Goal: Participate in discussion: Participate in discussion

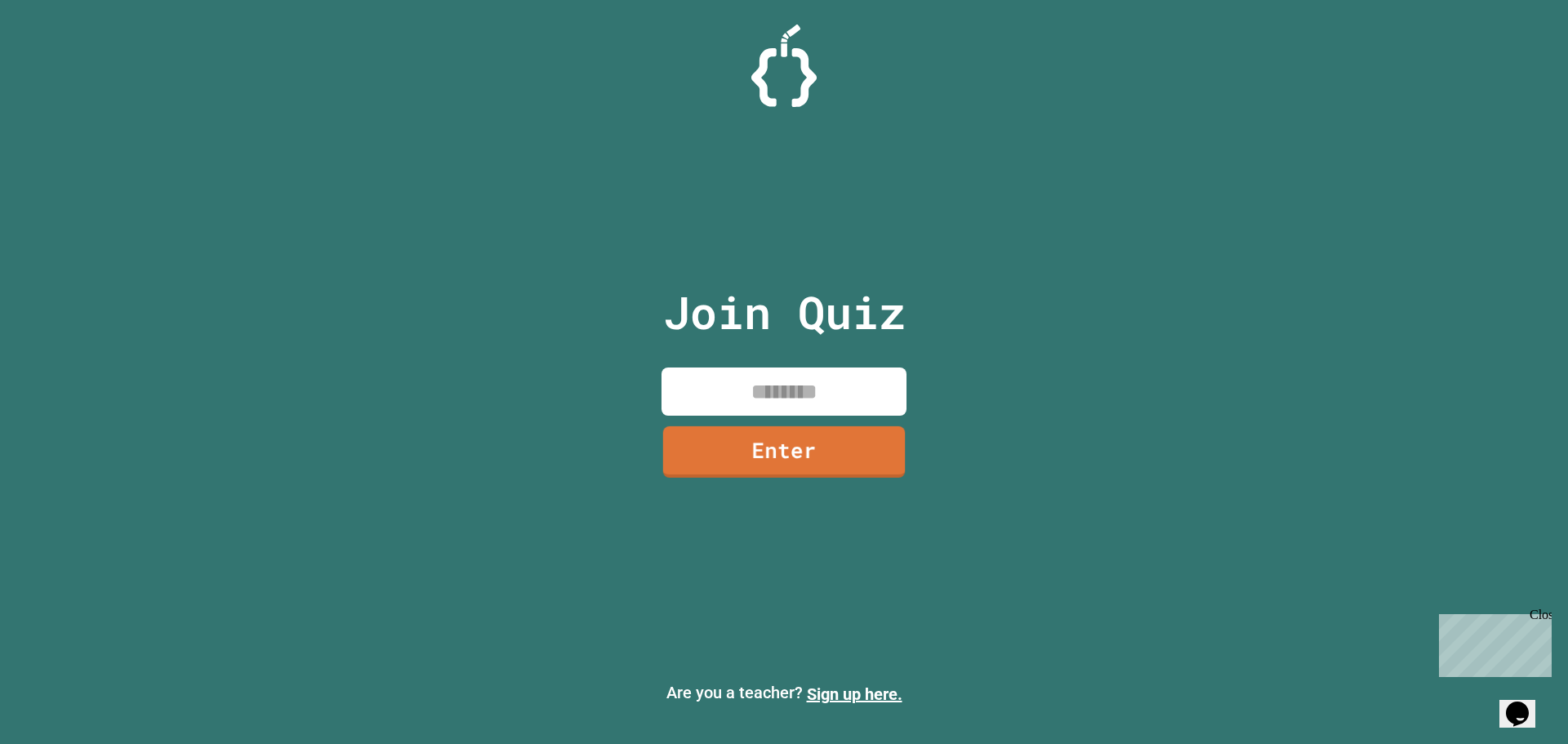
click at [774, 406] on input at bounding box center [784, 392] width 245 height 48
type input "********"
click at [822, 487] on div "Join Quiz ******** Enter" at bounding box center [784, 372] width 275 height 663
click at [822, 482] on div "Join Quiz ******** Enter" at bounding box center [784, 372] width 275 height 663
click at [818, 471] on link "Enter" at bounding box center [784, 449] width 244 height 54
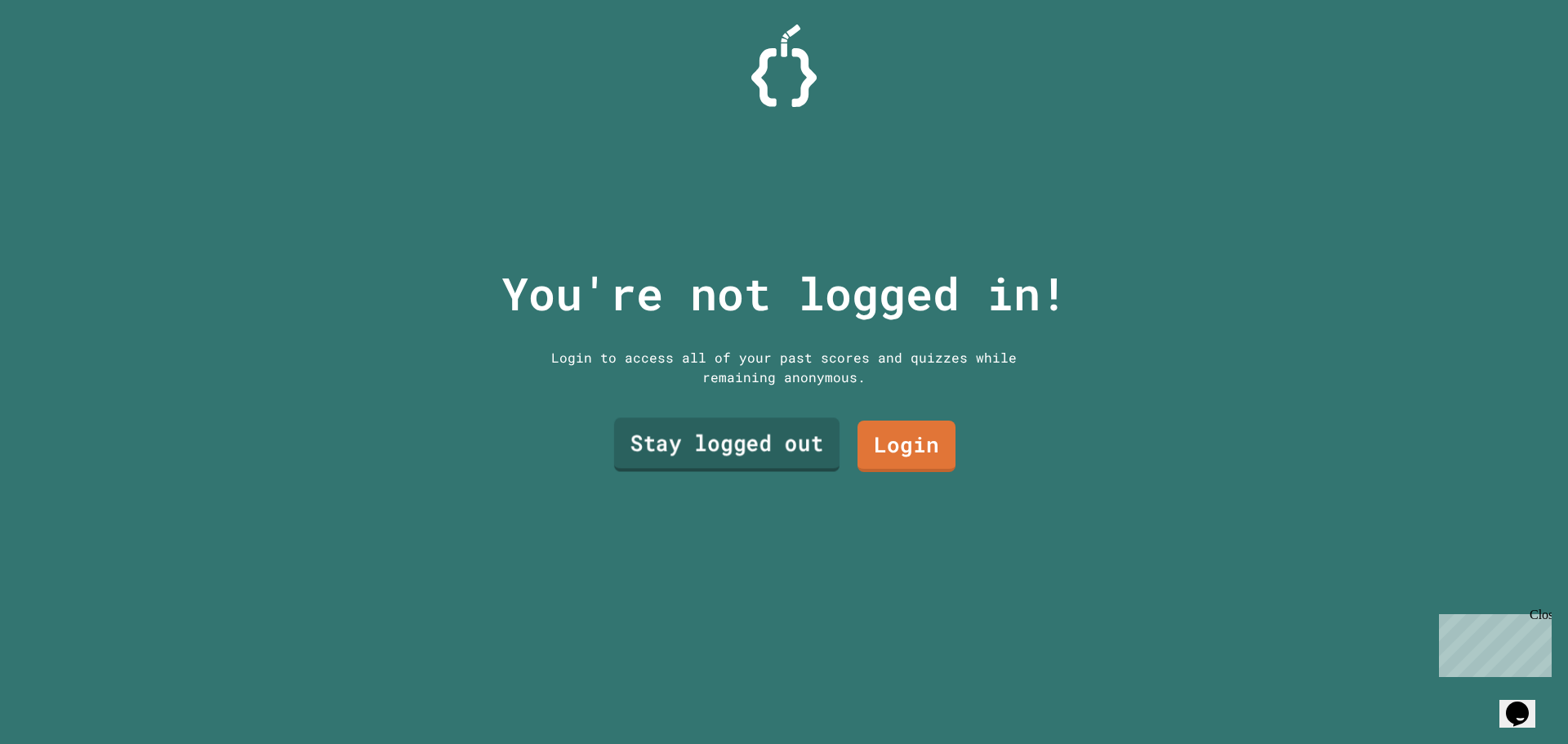
click at [771, 439] on link "Stay logged out" at bounding box center [726, 445] width 226 height 54
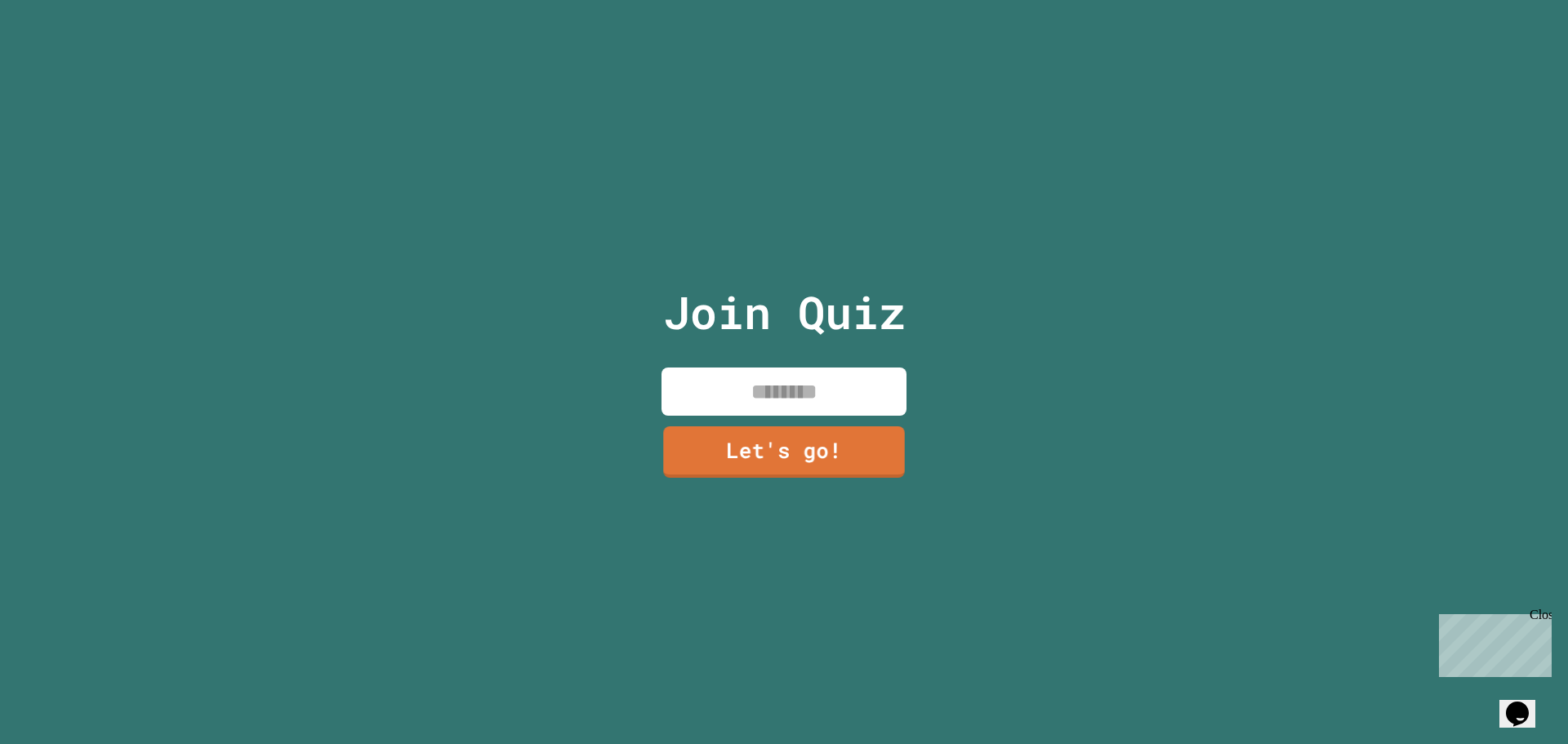
click at [784, 410] on div "Join Quiz Let's go!" at bounding box center [784, 372] width 275 height 744
click at [785, 403] on input at bounding box center [784, 392] width 245 height 48
type input "*****"
click at [778, 437] on link "Let's go!" at bounding box center [784, 451] width 245 height 51
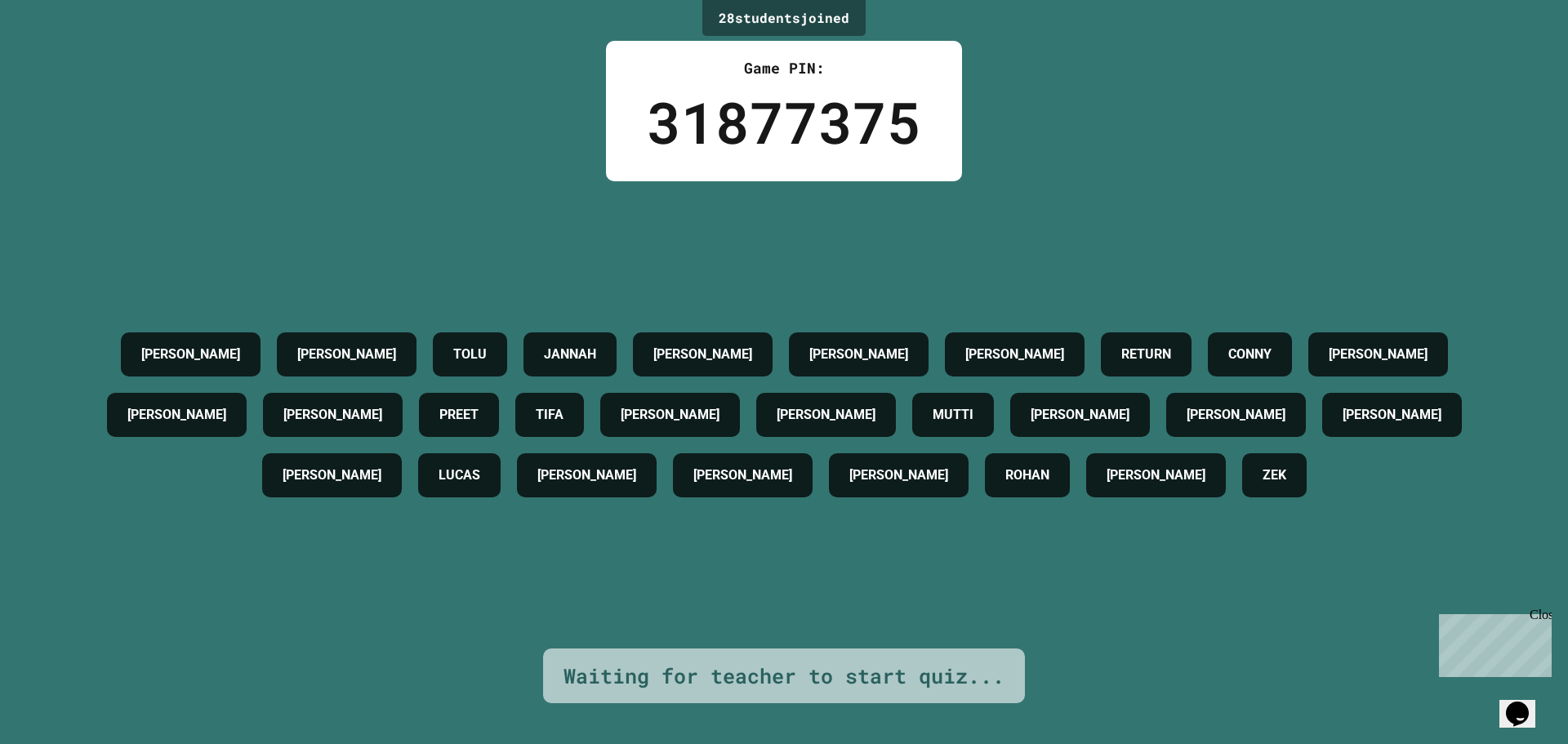
click at [1014, 148] on div "28 student s joined Game PIN: 31877375 [PERSON_NAME] [PERSON_NAME] [PERSON_NAME…" at bounding box center [784, 372] width 1568 height 744
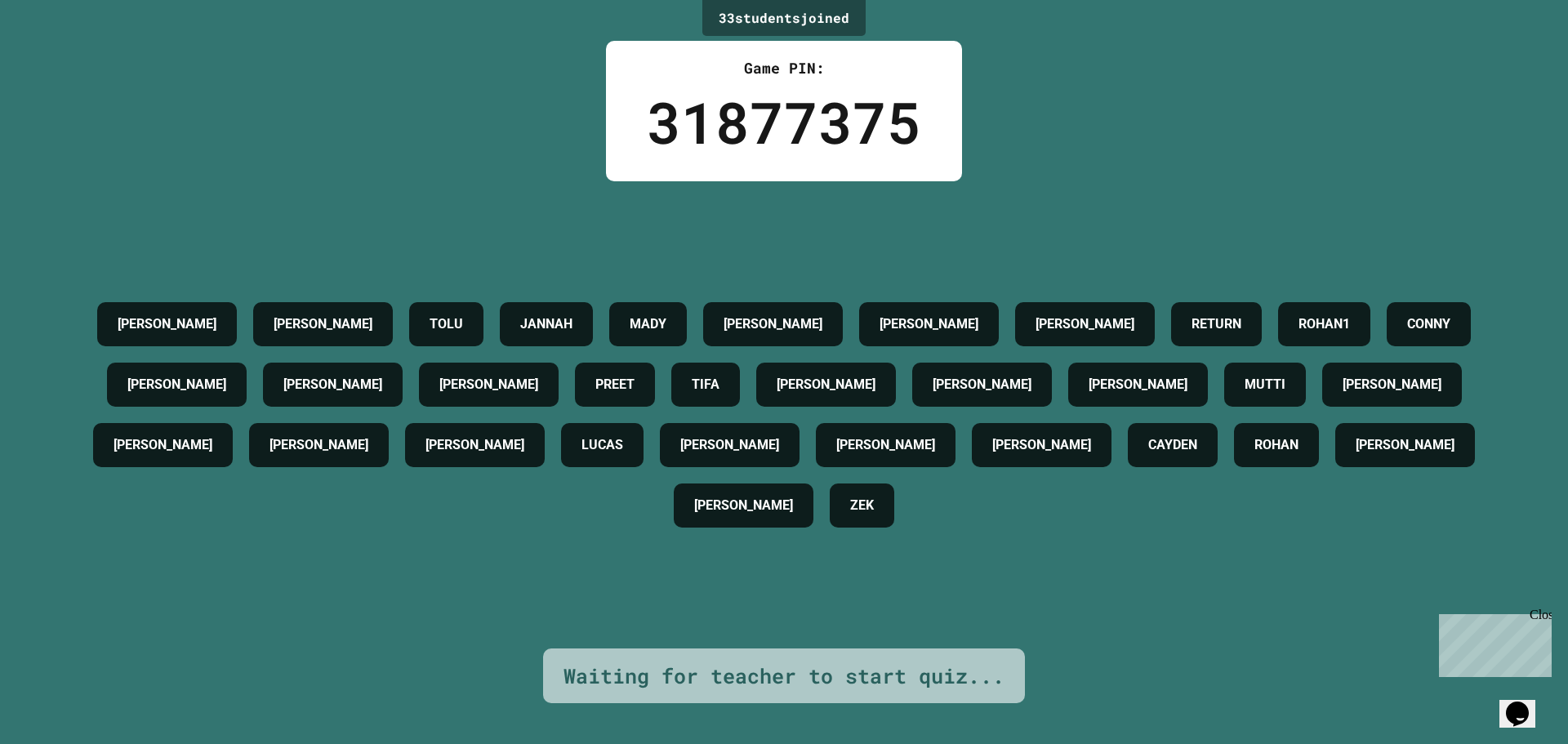
drag, startPoint x: 1541, startPoint y: 611, endPoint x: 2977, endPoint y: 1219, distance: 1559.4
click at [1541, 611] on div "Close" at bounding box center [1540, 619] width 21 height 21
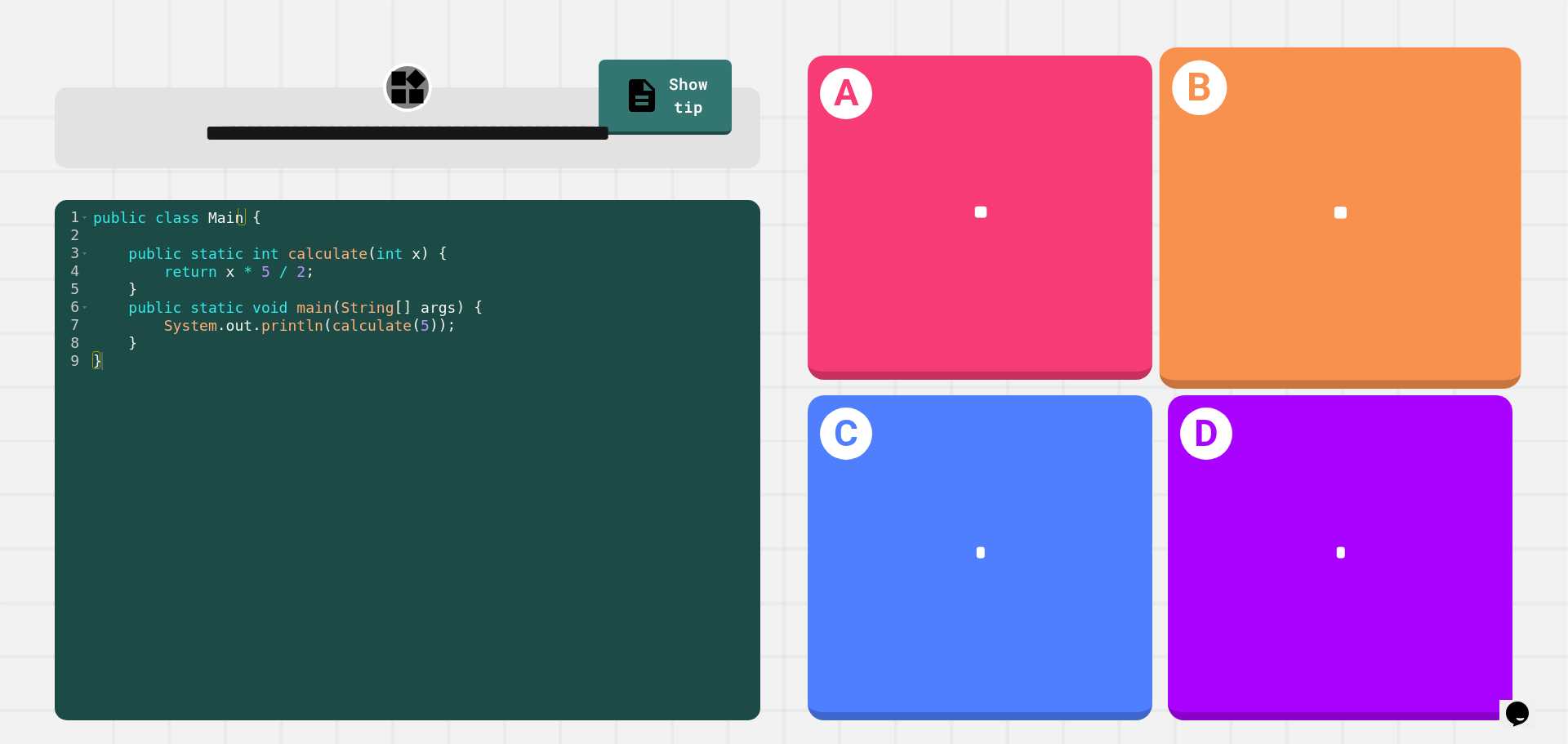
click at [1257, 284] on div "B **" at bounding box center [1341, 218] width 362 height 341
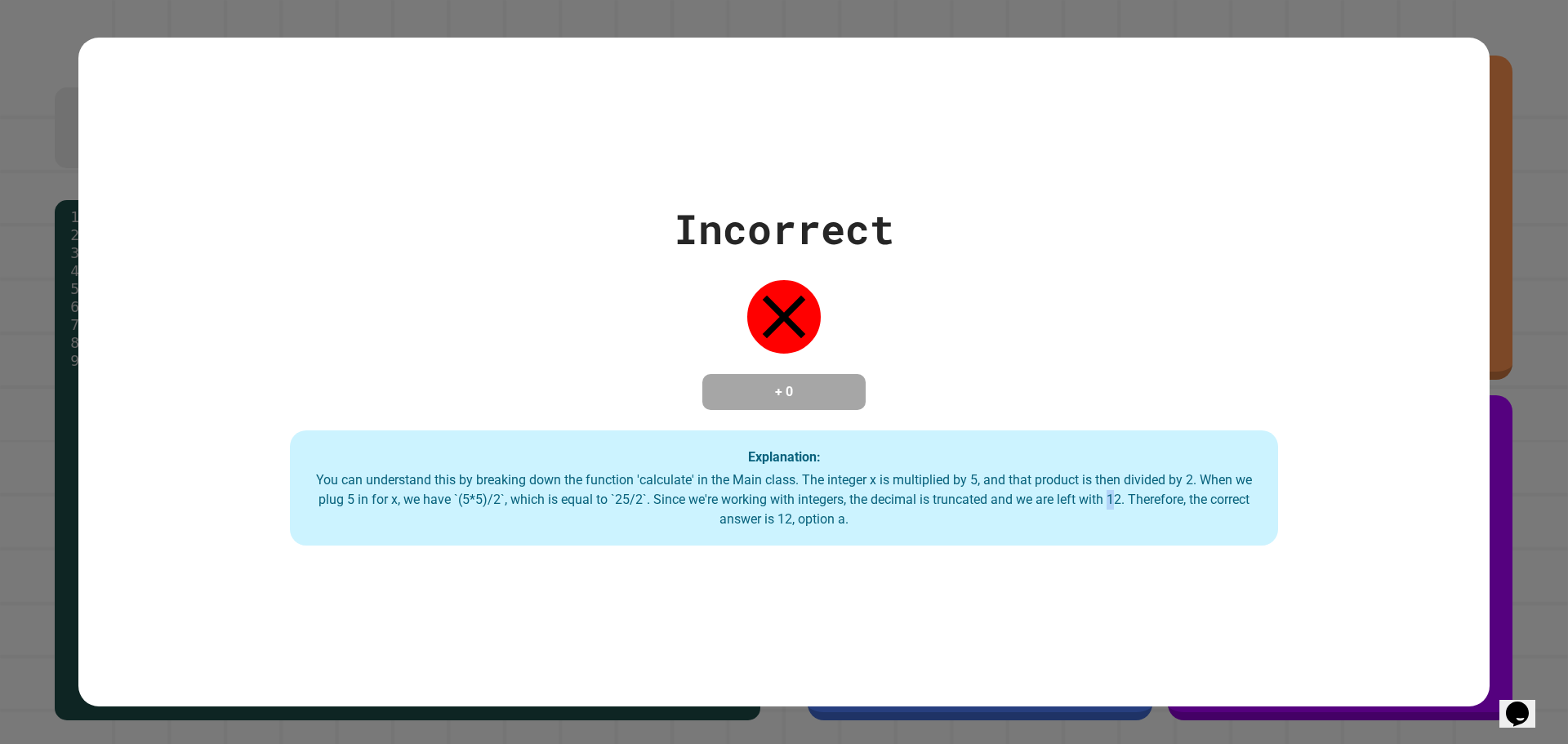
drag, startPoint x: 1101, startPoint y: 502, endPoint x: 1110, endPoint y: 502, distance: 9.0
click at [1109, 502] on div "You can understand this by breaking down the function 'calculate' in the Main c…" at bounding box center [784, 500] width 956 height 59
click at [1116, 499] on div "You can understand this by breaking down the function 'calculate' in the Main c…" at bounding box center [784, 500] width 956 height 59
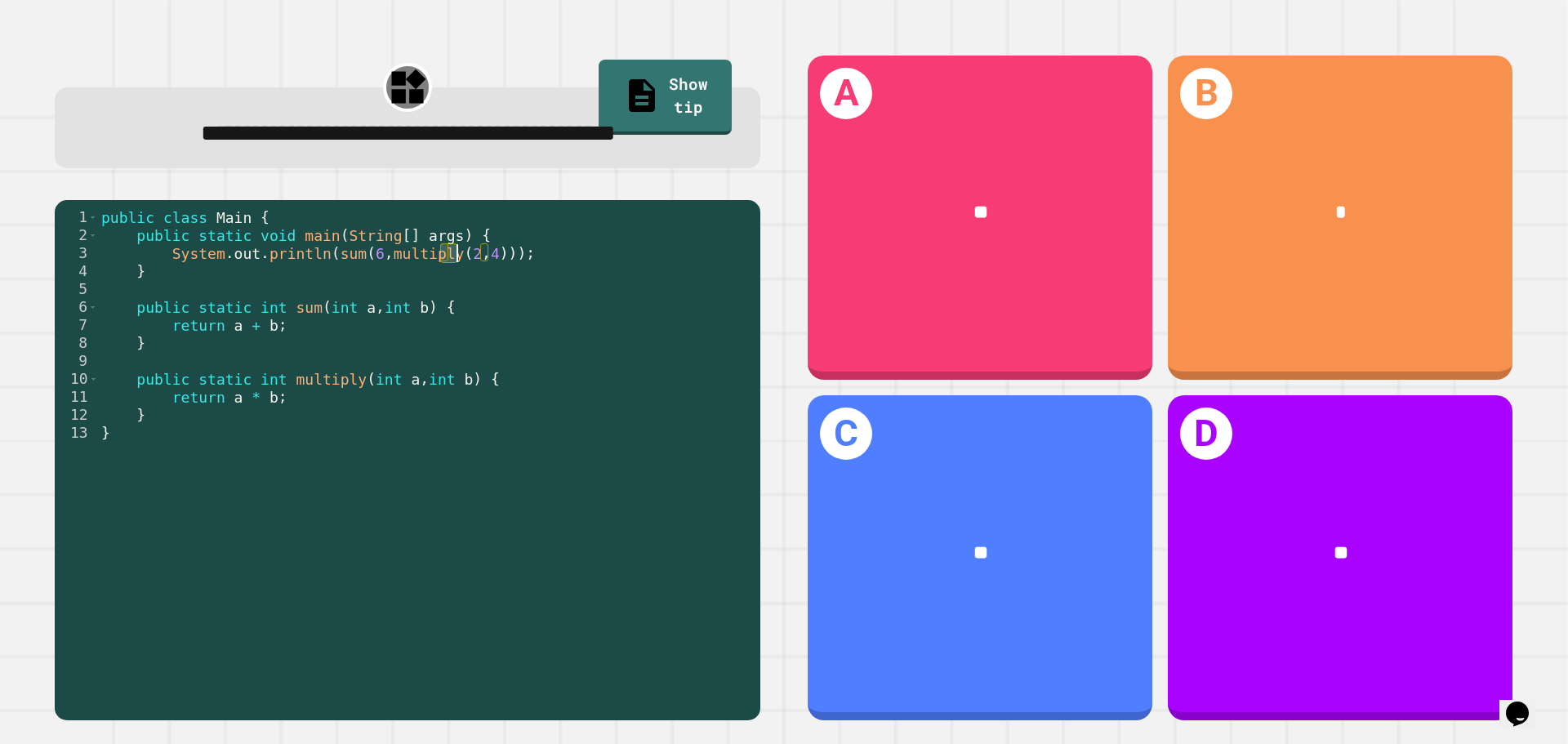
drag, startPoint x: 445, startPoint y: 292, endPoint x: 487, endPoint y: 290, distance: 42.0
click at [484, 291] on div "public class Main { public static void main ( String [ ] args ) { System . out …" at bounding box center [425, 433] width 654 height 449
click at [835, 229] on div "**" at bounding box center [980, 213] width 344 height 105
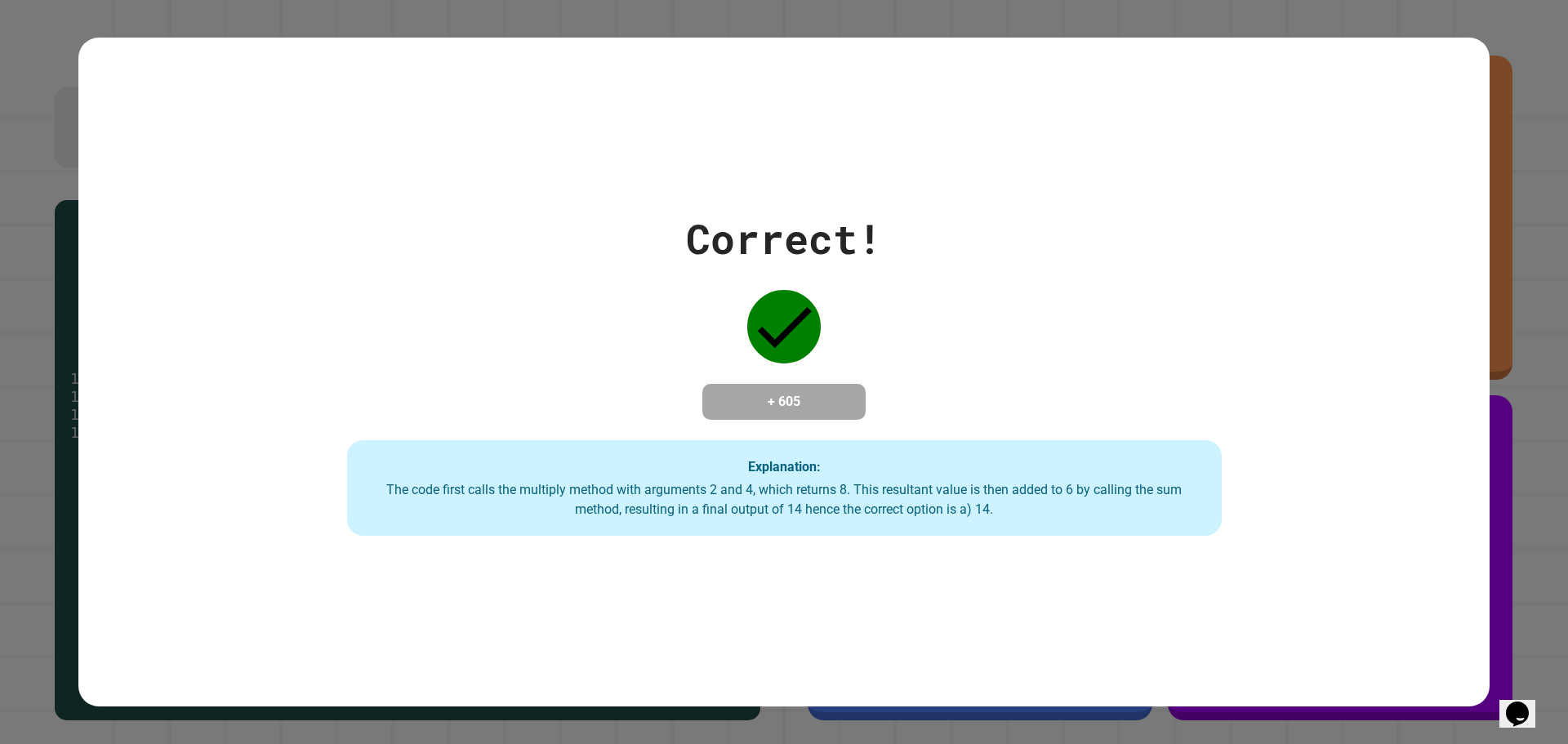
click at [898, 492] on div "The code first calls the multiply method with arguments 2 and 4, which returns …" at bounding box center [784, 499] width 842 height 39
copy div "resultant"
click at [916, 483] on div "The code first calls the multiply method with arguments 2 and 4, which returns …" at bounding box center [784, 499] width 842 height 39
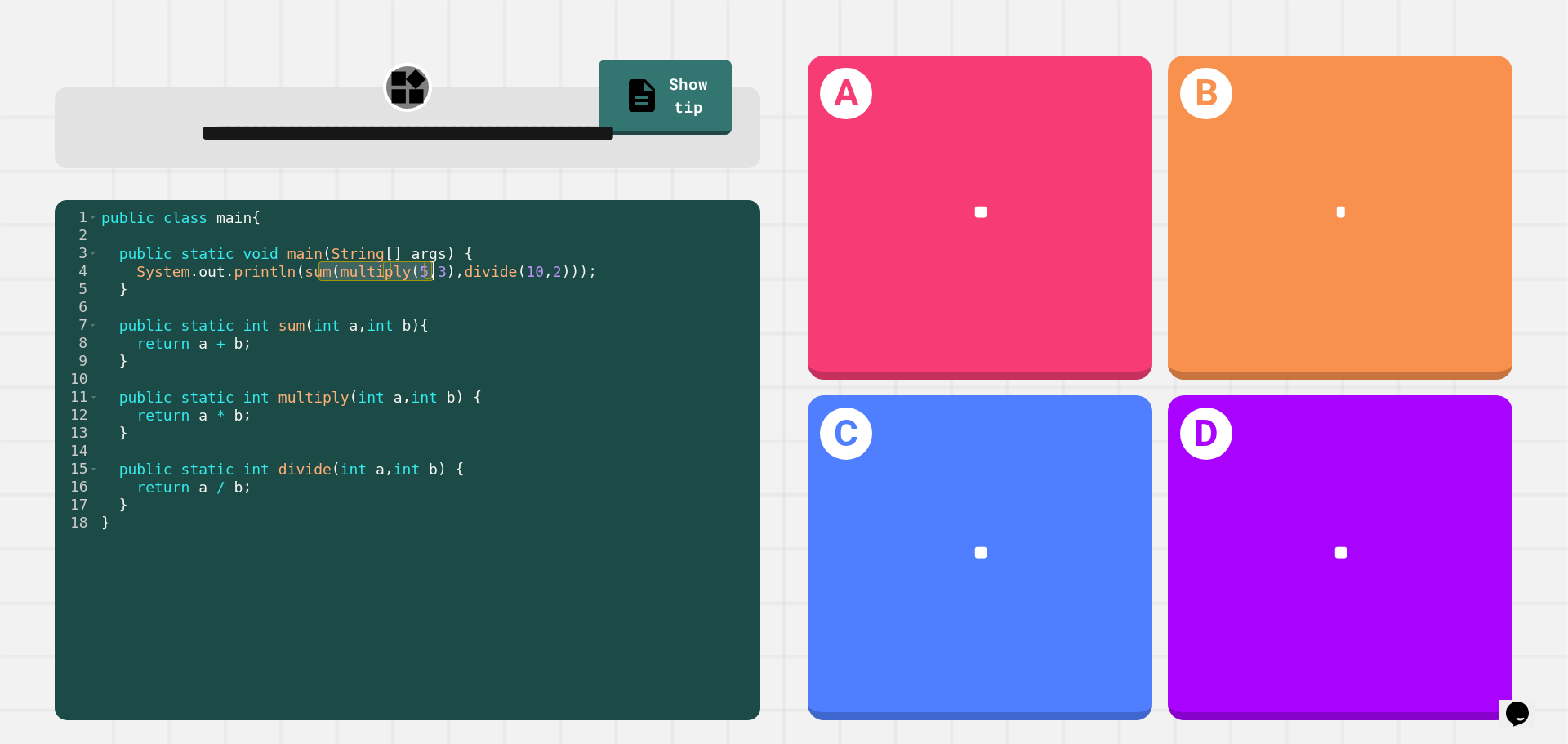
drag, startPoint x: 318, startPoint y: 310, endPoint x: 431, endPoint y: 313, distance: 113.0
click at [431, 313] on div "public class main { public static void main ( String [ ] args ) { System . out …" at bounding box center [425, 433] width 654 height 449
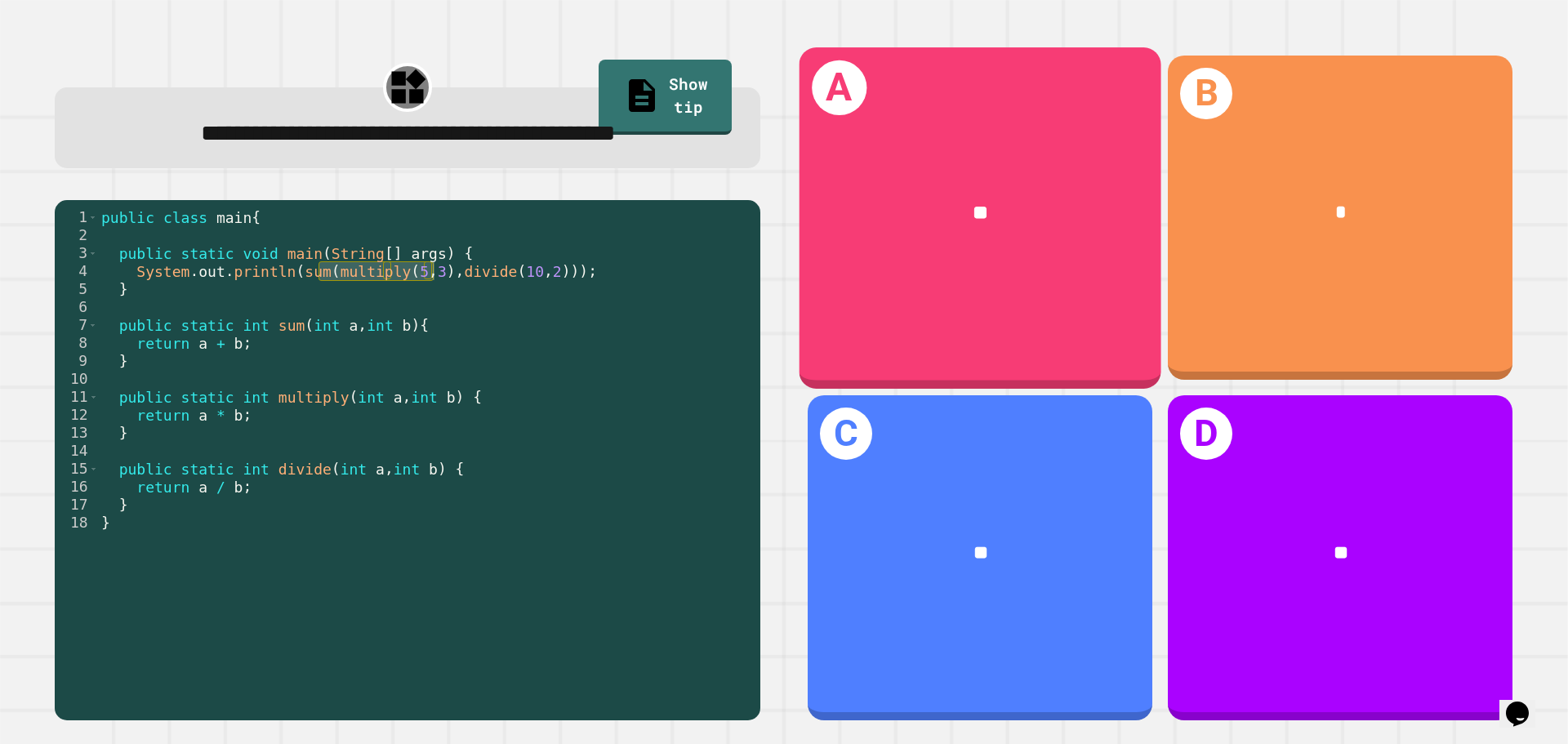
click at [886, 264] on div "A **" at bounding box center [980, 218] width 362 height 341
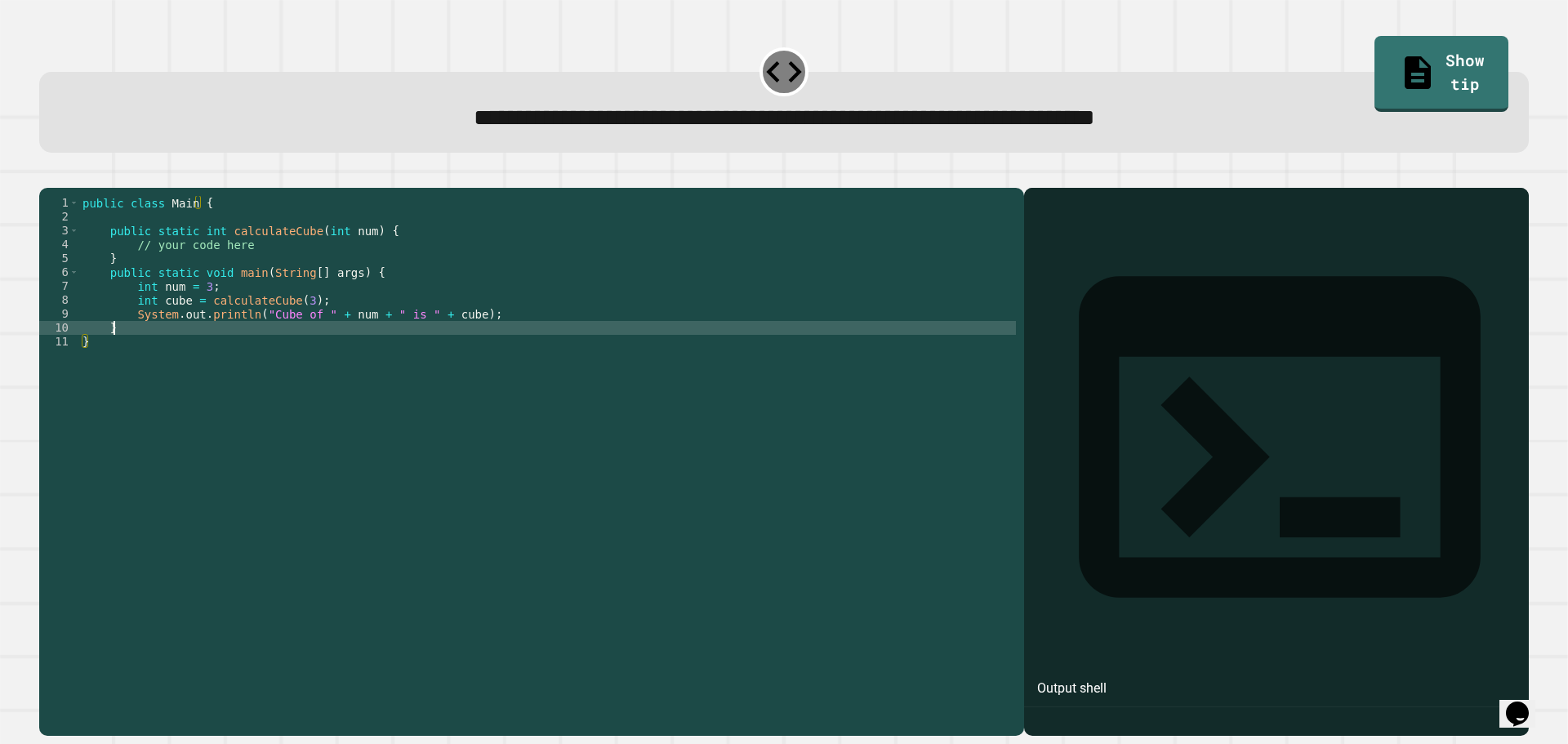
click at [291, 350] on div "public class Main { public static int calculateCube ( int num ) { // your code …" at bounding box center [547, 446] width 937 height 500
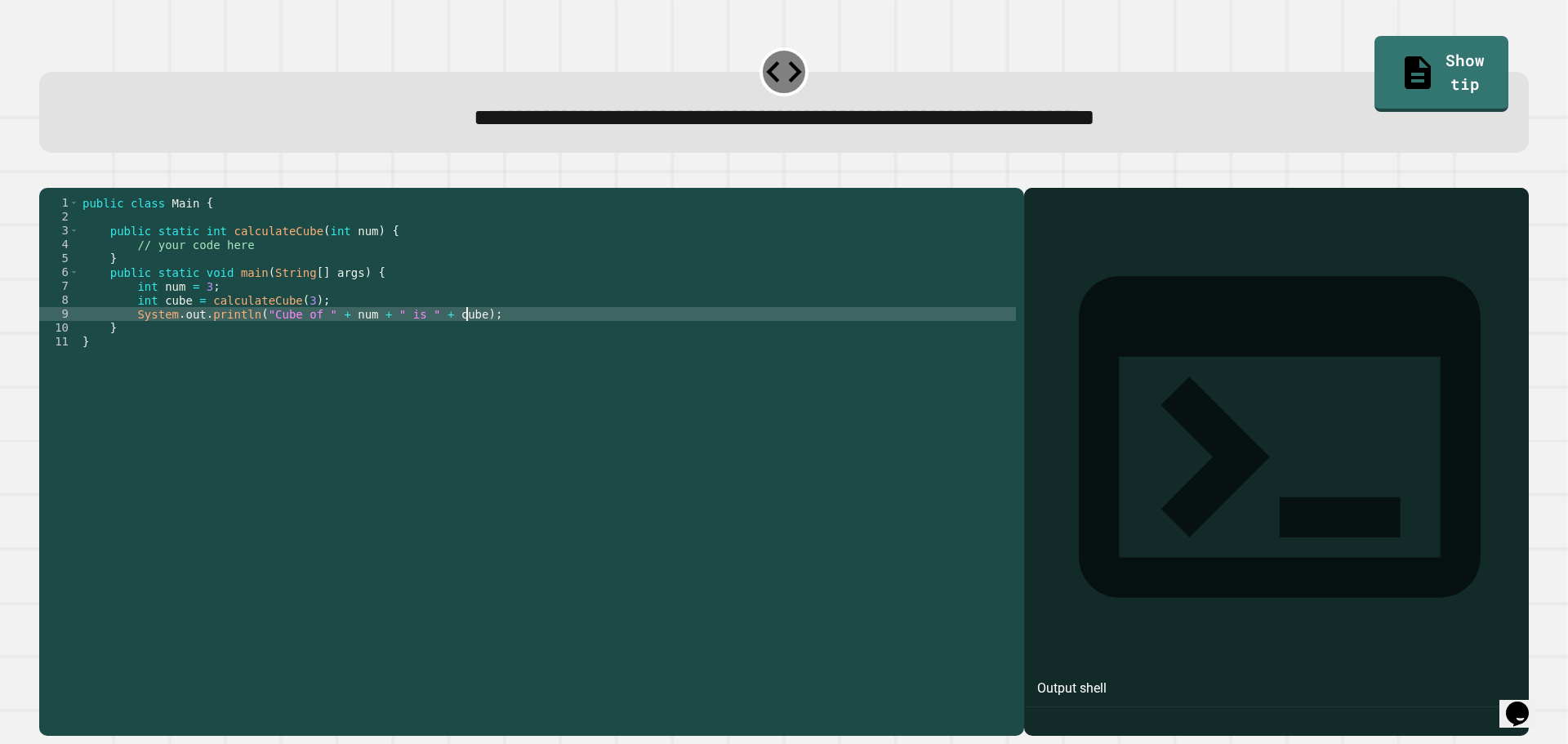
click at [477, 336] on div "public class Main { public static int calculateCube ( int num ) { // your code …" at bounding box center [547, 446] width 937 height 500
click at [390, 375] on div "public class Main { public static int calculateCube ( int num ) { // your code …" at bounding box center [547, 446] width 937 height 500
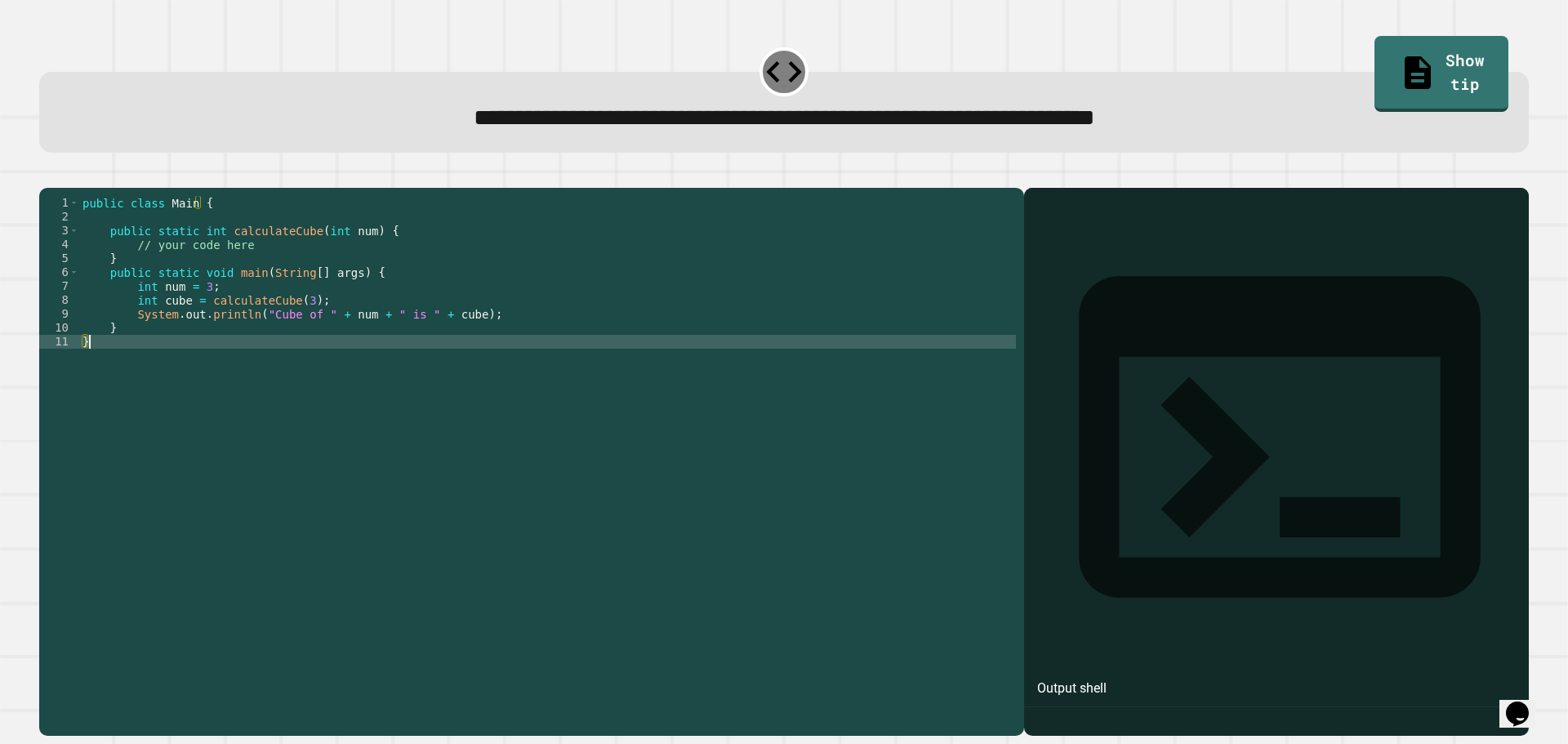
click at [293, 283] on div "public class Main { public static int calculateCube ( int num ) { // your code …" at bounding box center [547, 446] width 937 height 500
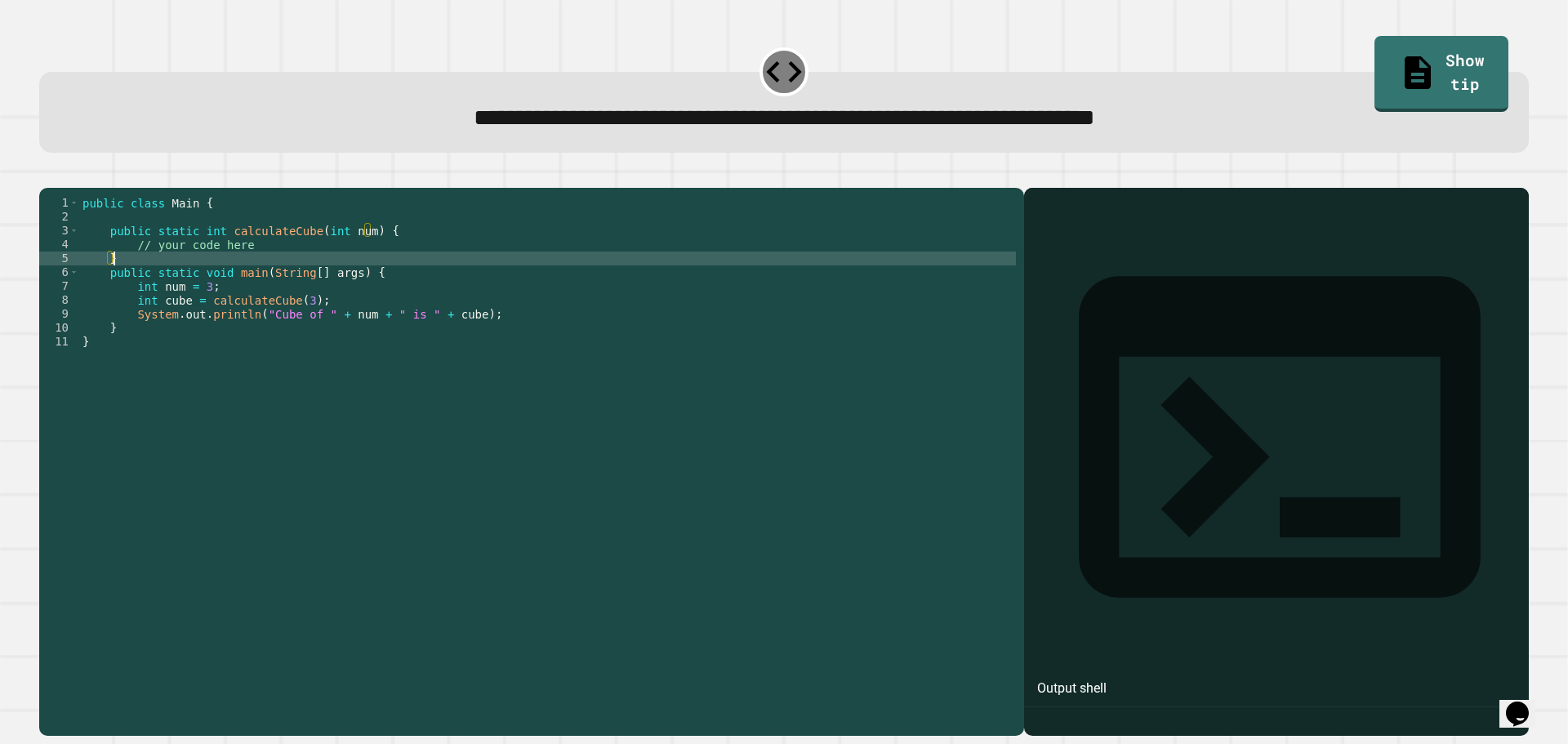
click at [304, 272] on div "public class Main { public static int calculateCube ( int num ) { // your code …" at bounding box center [547, 446] width 937 height 500
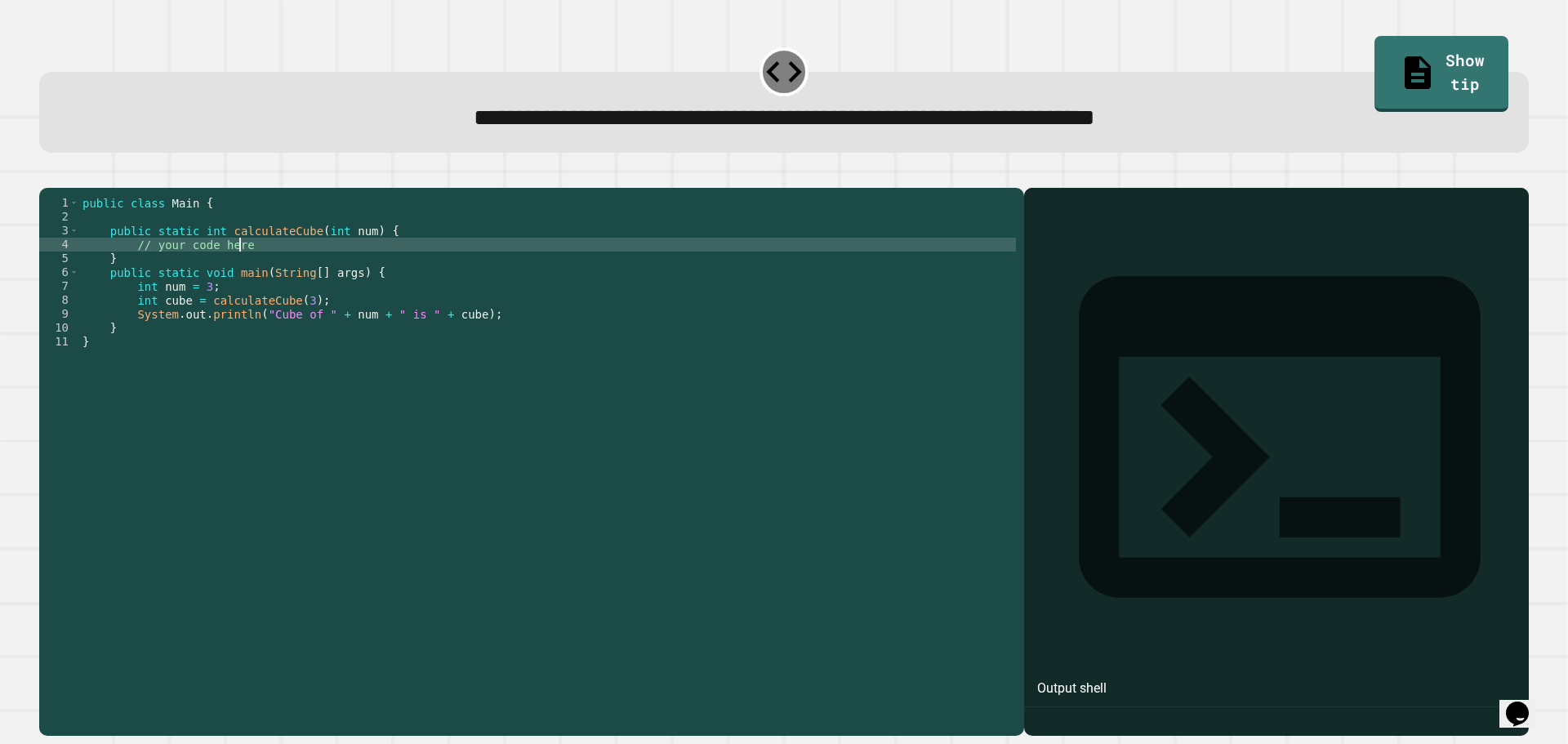
type textarea "**********"
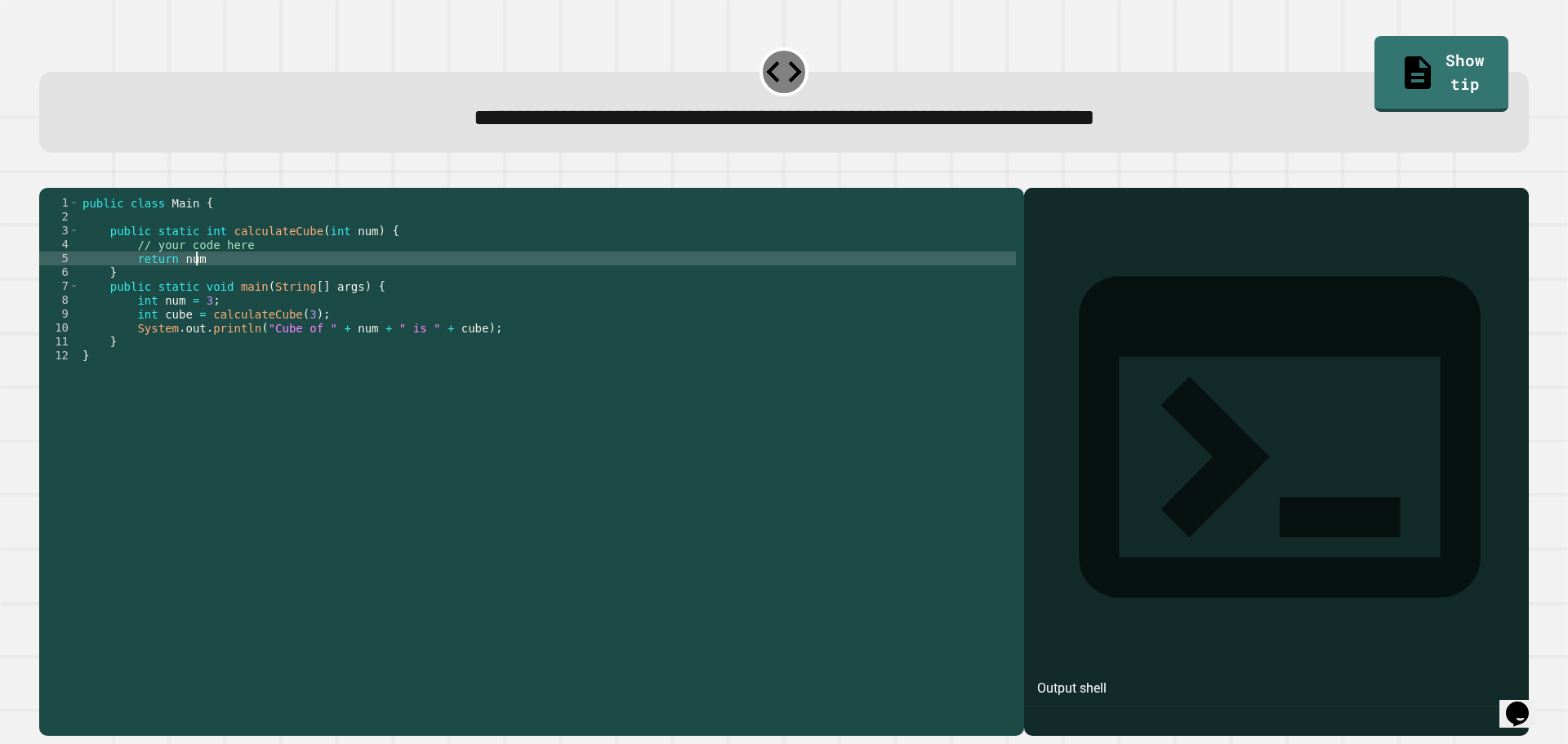
scroll to position [0, 7]
click at [48, 175] on icon "button" at bounding box center [48, 175] width 0 height 0
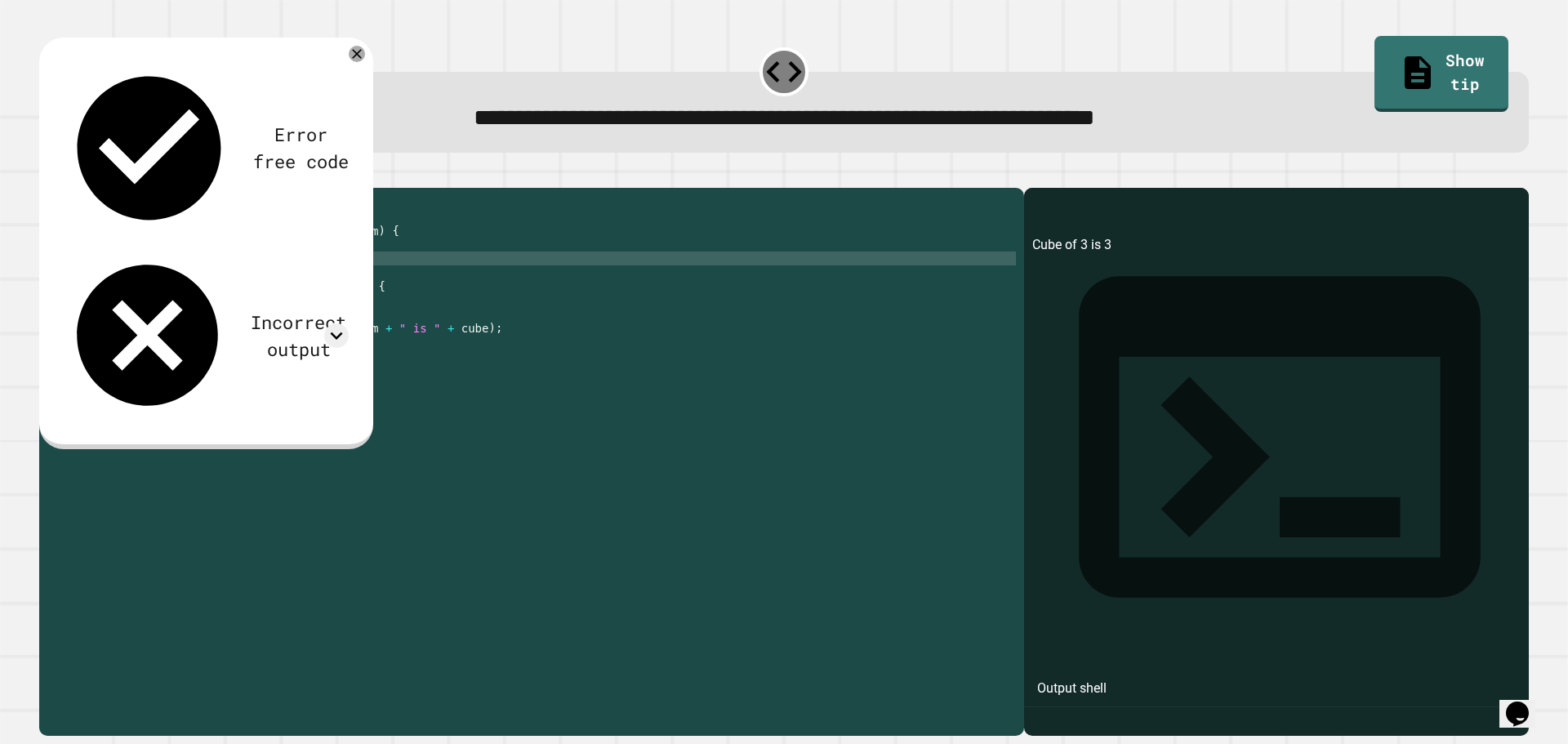
click at [323, 251] on div "Incorrect output" at bounding box center [206, 335] width 285 height 169
click at [330, 324] on icon at bounding box center [336, 336] width 24 height 24
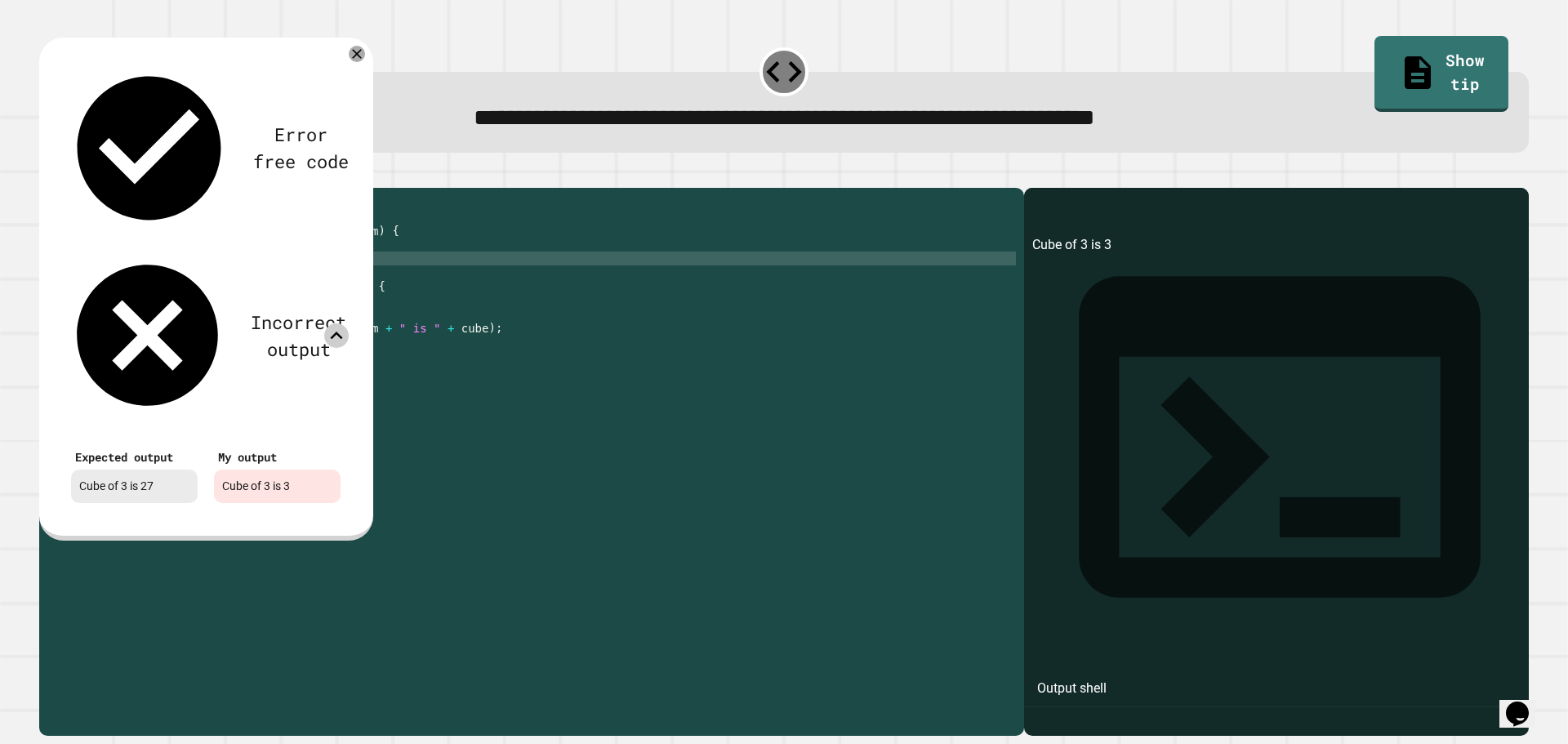
click at [336, 324] on icon at bounding box center [336, 336] width 24 height 24
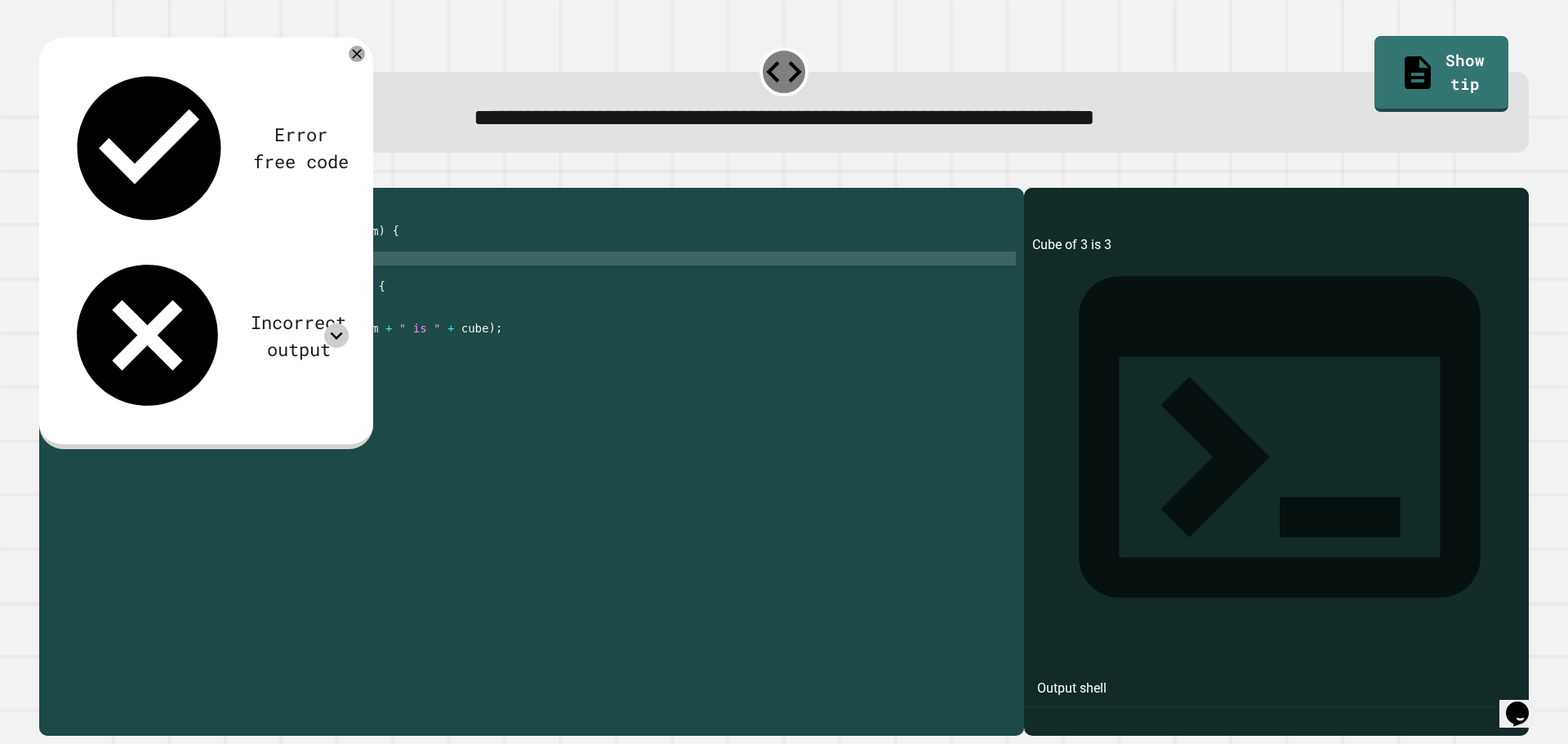
click at [334, 268] on div "public class Main { public static int calculateCube ( int num ) { // your code …" at bounding box center [547, 446] width 937 height 500
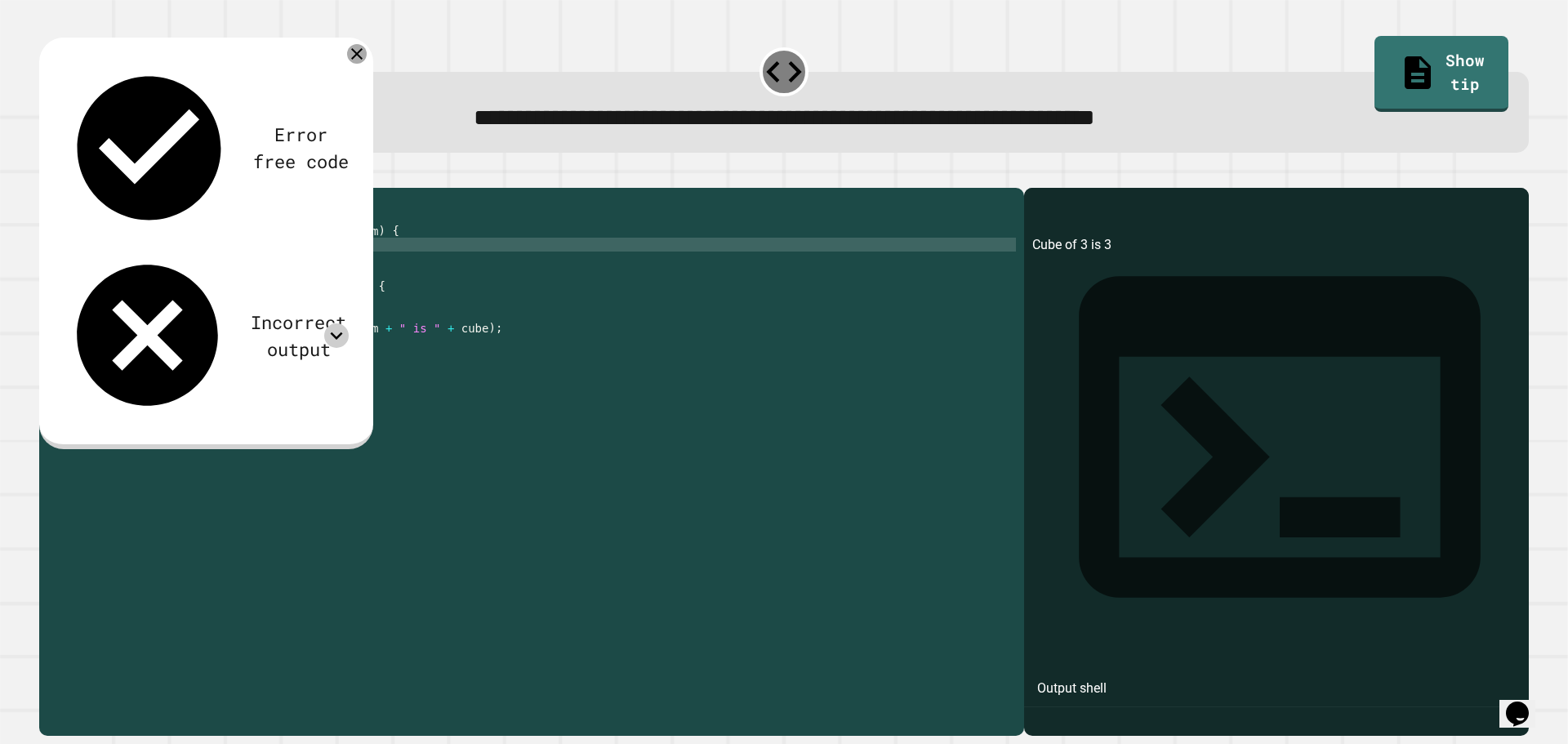
click at [358, 58] on icon at bounding box center [356, 54] width 11 height 11
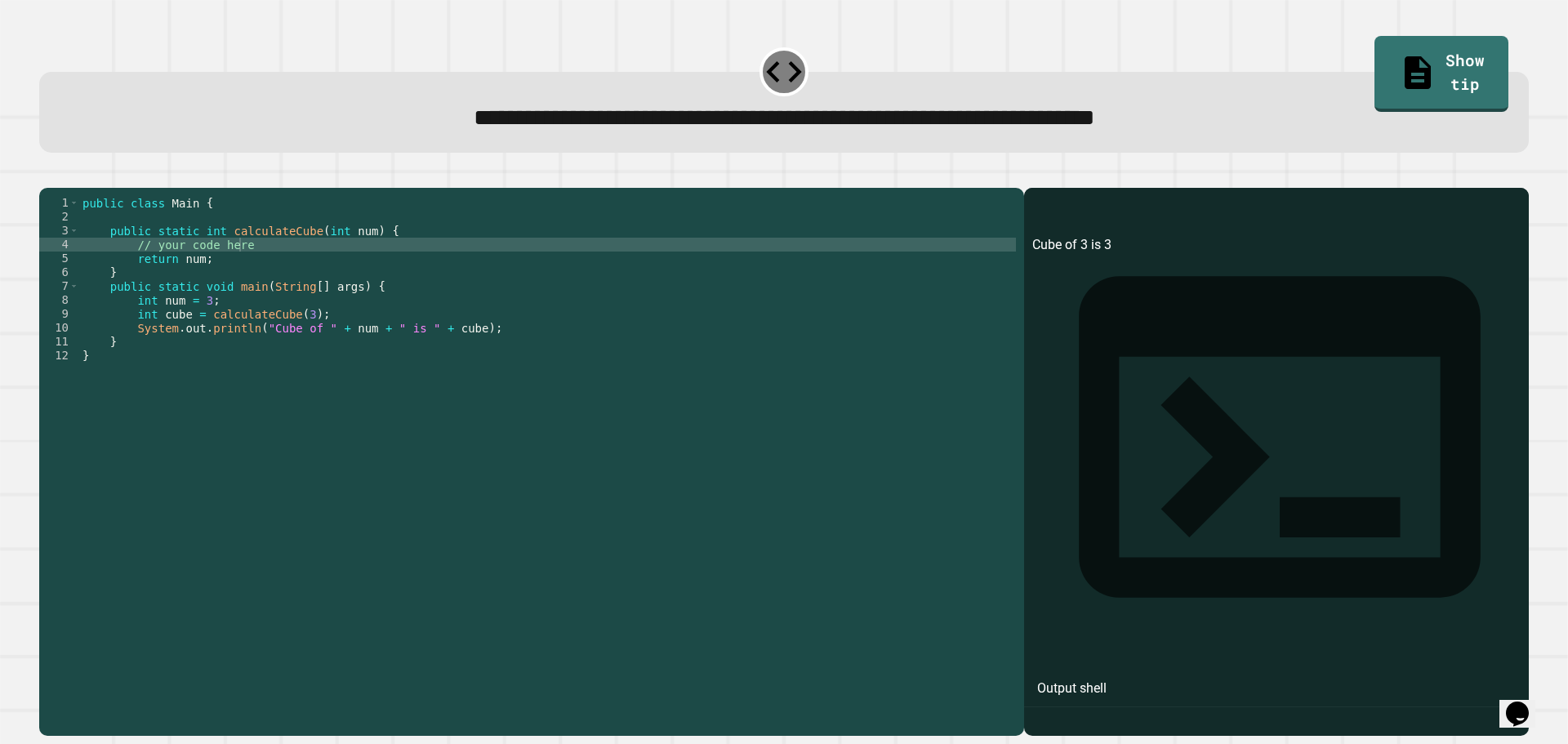
click at [250, 293] on div "public class Main { public static int calculateCube ( int num ) { // your code …" at bounding box center [547, 446] width 937 height 500
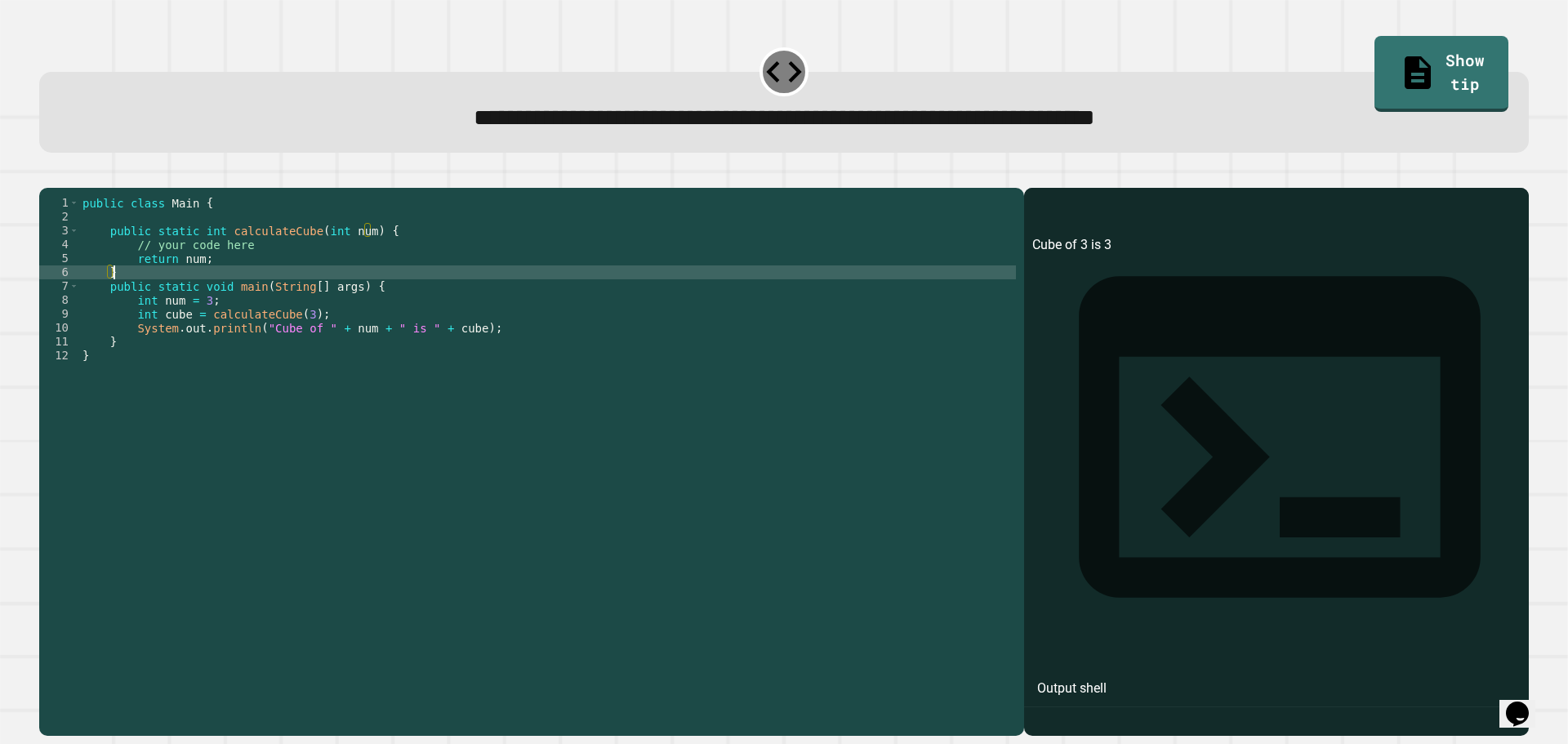
click at [241, 282] on div "public class Main { public static int calculateCube ( int num ) { // your code …" at bounding box center [547, 446] width 937 height 500
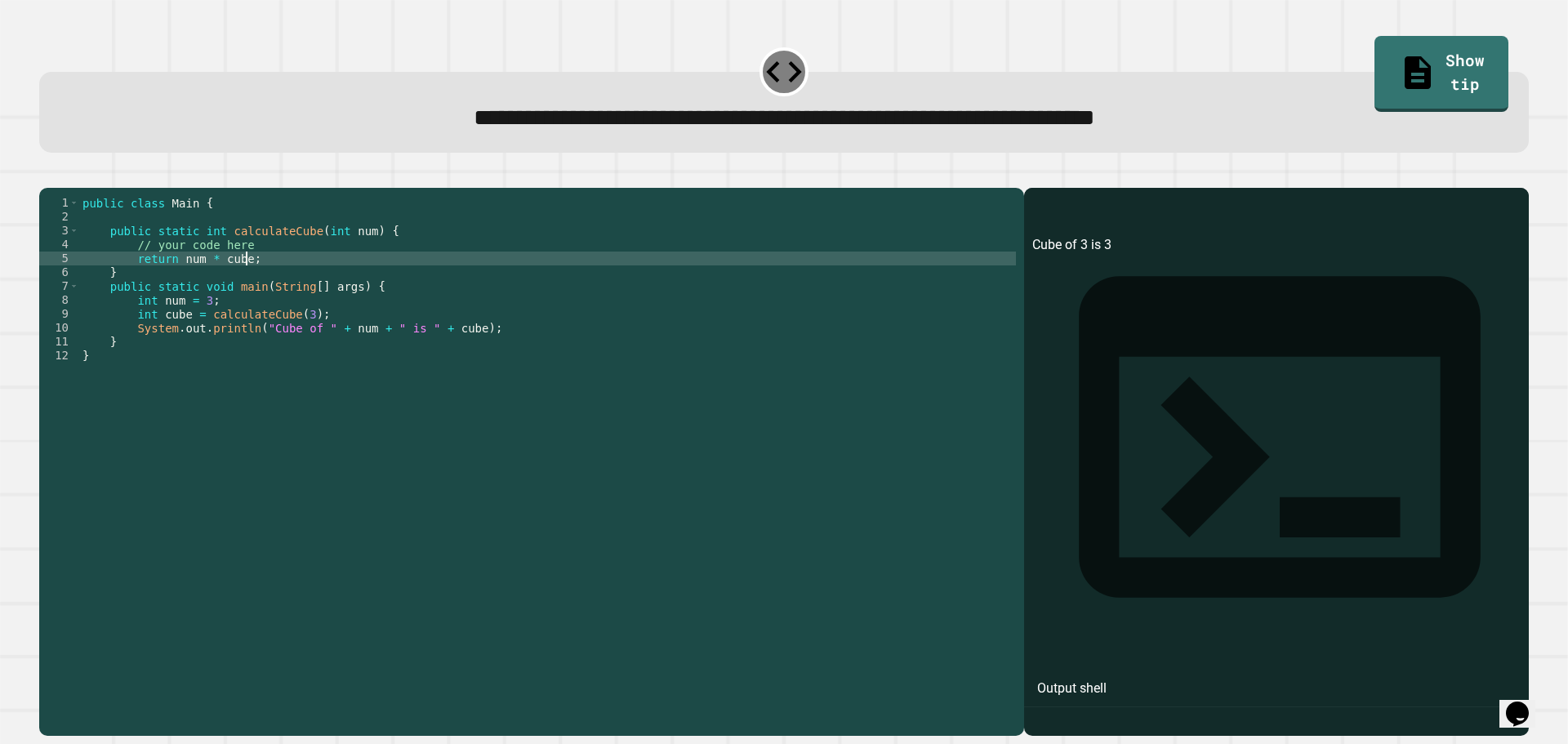
scroll to position [0, 10]
click at [48, 175] on button "button" at bounding box center [48, 175] width 0 height 0
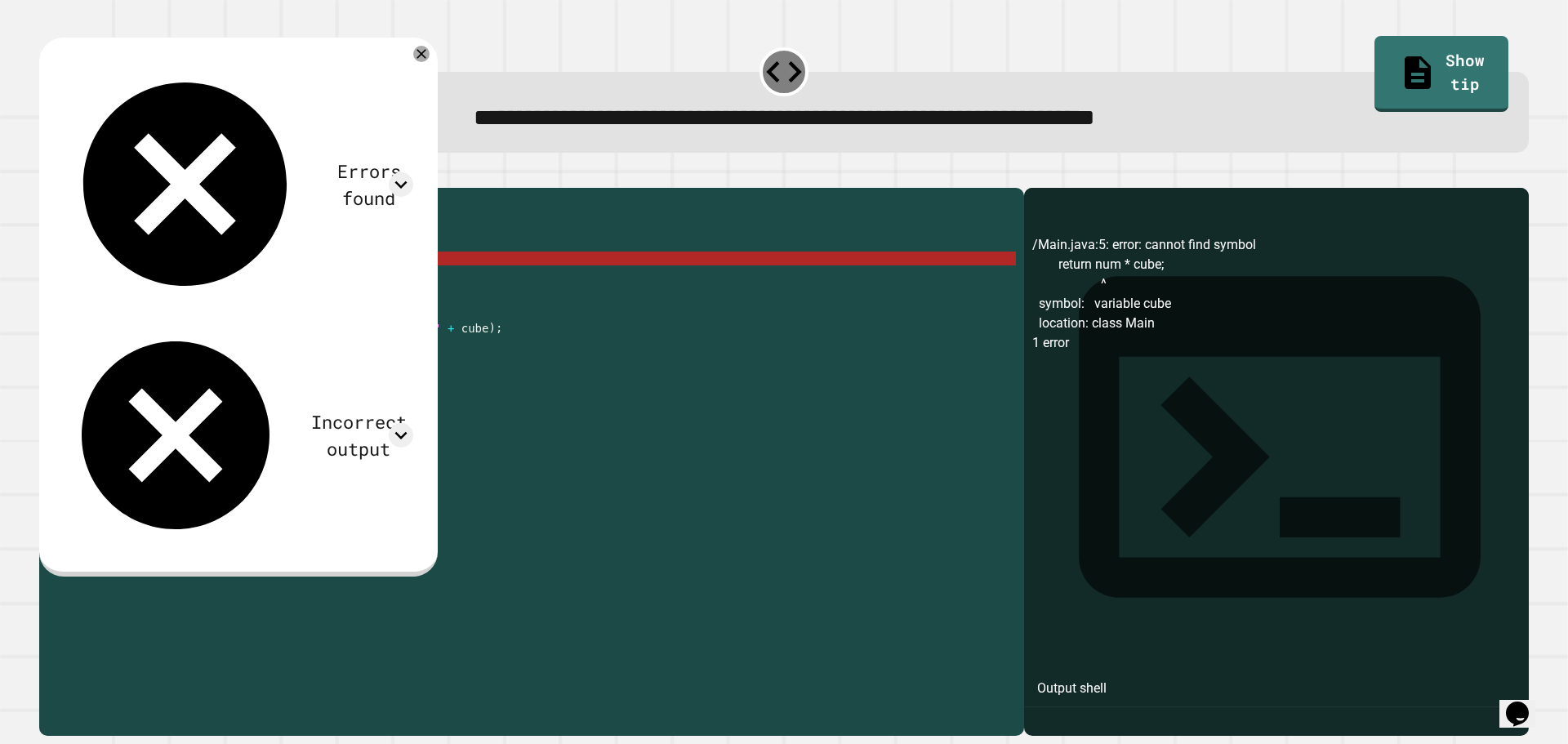
click at [415, 98] on div "Errors found /Main.java:5: error: cannot find symbol return num * cube; ^ symbo…" at bounding box center [238, 305] width 367 height 503
click at [413, 172] on icon at bounding box center [400, 184] width 24 height 24
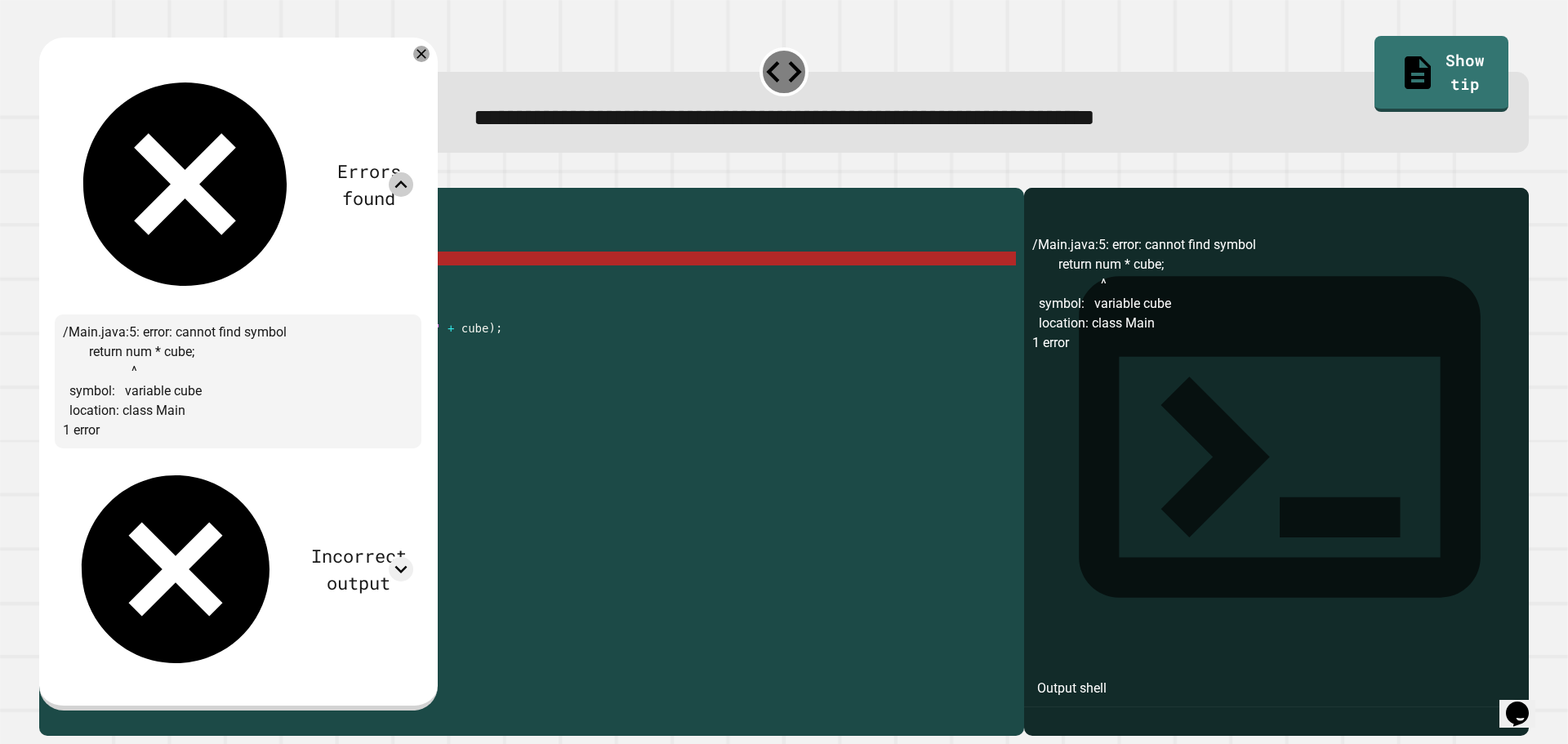
click at [413, 172] on icon at bounding box center [400, 184] width 24 height 24
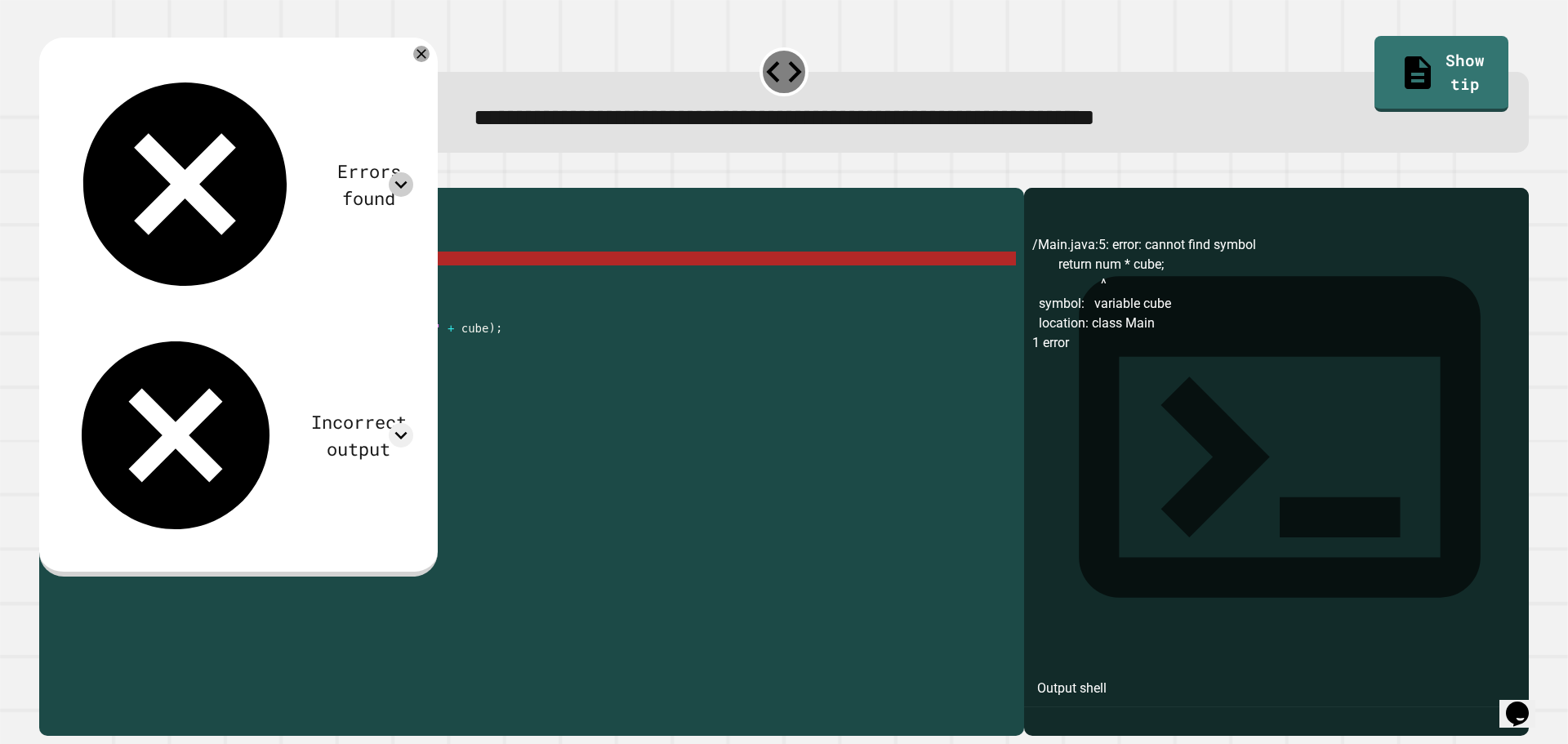
click at [421, 60] on div "Errors found /Main.java:5: error: cannot find symbol return num * cube; ^ symbo…" at bounding box center [238, 305] width 367 height 503
click at [421, 69] on div "Errors found /Main.java:5: error: cannot find symbol return num * cube; ^ symbo…" at bounding box center [238, 305] width 367 height 503
click at [421, 66] on div "Errors found /Main.java:5: error: cannot find symbol return num * cube; ^ symbo…" at bounding box center [238, 305] width 367 height 503
click at [431, 55] on icon at bounding box center [421, 55] width 18 height 18
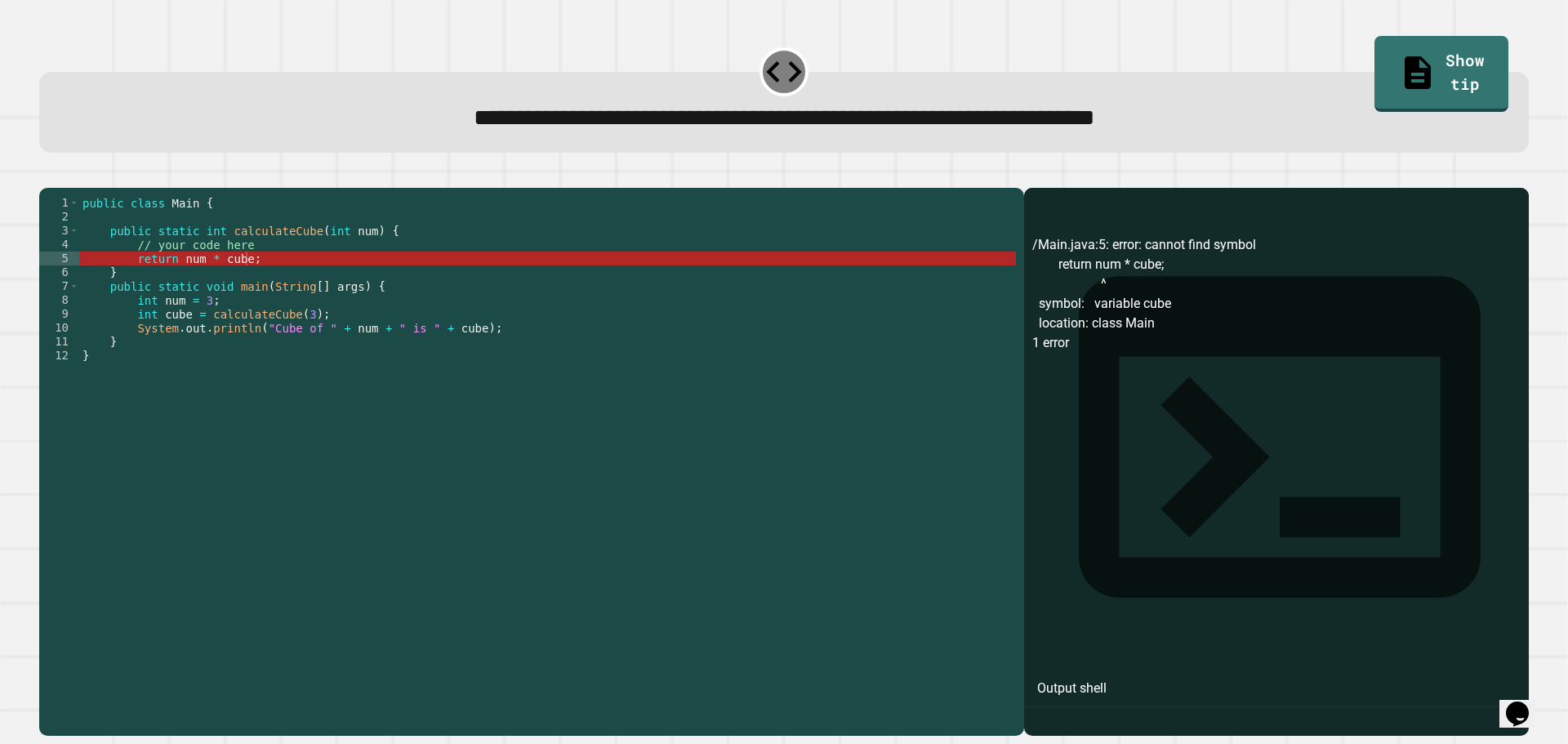
click at [245, 288] on div "public class Main { public static int calculateCube ( int num ) { // your code …" at bounding box center [547, 446] width 937 height 500
drag, startPoint x: 252, startPoint y: 285, endPoint x: 194, endPoint y: 280, distance: 58.2
click at [194, 280] on div "public class Main { public static int calculateCube ( int num ) { // your code …" at bounding box center [547, 446] width 937 height 500
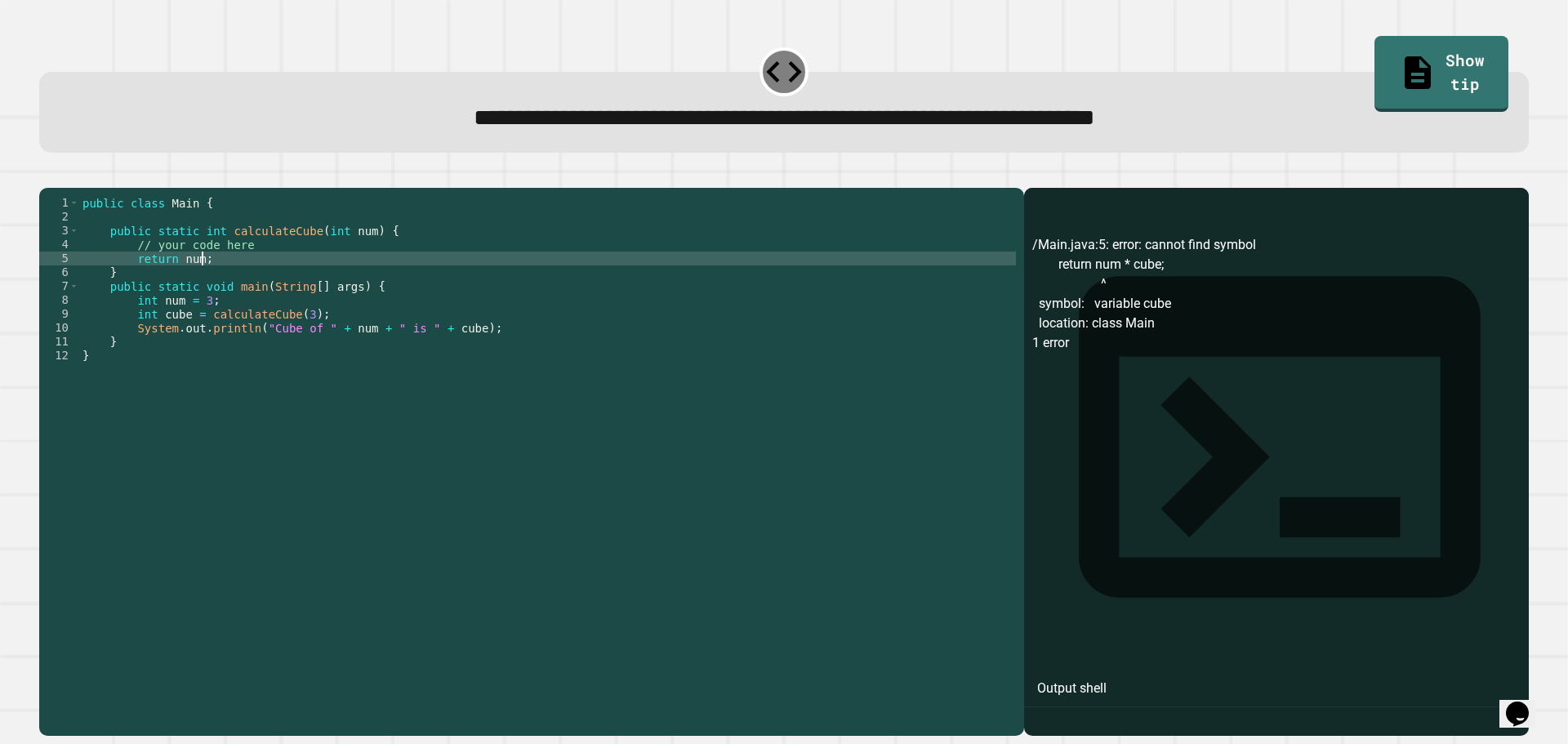
scroll to position [0, 7]
click at [48, 175] on icon "button" at bounding box center [48, 175] width 0 height 0
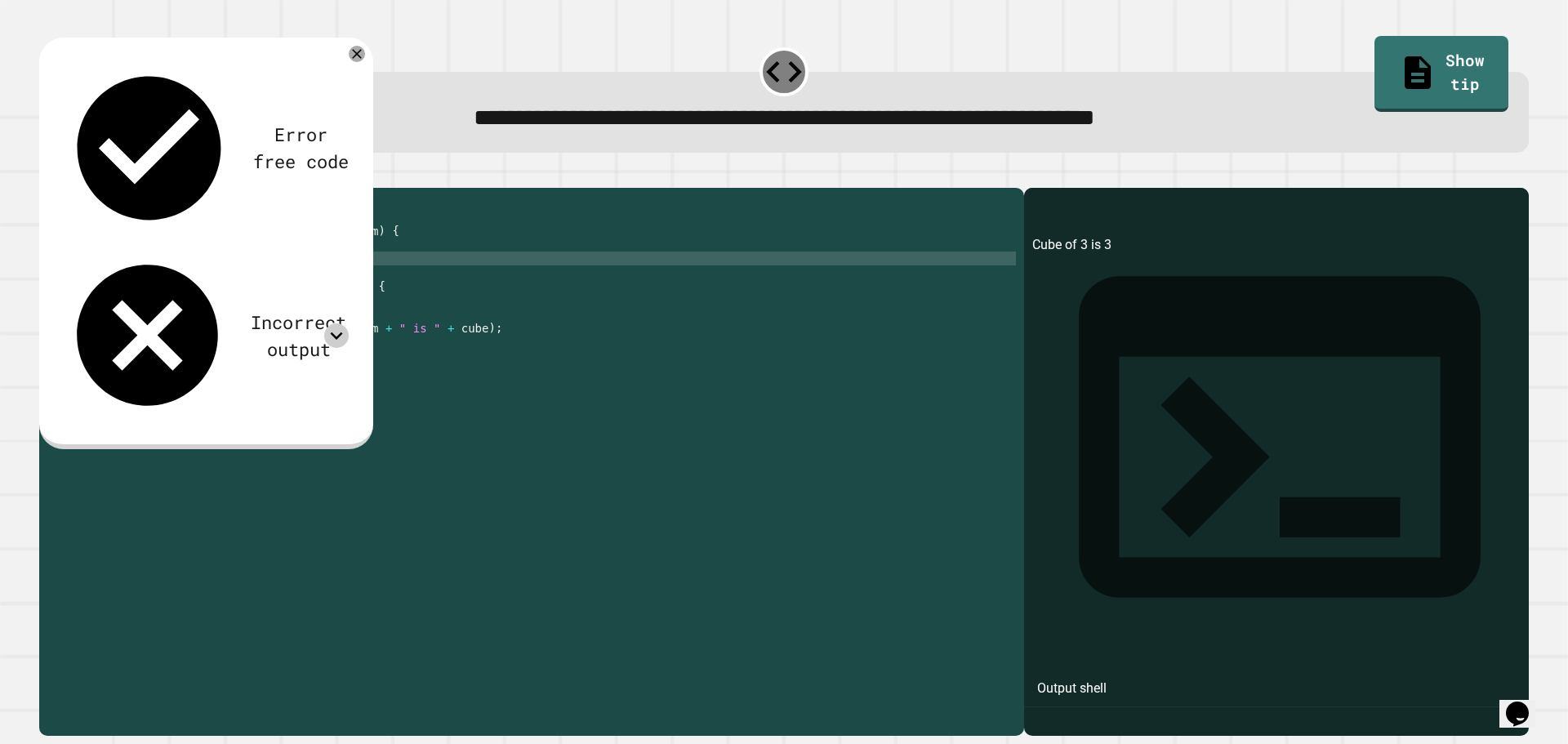
click at [333, 324] on icon at bounding box center [336, 336] width 24 height 24
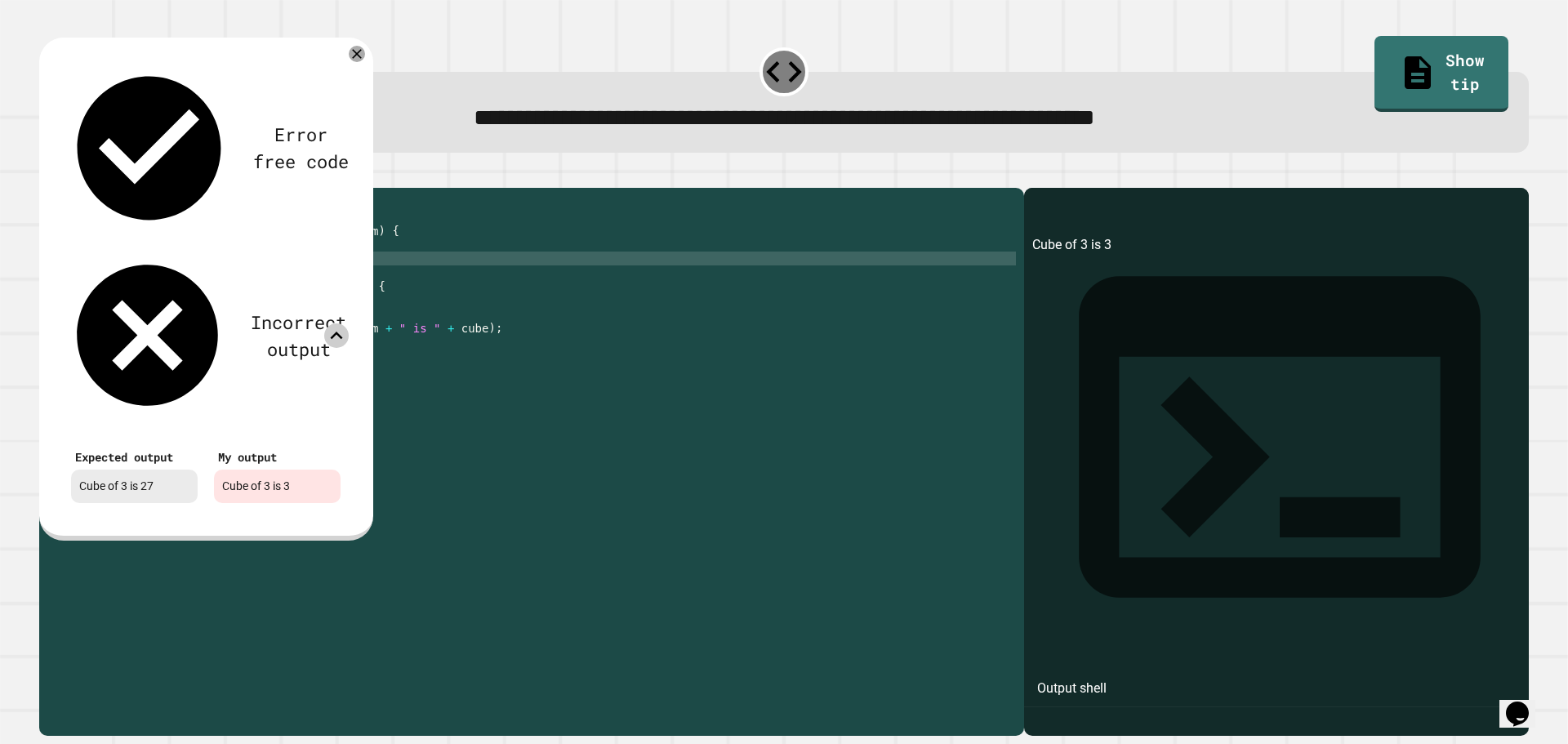
click at [336, 57] on div "Error free code Cube of 3 is 3 Incorrect output Expected output Cube of 3 is 27…" at bounding box center [205, 286] width 302 height 466
click at [355, 62] on icon at bounding box center [356, 54] width 20 height 20
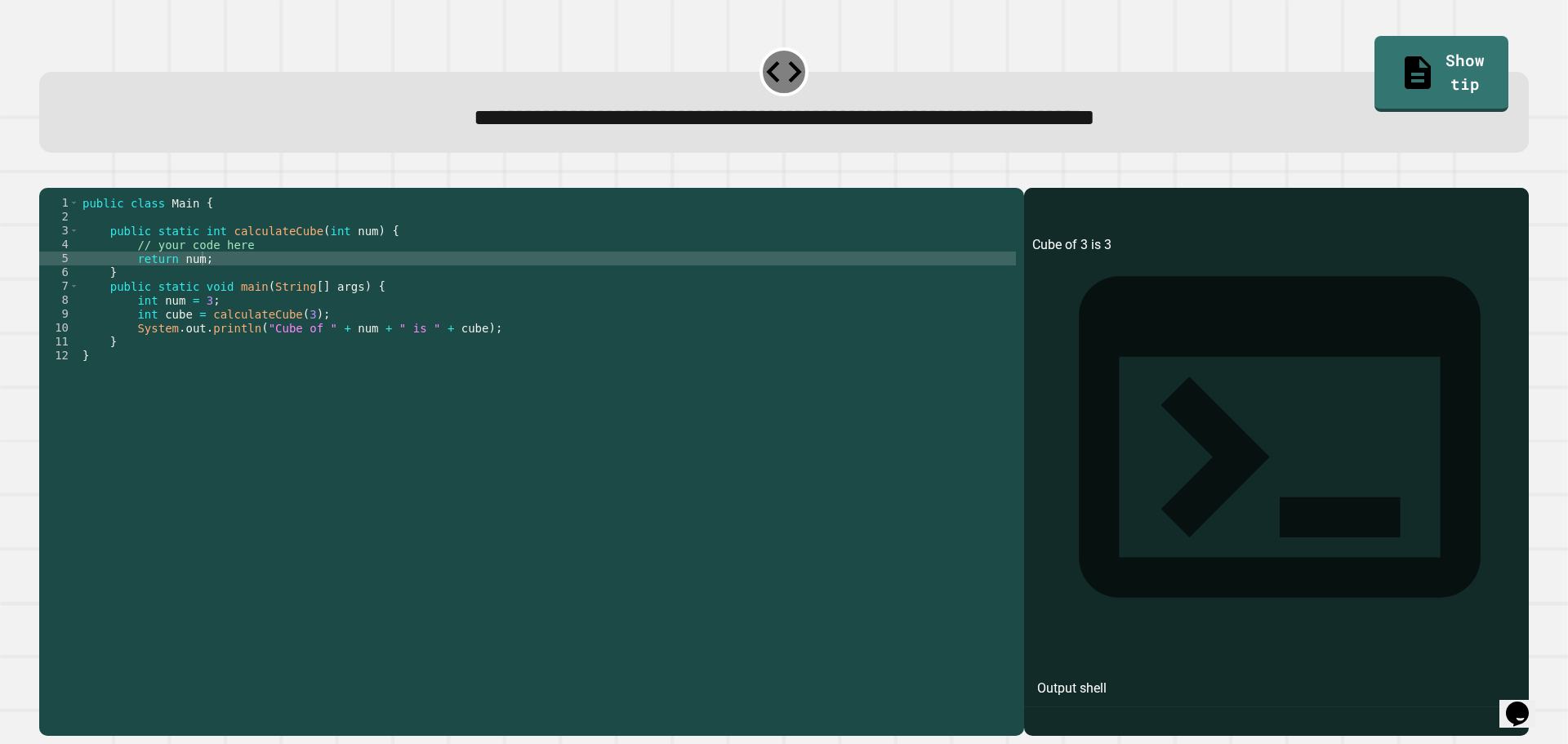
click at [269, 279] on div "public class Main { public static int calculateCube ( int num ) { // your code …" at bounding box center [547, 446] width 937 height 500
click at [63, 185] on icon "button" at bounding box center [58, 184] width 9 height 11
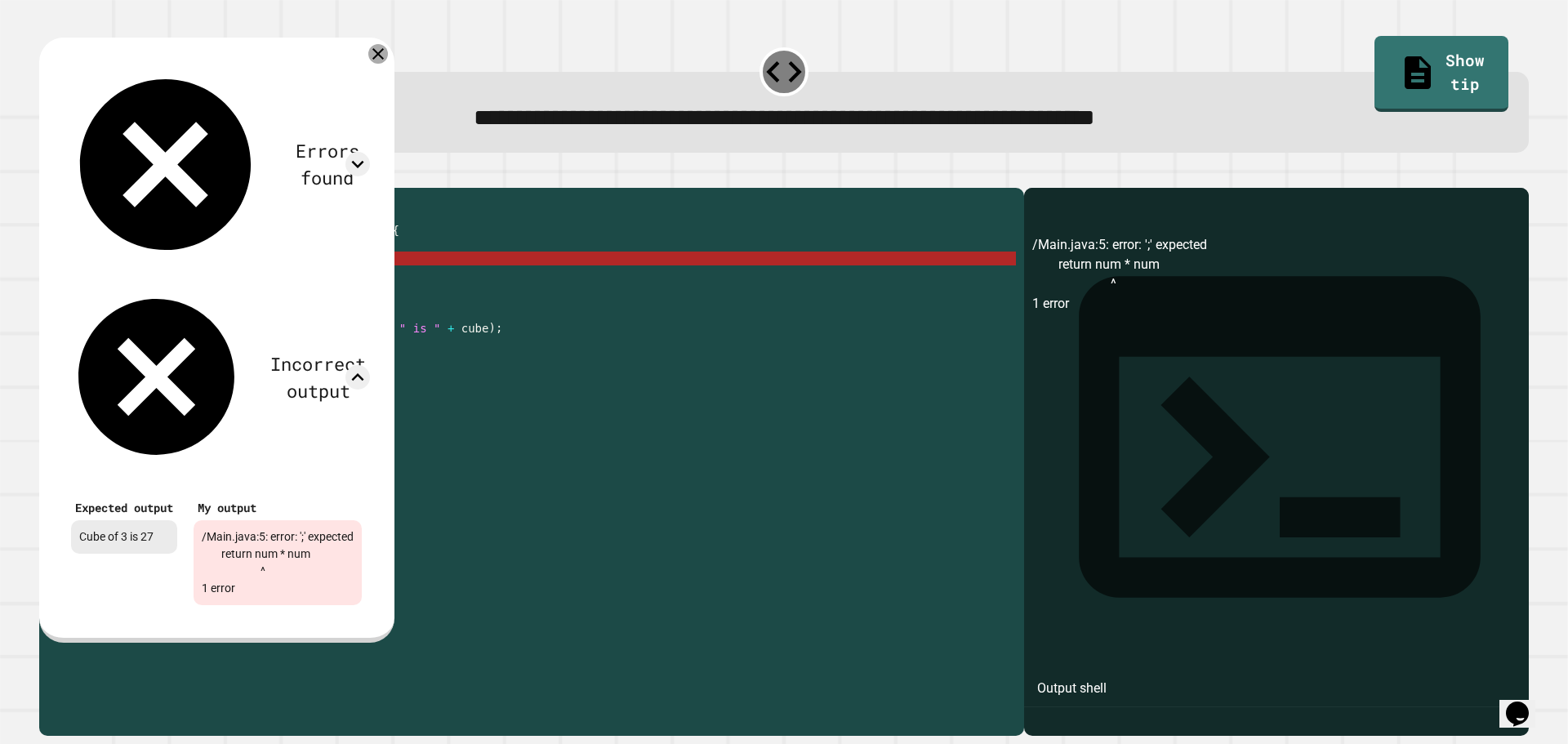
click at [388, 55] on icon at bounding box center [378, 54] width 20 height 20
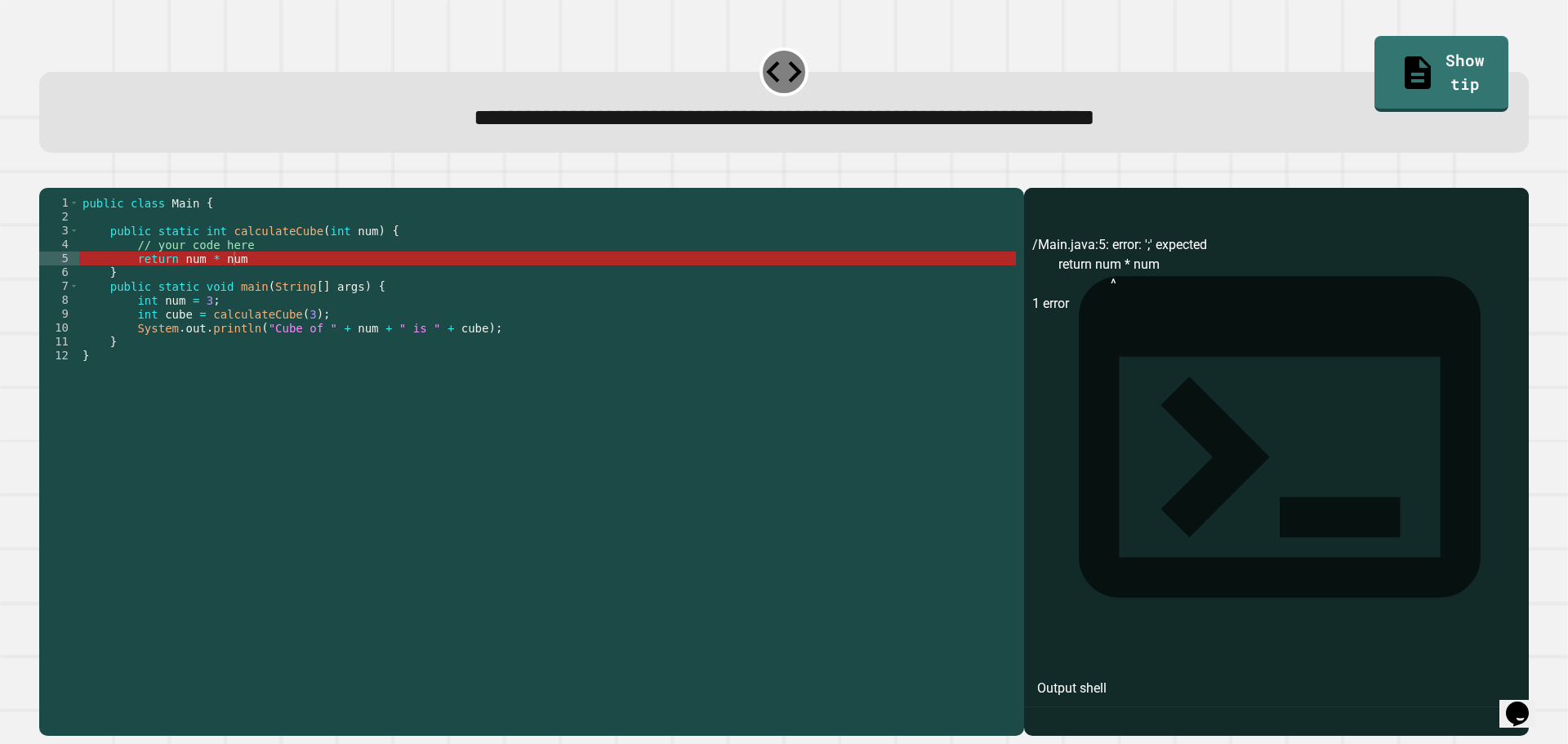
click at [275, 286] on div "public class Main { public static int calculateCube ( int num ) { // your code …" at bounding box center [547, 446] width 937 height 500
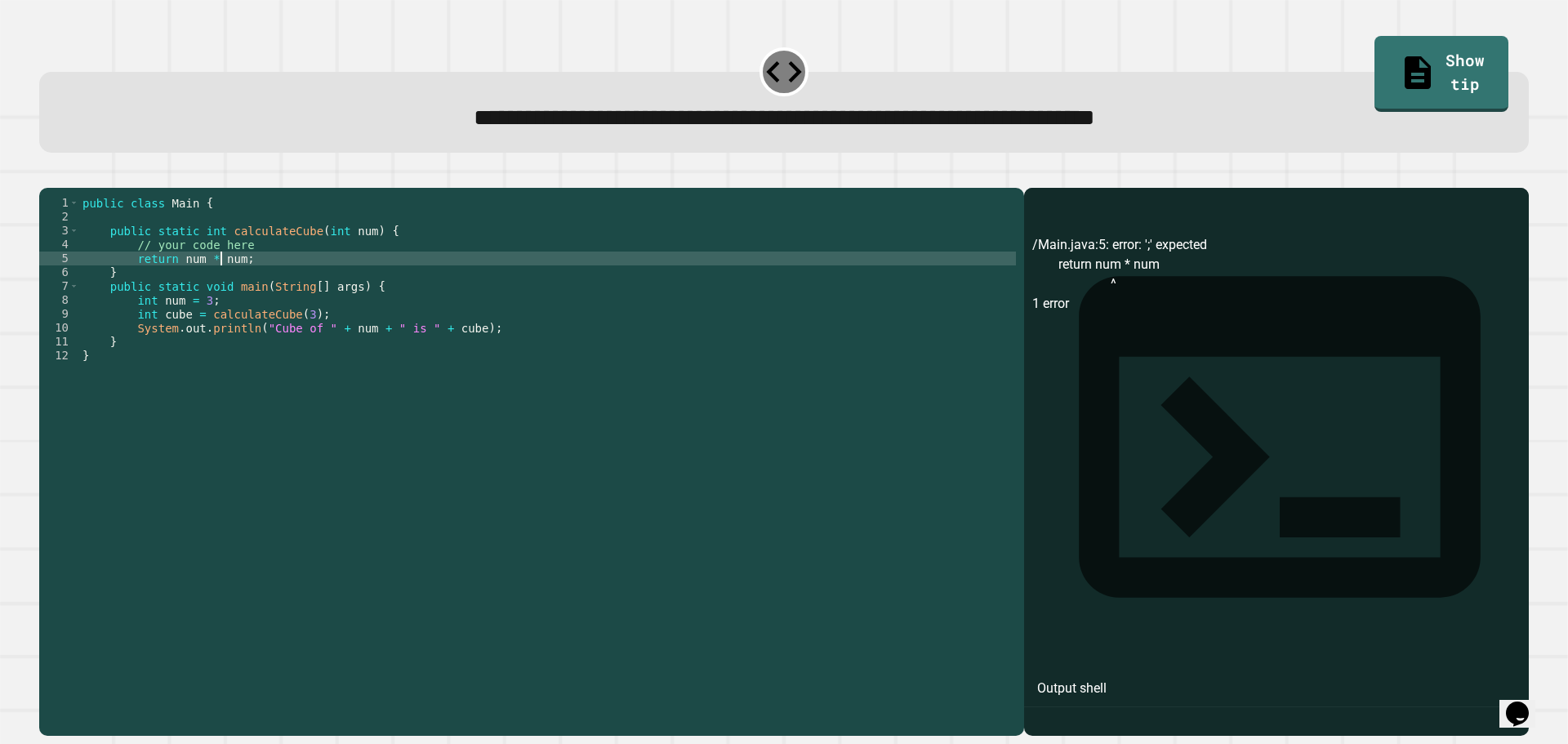
click at [223, 289] on div "public class Main { public static int calculateCube ( int num ) { // your code …" at bounding box center [547, 446] width 937 height 500
click at [75, 175] on div at bounding box center [784, 178] width 1489 height 20
click at [48, 175] on icon "button" at bounding box center [48, 175] width 0 height 0
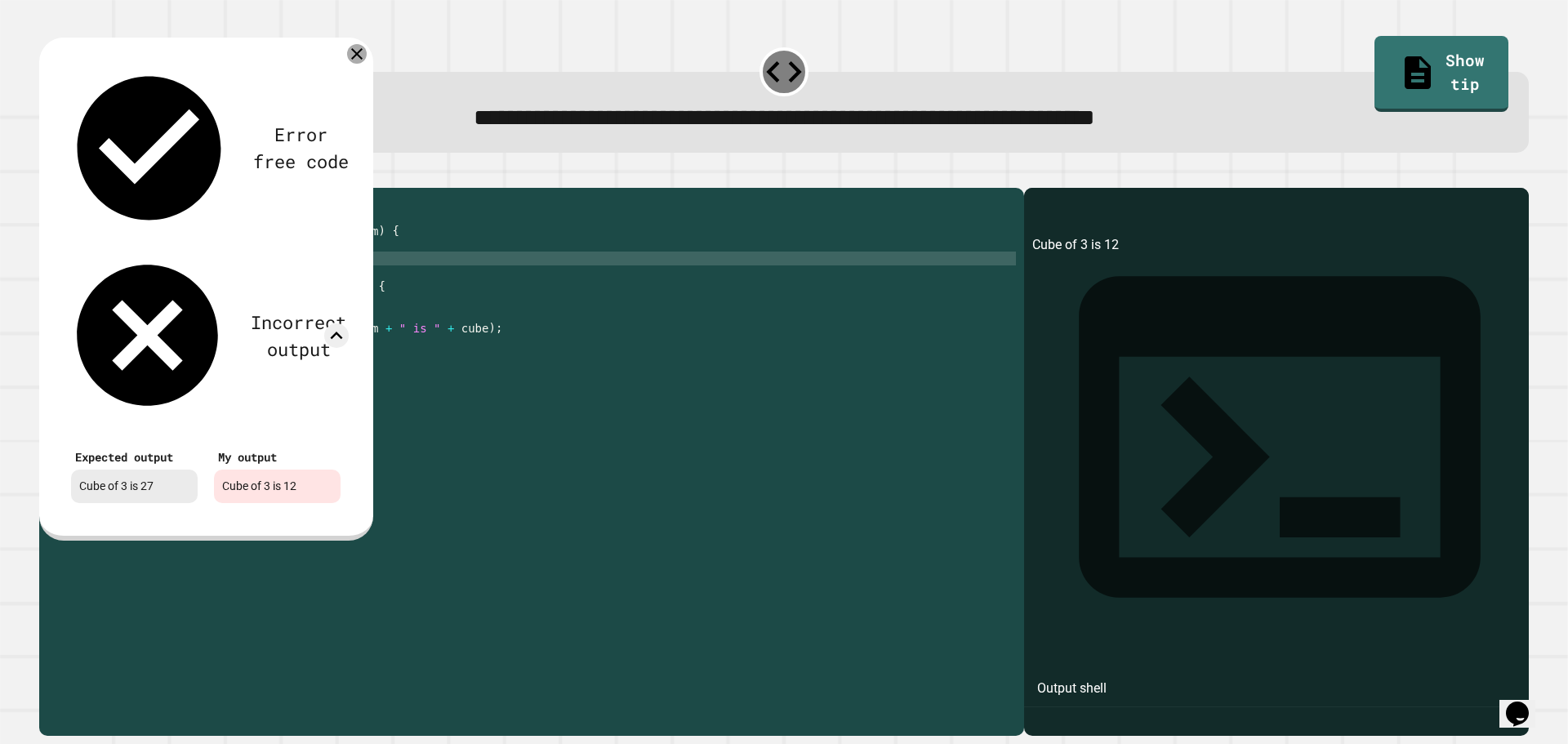
click at [359, 61] on icon at bounding box center [356, 54] width 20 height 20
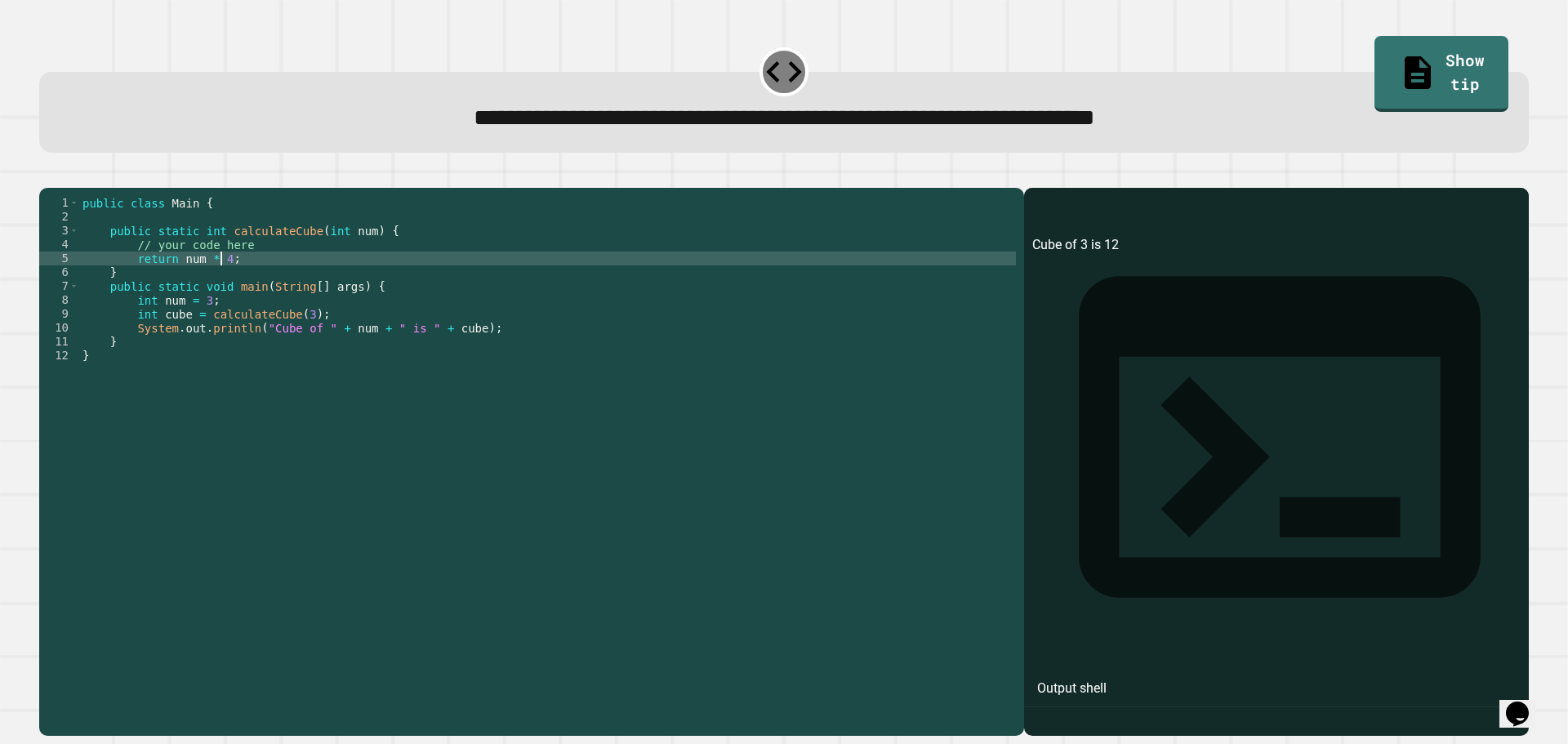
click at [221, 282] on div "public class Main { public static int calculateCube ( int num ) { // your code …" at bounding box center [547, 446] width 937 height 500
click at [48, 175] on icon "button" at bounding box center [48, 175] width 0 height 0
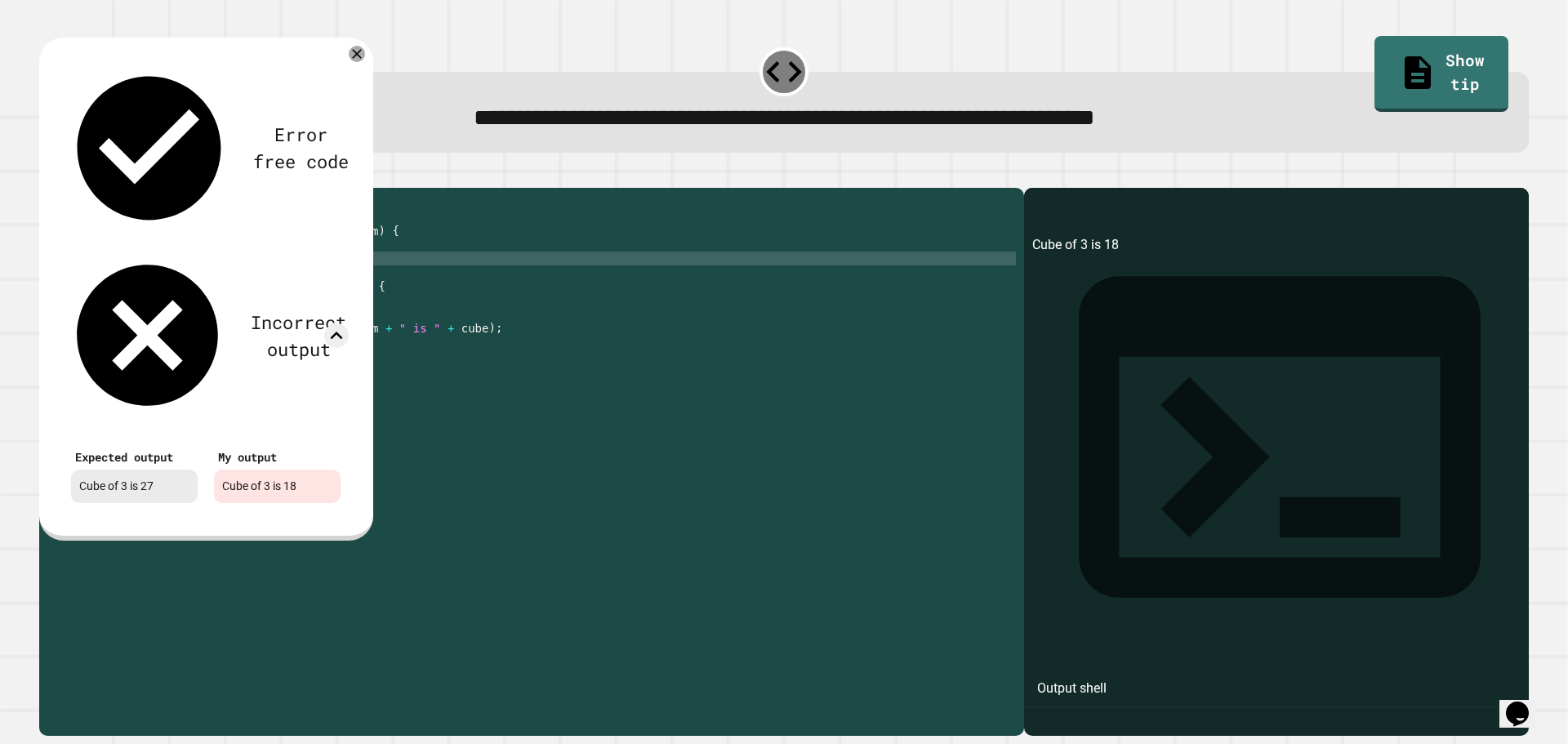
click at [223, 279] on div "public class Main { public static int calculateCube ( int num ) { // your code …" at bounding box center [547, 446] width 937 height 500
click at [362, 59] on icon at bounding box center [356, 54] width 20 height 20
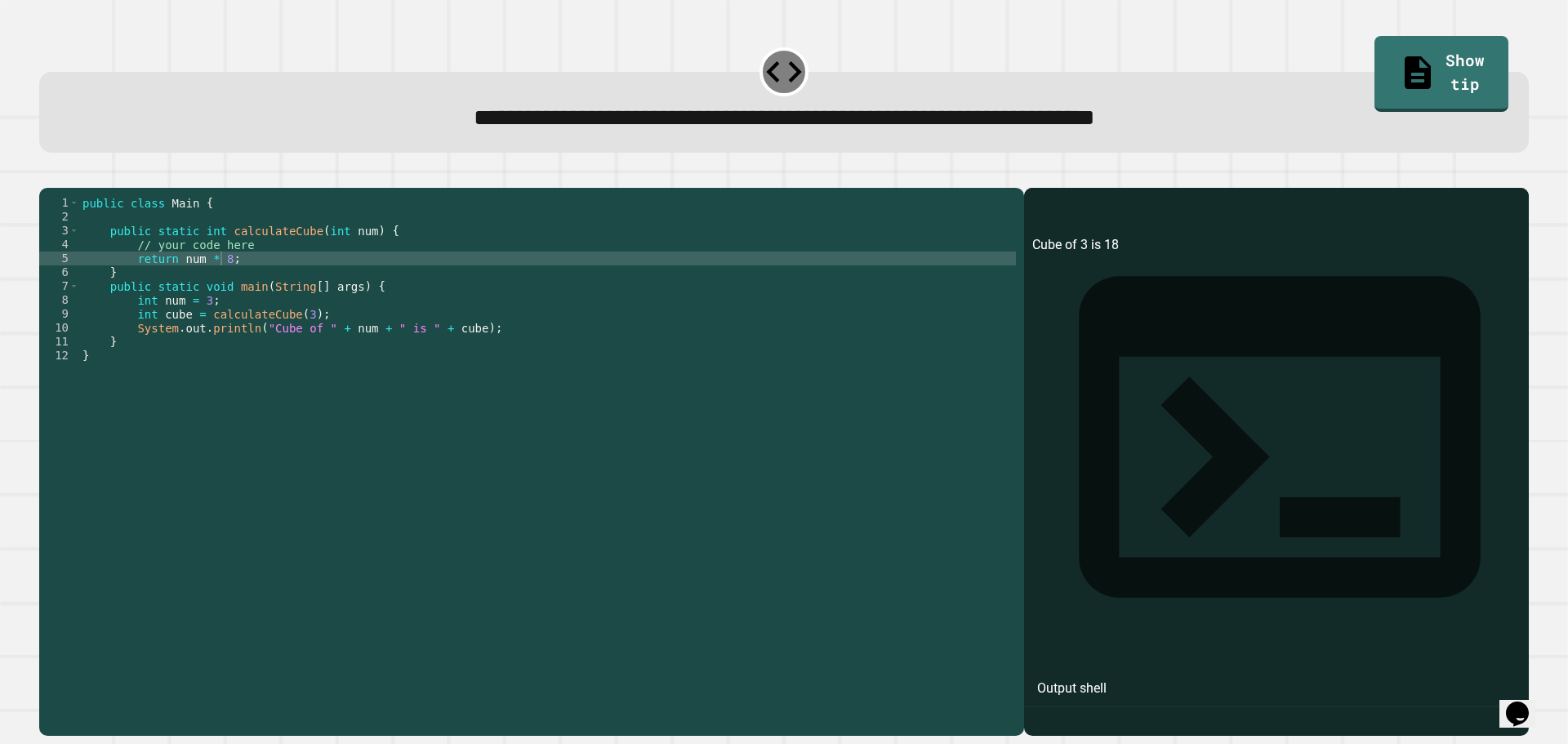
click at [44, 181] on div at bounding box center [784, 178] width 1489 height 20
click at [61, 184] on icon "button" at bounding box center [58, 184] width 9 height 11
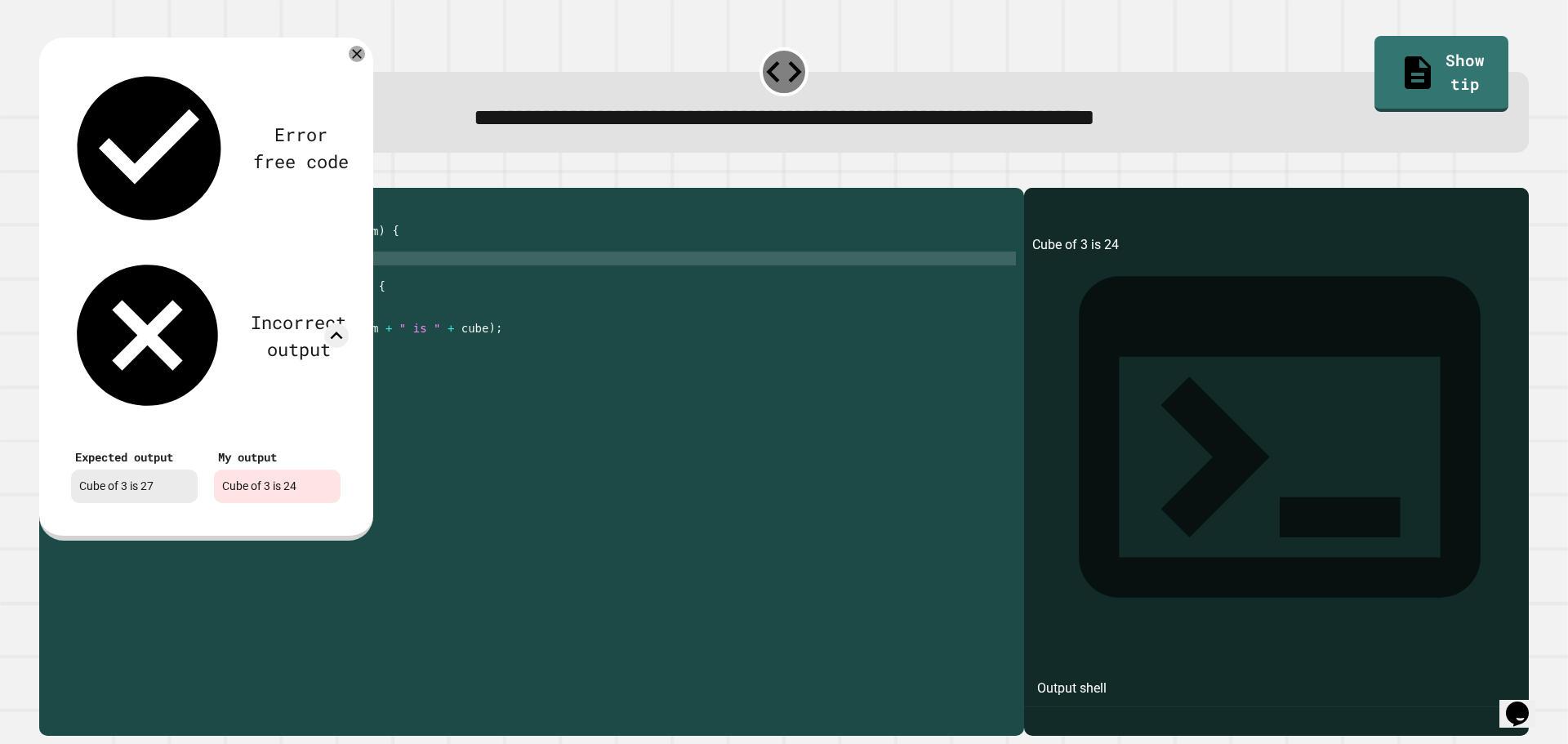
click at [221, 278] on div "public class Main { public static int calculateCube ( int num ) { // your code …" at bounding box center [547, 446] width 937 height 500
type textarea "**********"
click at [355, 55] on icon at bounding box center [356, 55] width 10 height 10
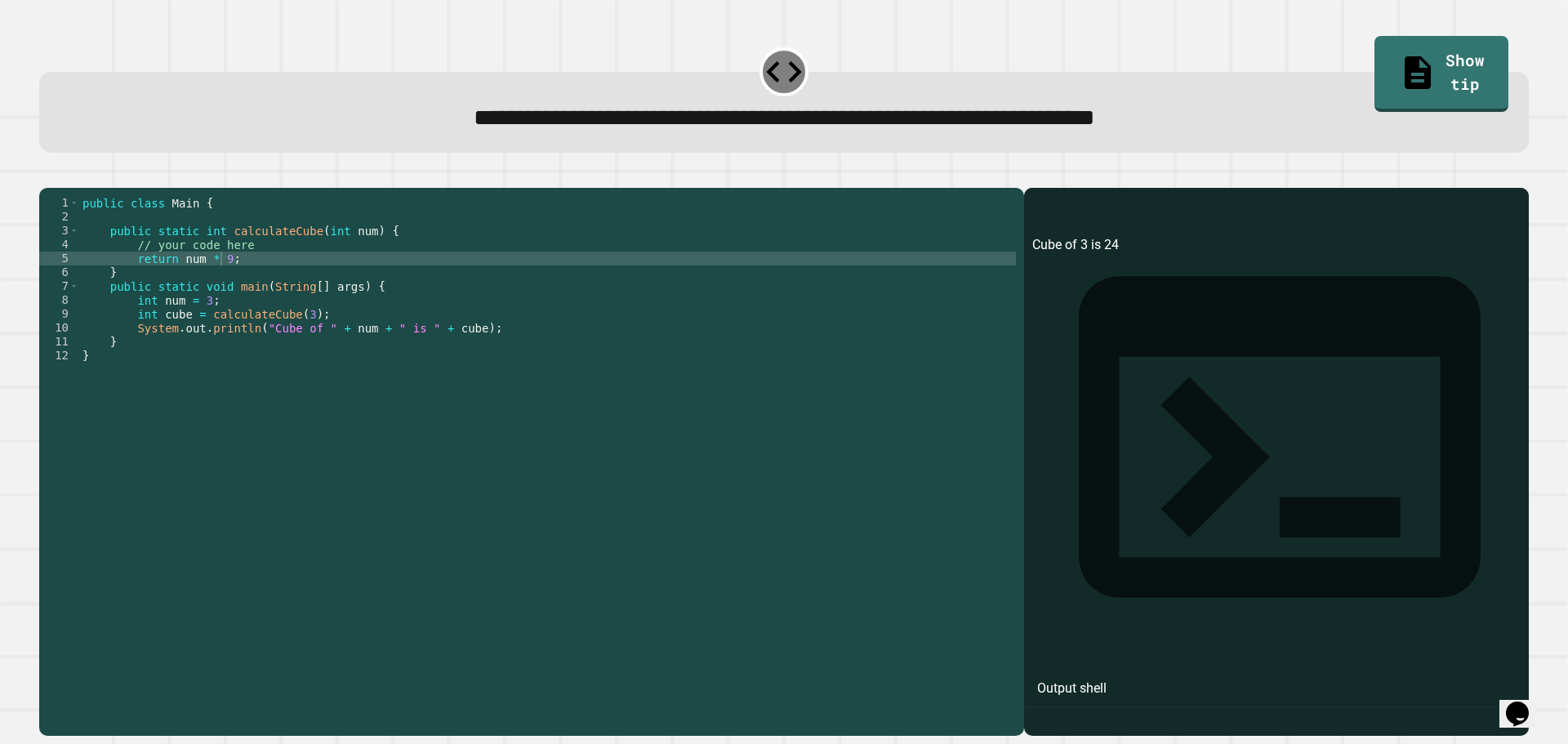
click at [48, 175] on icon "button" at bounding box center [48, 175] width 0 height 0
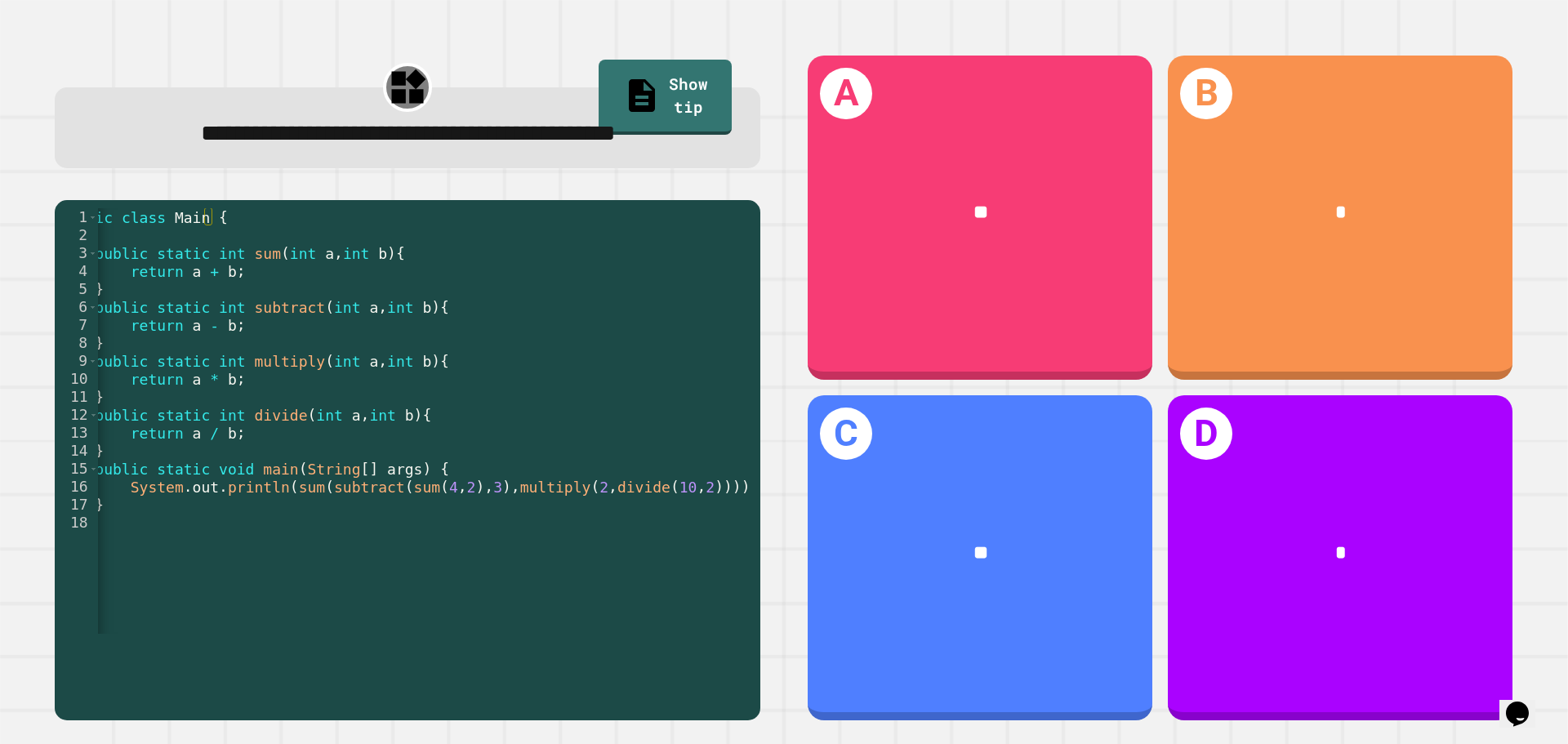
scroll to position [0, 43]
drag, startPoint x: 575, startPoint y: 531, endPoint x: 669, endPoint y: 535, distance: 94.1
click at [646, 535] on div "public class Main { public static int sum ( int a , int b ) { return a + b ; } …" at bounding box center [397, 433] width 685 height 449
click at [679, 535] on div "public class Main { public static int sum ( int a , int b ) { return a + b ; } …" at bounding box center [397, 433] width 685 height 449
drag, startPoint x: 652, startPoint y: 529, endPoint x: 691, endPoint y: 526, distance: 39.1
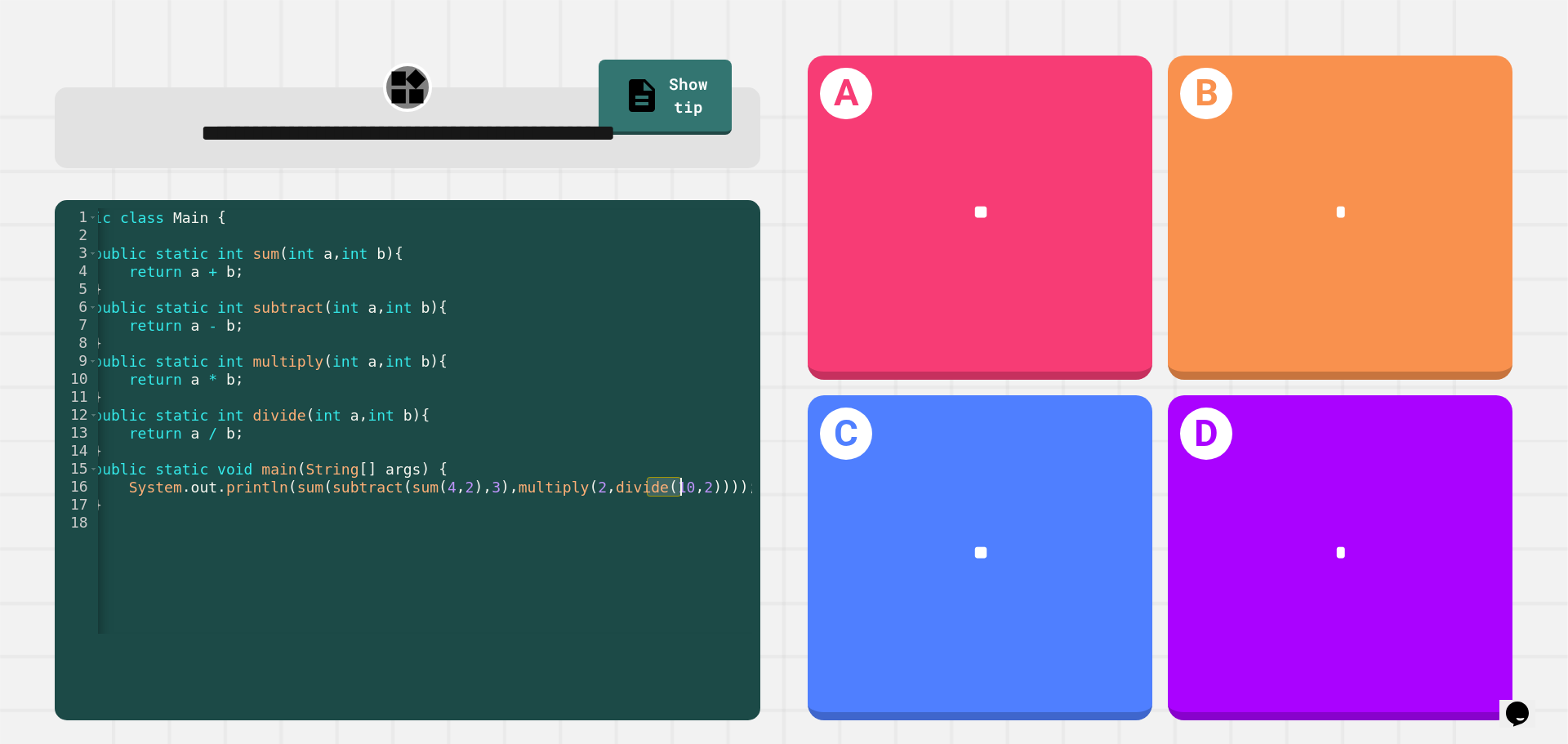
click at [691, 526] on div "public class Main { public static int sum ( int a , int b ) { return a + b ; } …" at bounding box center [397, 433] width 685 height 449
click at [664, 529] on div "public class Main { public static int sum ( int a , int b ) { return a + b ; } …" at bounding box center [425, 421] width 654 height 426
drag, startPoint x: 654, startPoint y: 525, endPoint x: 698, endPoint y: 530, distance: 44.3
click at [698, 530] on div "public class Main { public static int sum ( int a , int b ) { return a + b ; } …" at bounding box center [397, 433] width 685 height 449
drag, startPoint x: 578, startPoint y: 528, endPoint x: 697, endPoint y: 529, distance: 119.0
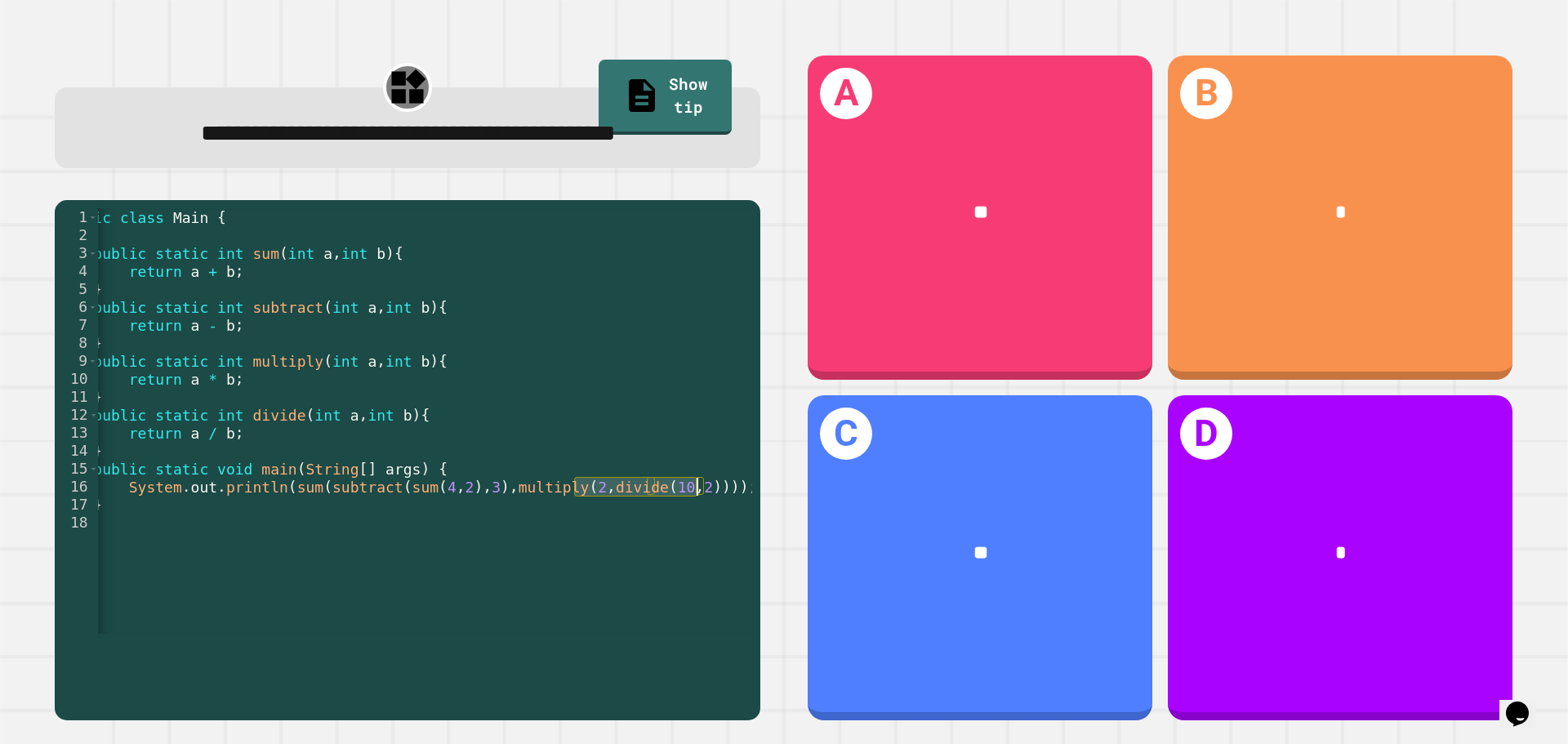
click at [697, 529] on div "public class Main { public static int sum ( int a , int b ) { return a + b ; } …" at bounding box center [397, 433] width 685 height 449
click at [686, 523] on div "public class Main { public static int sum ( int a , int b ) { return a + b ; } …" at bounding box center [425, 421] width 654 height 426
drag, startPoint x: 697, startPoint y: 526, endPoint x: 584, endPoint y: 525, distance: 113.0
click at [608, 525] on div "public class Main { public static int sum ( int a , int b ) { return a + b ; } …" at bounding box center [397, 433] width 685 height 449
drag, startPoint x: 545, startPoint y: 528, endPoint x: 506, endPoint y: 530, distance: 39.1
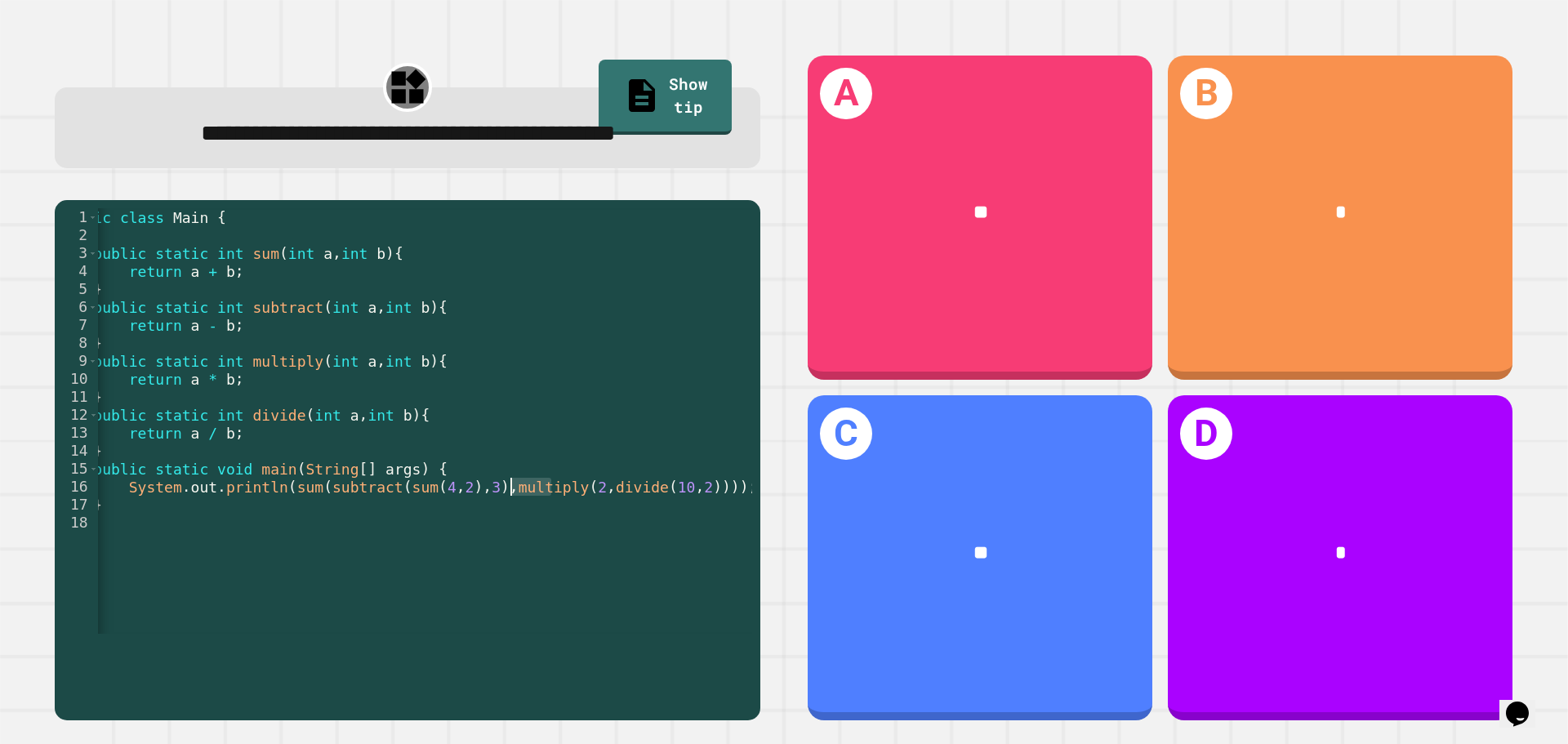
click at [506, 530] on div "public class Main { public static int sum ( int a , int b ) { return a + b ; } …" at bounding box center [397, 433] width 685 height 449
click at [528, 525] on div "public class Main { public static int sum ( int a , int b ) { return a + b ; } …" at bounding box center [425, 421] width 654 height 426
drag, startPoint x: 323, startPoint y: 531, endPoint x: 516, endPoint y: 534, distance: 193.0
click at [518, 534] on div "public class Main { public static int sum ( int a , int b ) { return a + b ; } …" at bounding box center [408, 433] width 685 height 449
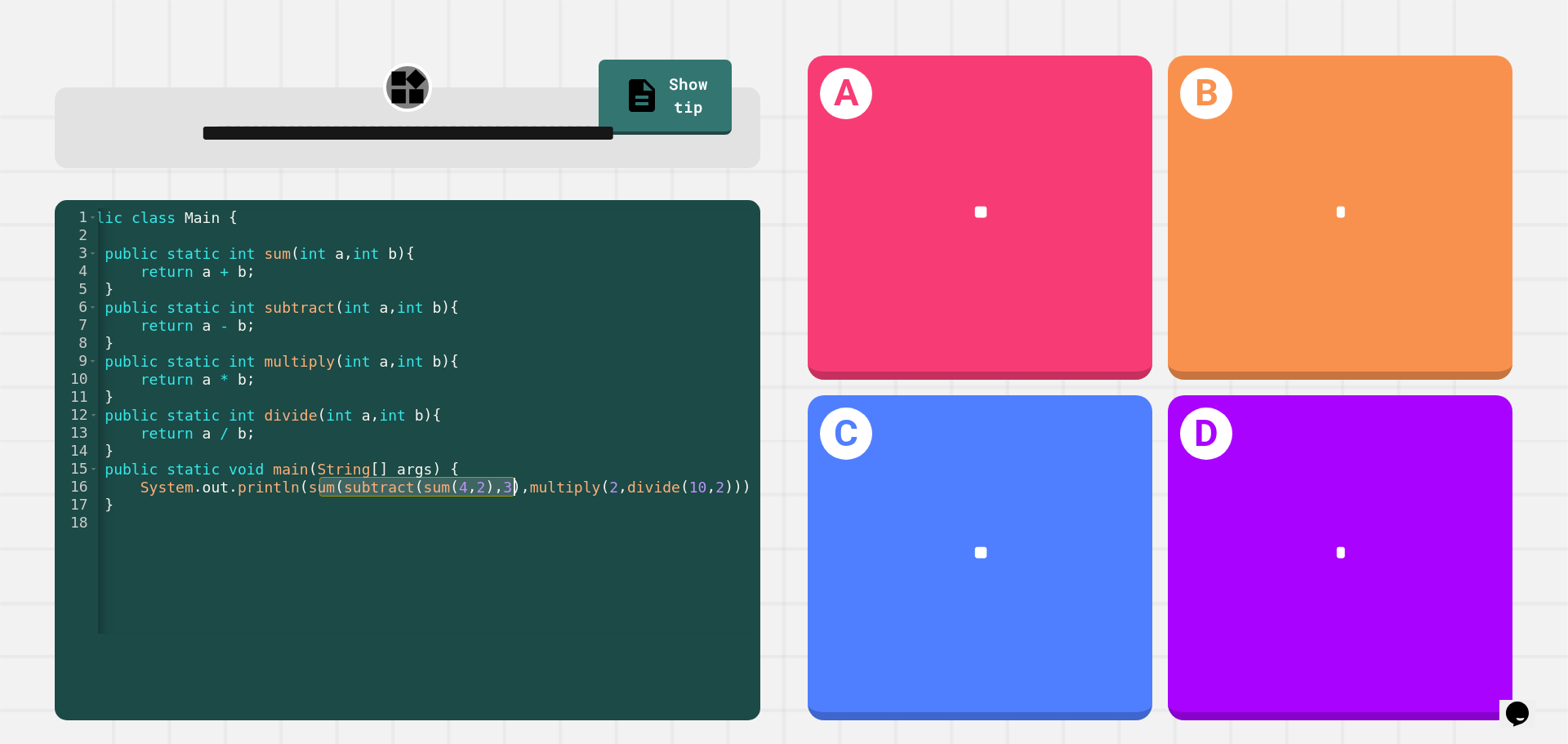
click at [496, 525] on div "public class Main { public static int sum ( int a , int b ) { return a + b ; } …" at bounding box center [425, 421] width 654 height 426
click at [496, 525] on div "public class Main { public static int sum ( int a , int b ) { return a + b ; } …" at bounding box center [408, 433] width 685 height 449
drag, startPoint x: 319, startPoint y: 527, endPoint x: 429, endPoint y: 528, distance: 110.0
click at [426, 527] on div "public class Main { public static int sum ( int a , int b ) { return a + b ; } …" at bounding box center [408, 433] width 685 height 449
click at [432, 529] on div "public class Main { public static int sum ( int a , int b ) { return a + b ; } …" at bounding box center [408, 433] width 685 height 449
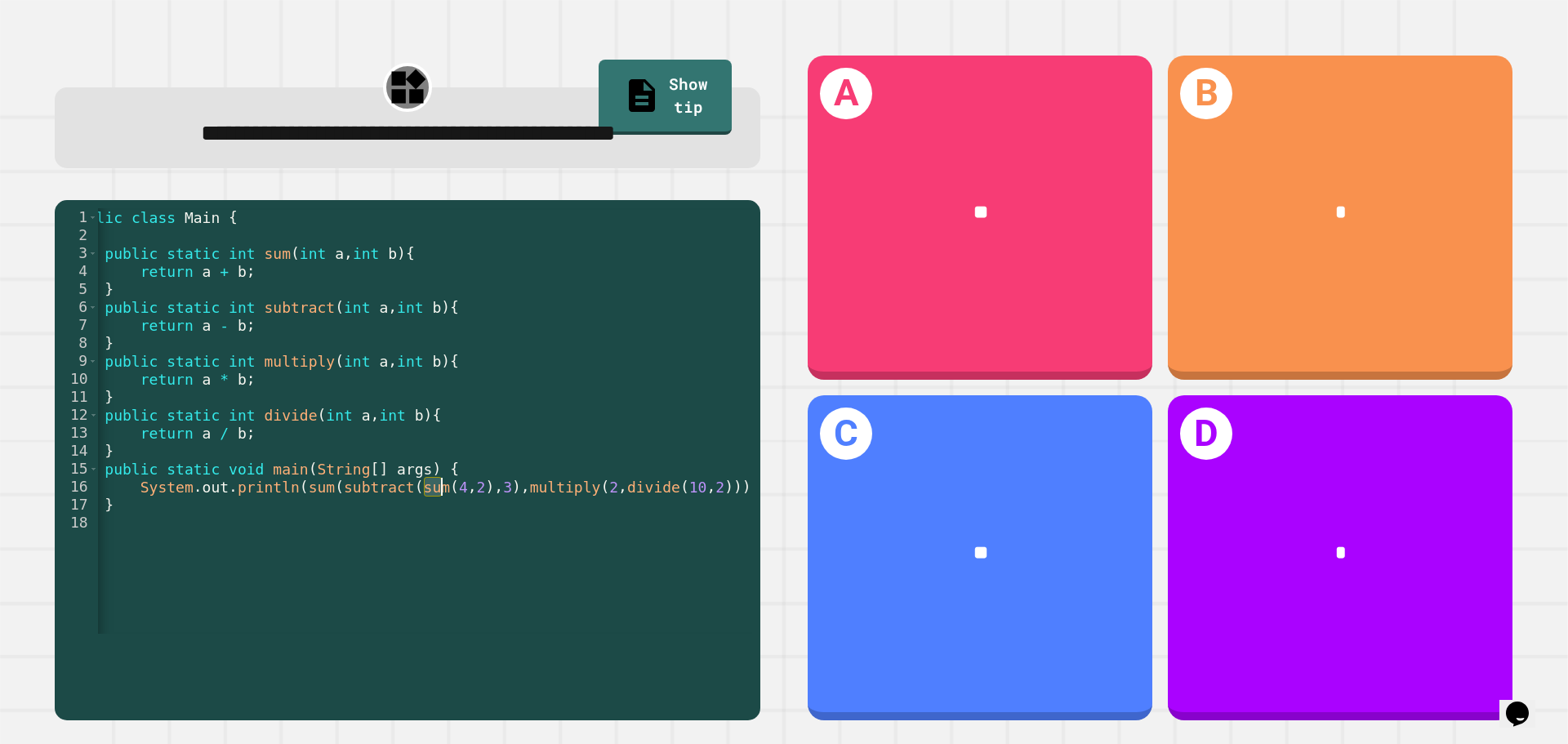
drag, startPoint x: 425, startPoint y: 530, endPoint x: 464, endPoint y: 530, distance: 39.0
click at [464, 530] on div "public class Main { public static int sum ( int a , int b ) { return a + b ; } …" at bounding box center [408, 433] width 685 height 449
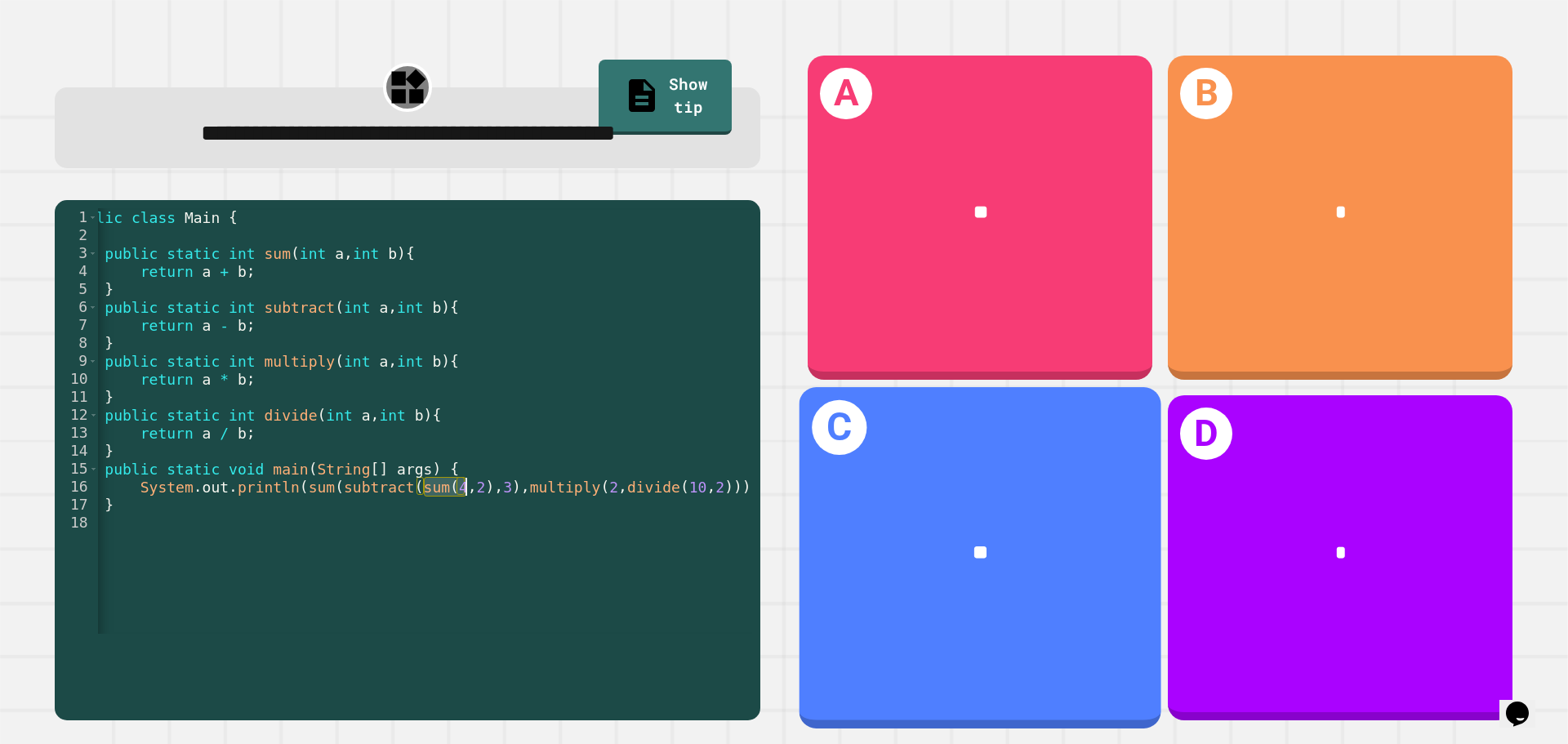
click at [847, 589] on div "**" at bounding box center [980, 554] width 362 height 110
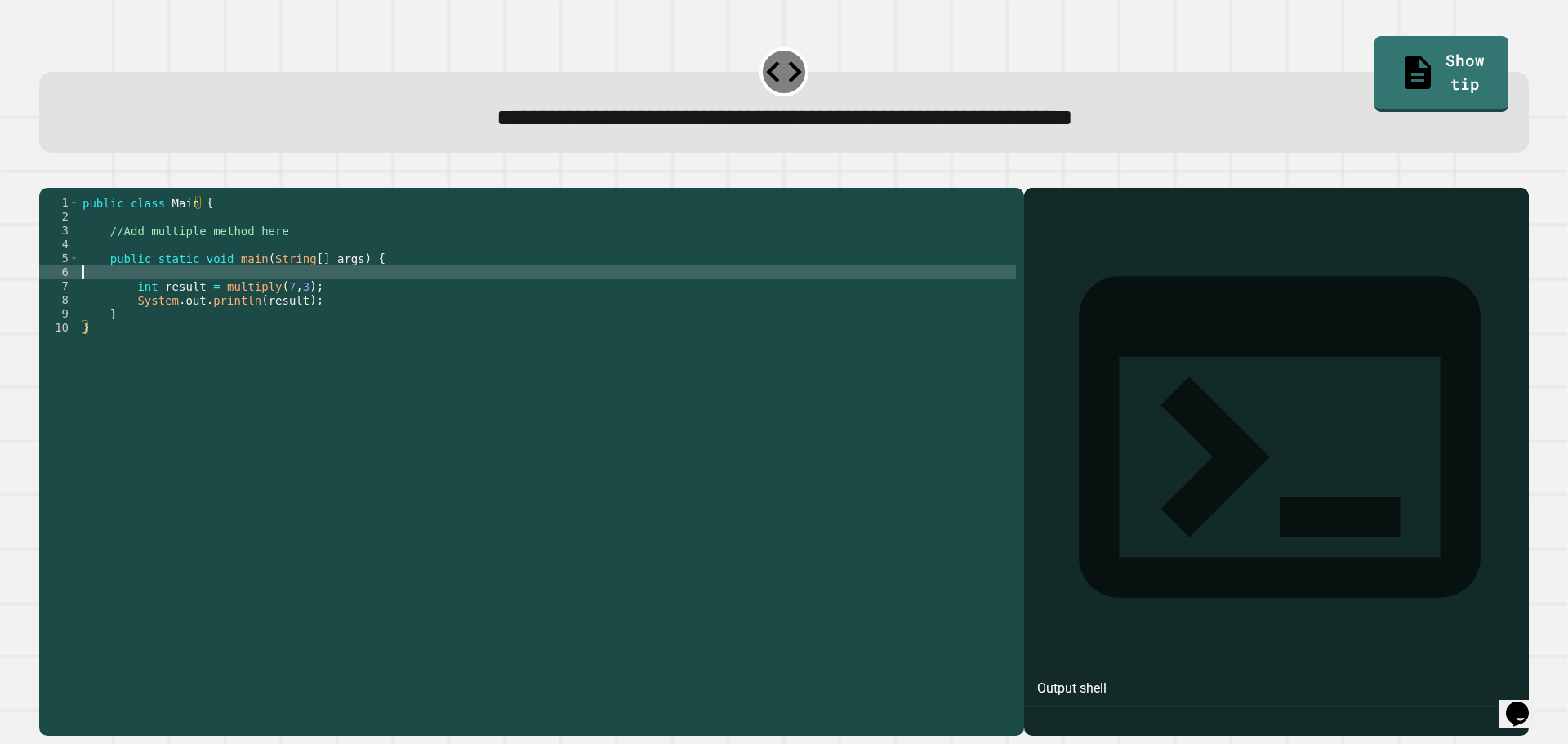
click at [247, 303] on div "public class Main { //Add multiple method here public static void main ( String…" at bounding box center [547, 446] width 937 height 500
click at [263, 276] on div "public class Main { //Add multiple method here public static void main ( String…" at bounding box center [547, 446] width 937 height 500
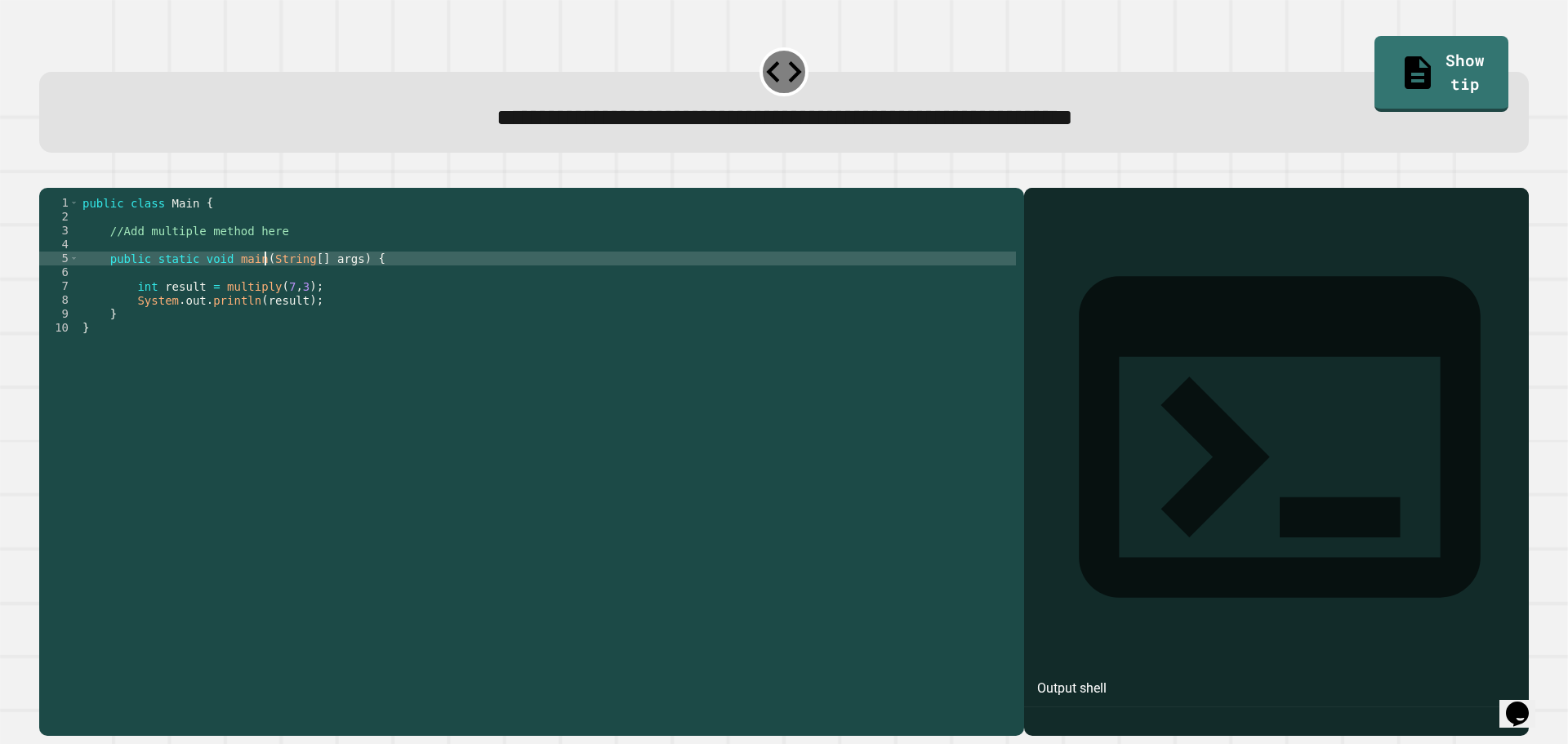
click at [266, 252] on div "public class Main { //Add multiple method here public static void main ( String…" at bounding box center [547, 446] width 937 height 500
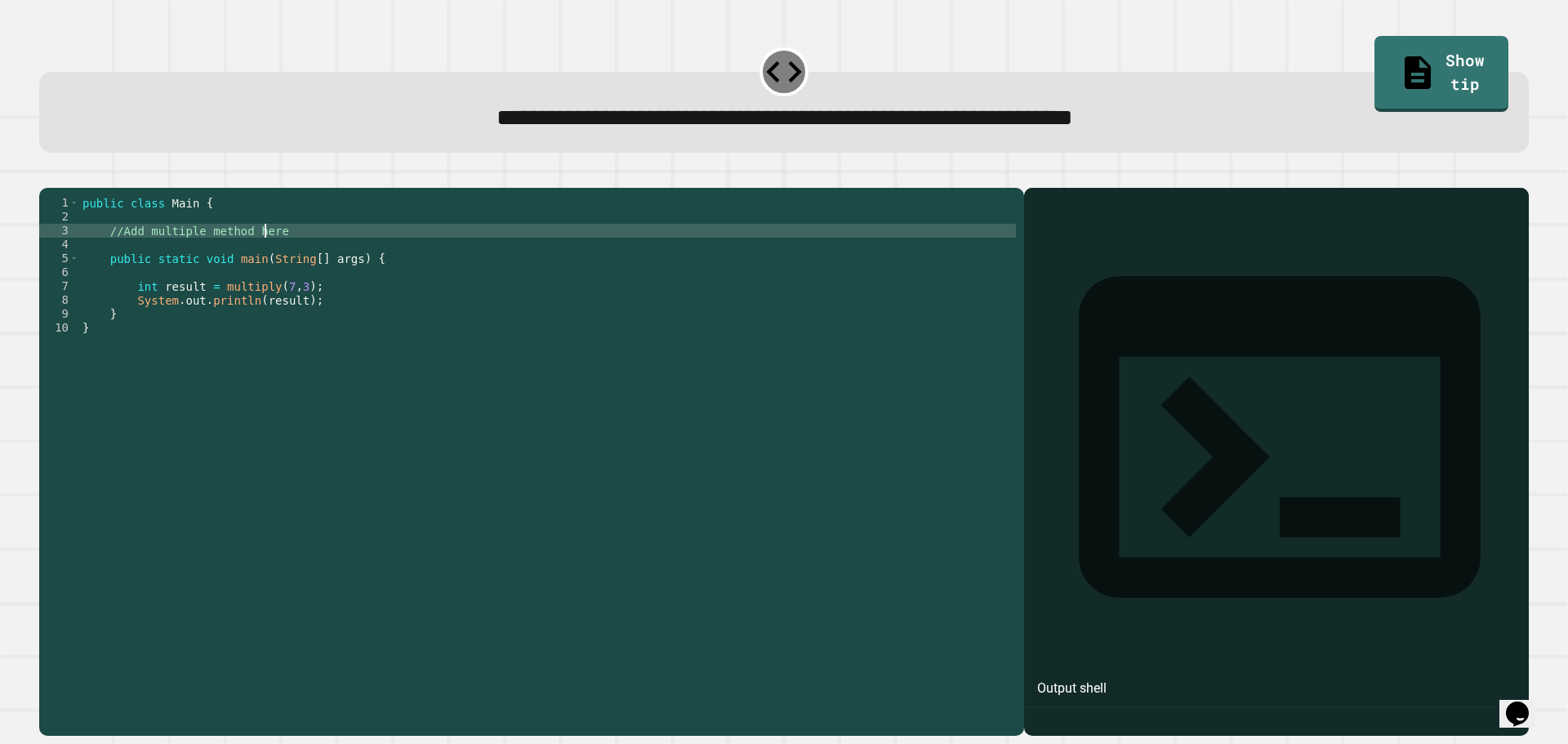
click at [259, 263] on div "public class Main { //Add multiple method here public static void main ( String…" at bounding box center [547, 446] width 937 height 500
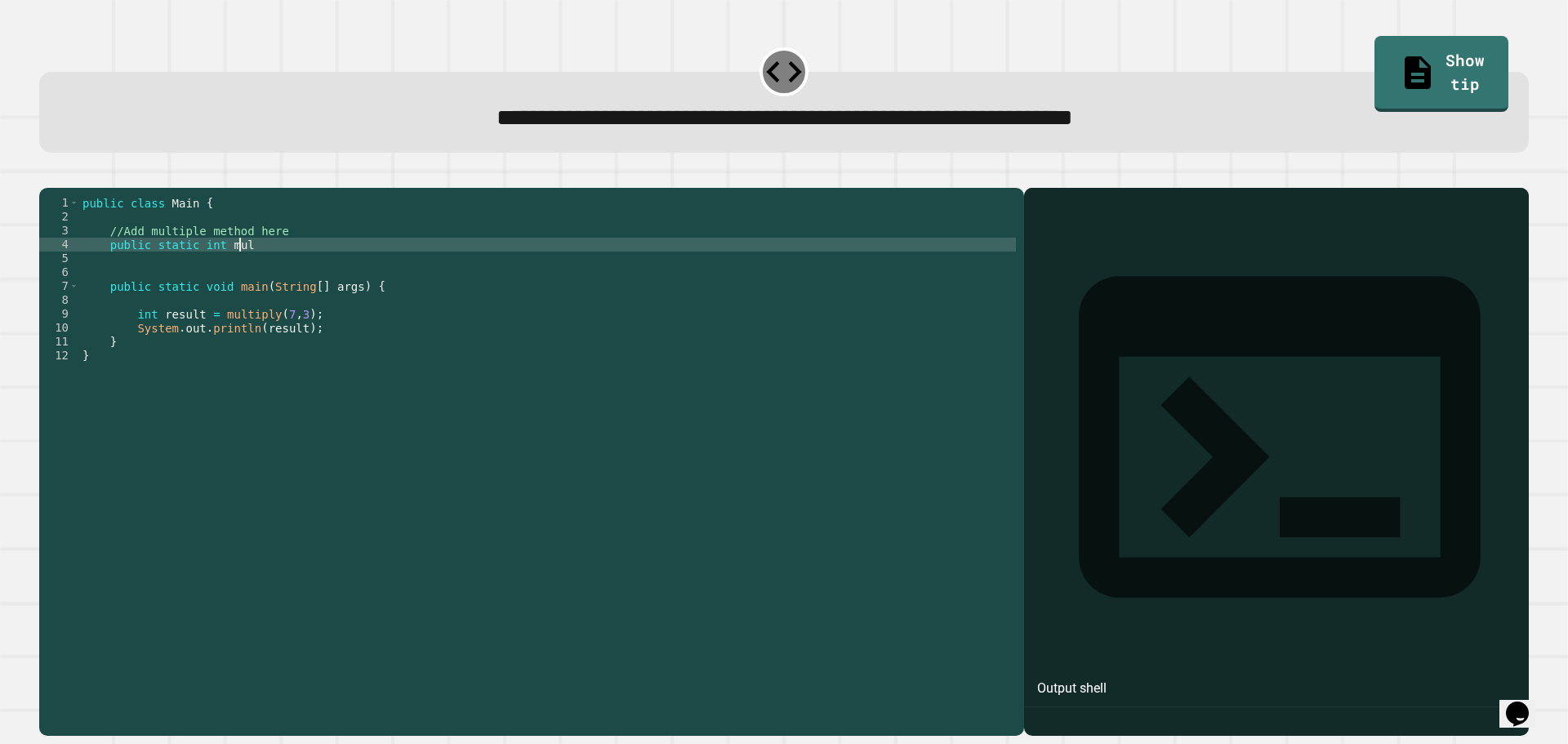
scroll to position [0, 10]
type textarea "**********"
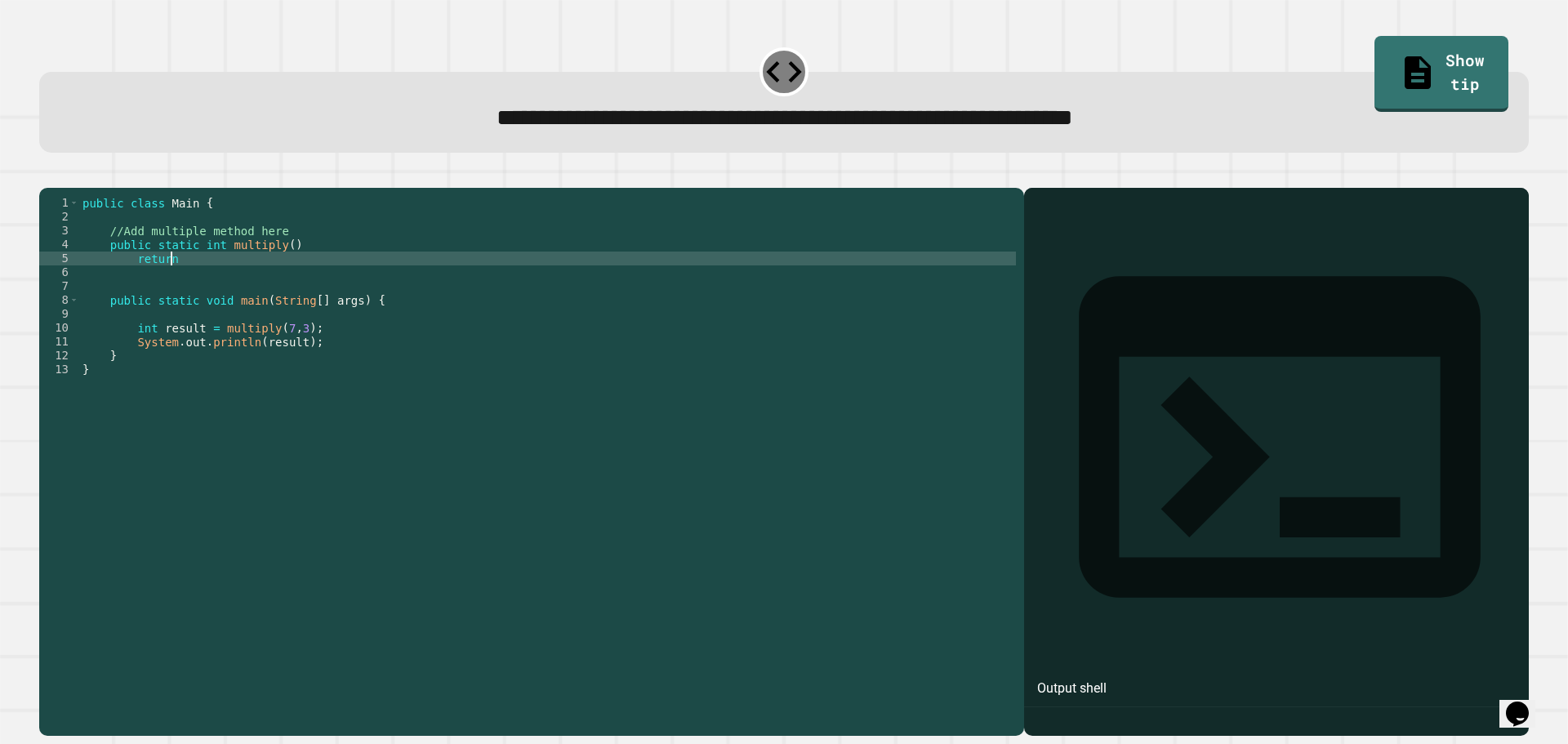
scroll to position [0, 6]
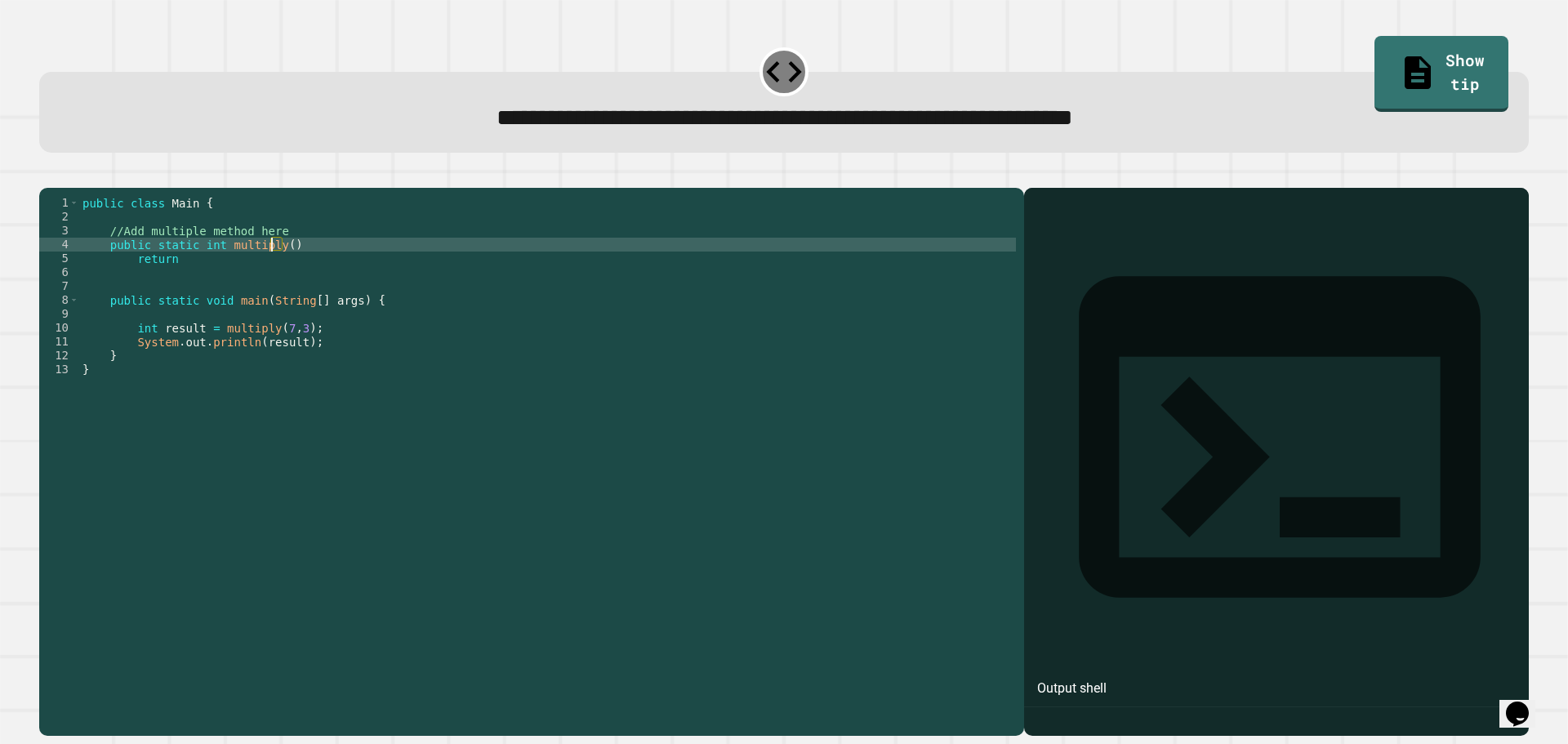
click at [273, 270] on div "public class Main { //Add multiple method here public static int multiply ( ) r…" at bounding box center [547, 446] width 937 height 500
click at [273, 269] on div "public class Main { //Add multiple method here public static int multiply ( ) r…" at bounding box center [547, 446] width 937 height 500
click at [350, 281] on div "public class Main { //Add multiple method here public static int multiply ( a ,…" at bounding box center [547, 446] width 937 height 500
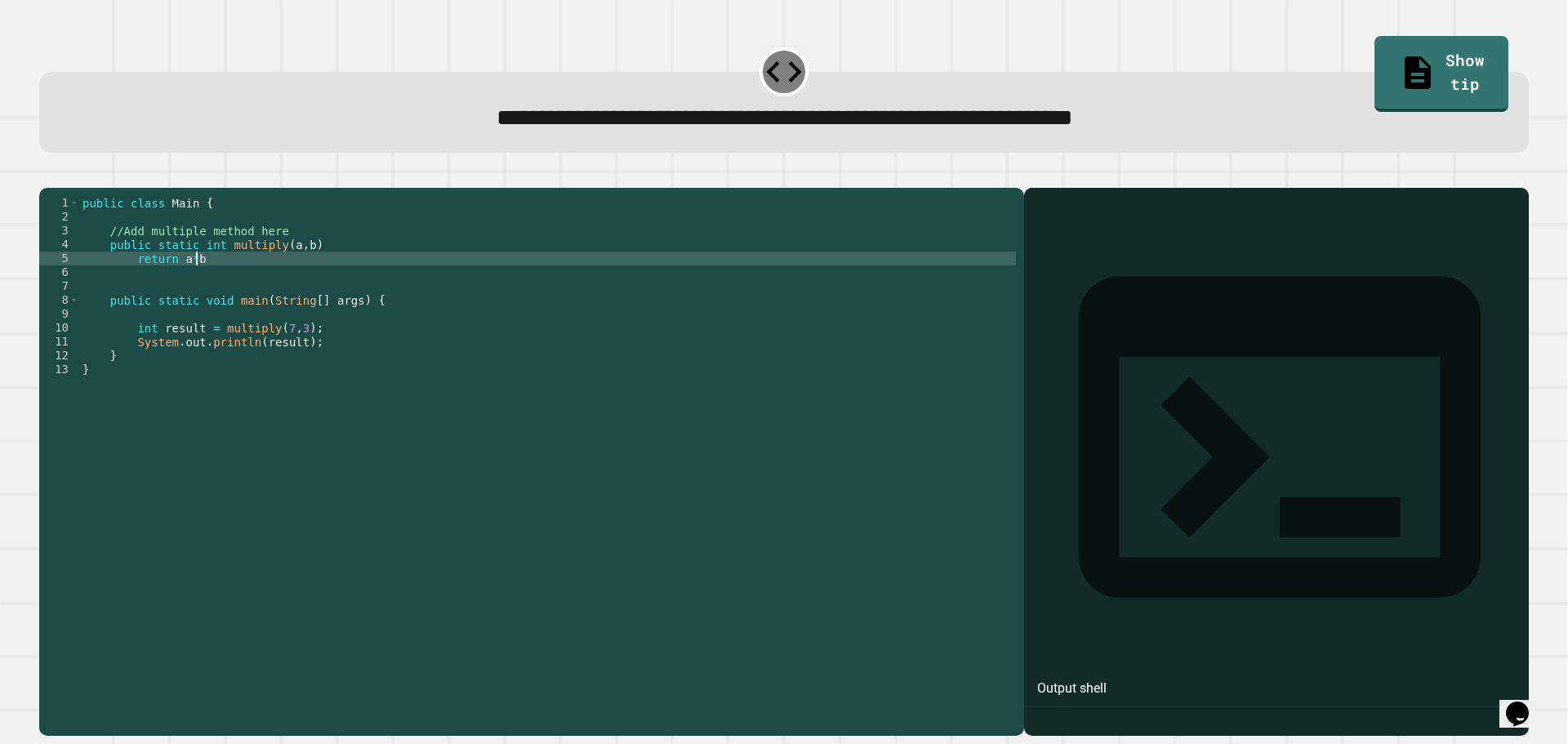
scroll to position [0, 7]
click at [48, 175] on button "button" at bounding box center [48, 175] width 0 height 0
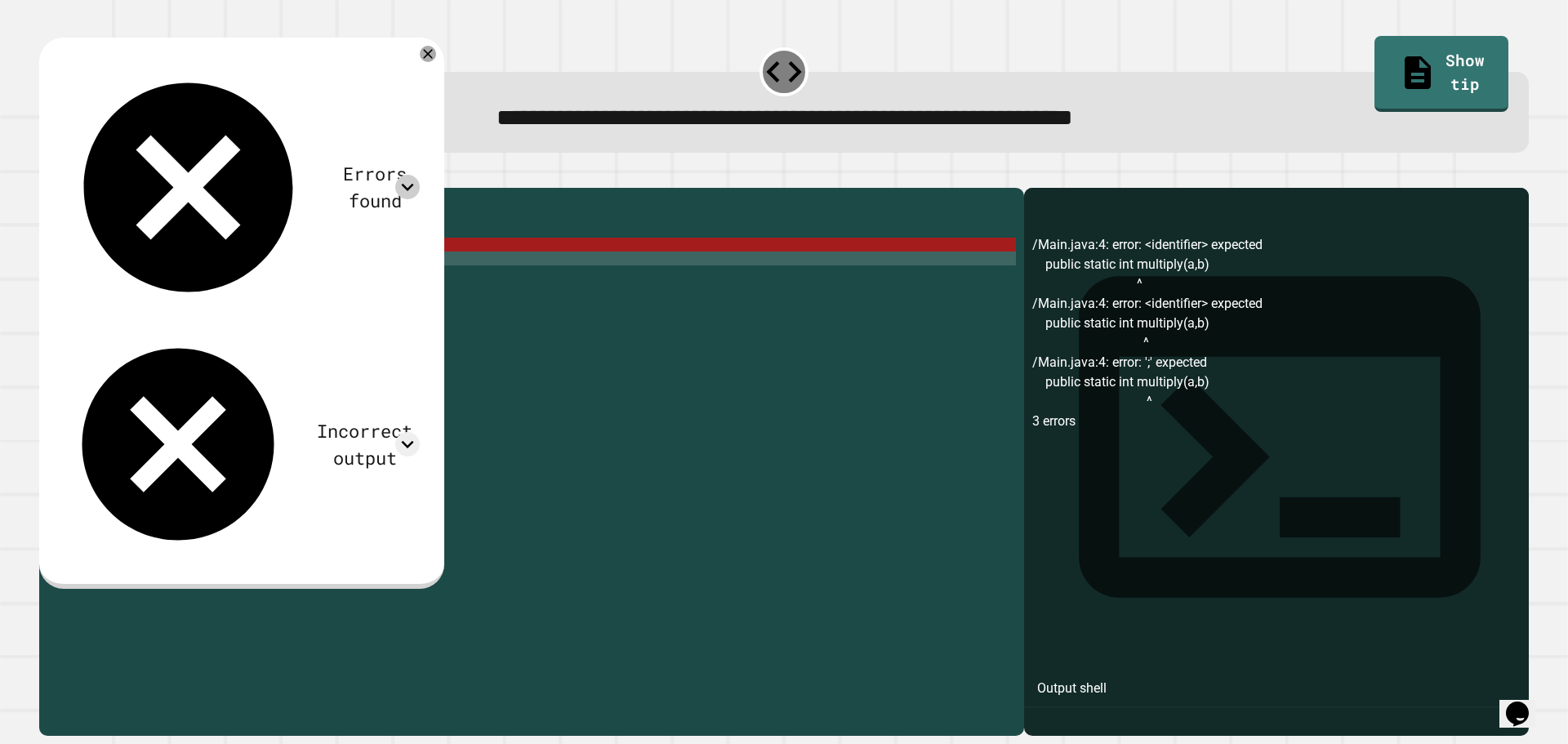
click at [419, 175] on div at bounding box center [407, 187] width 24 height 24
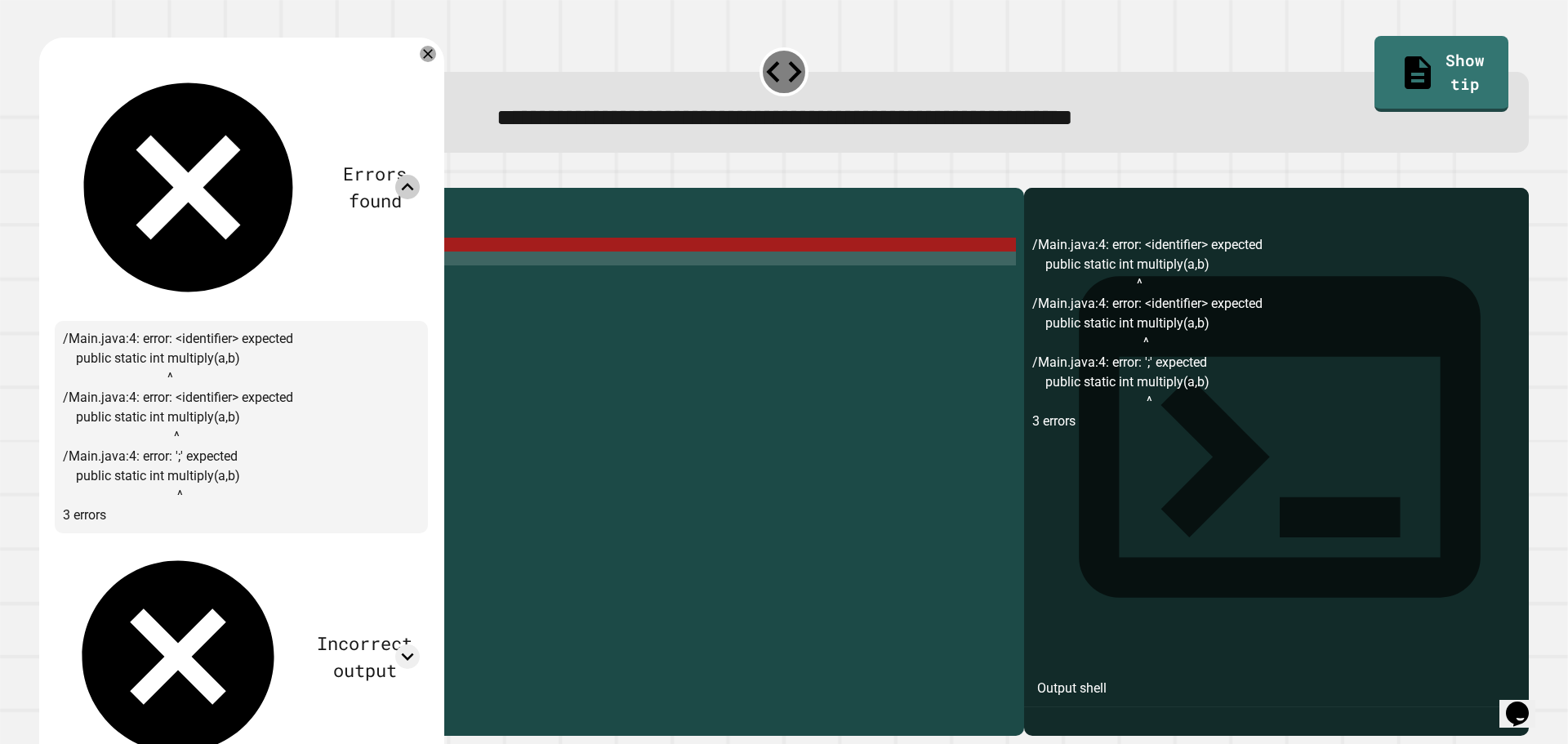
click at [419, 175] on icon at bounding box center [407, 187] width 24 height 24
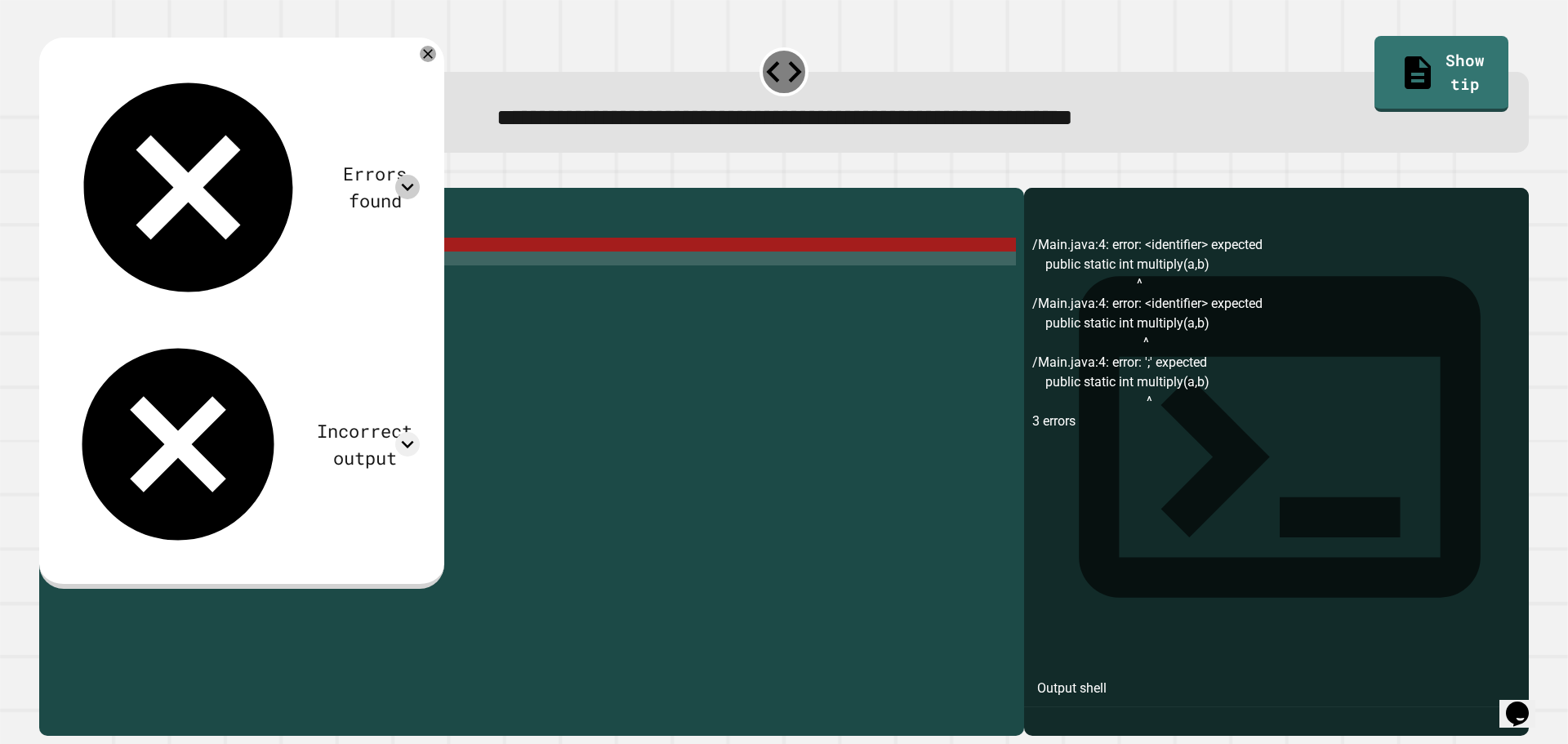
click at [238, 265] on div "public class Main { //Add multiple method here public static int multiply ( a ,…" at bounding box center [547, 446] width 937 height 500
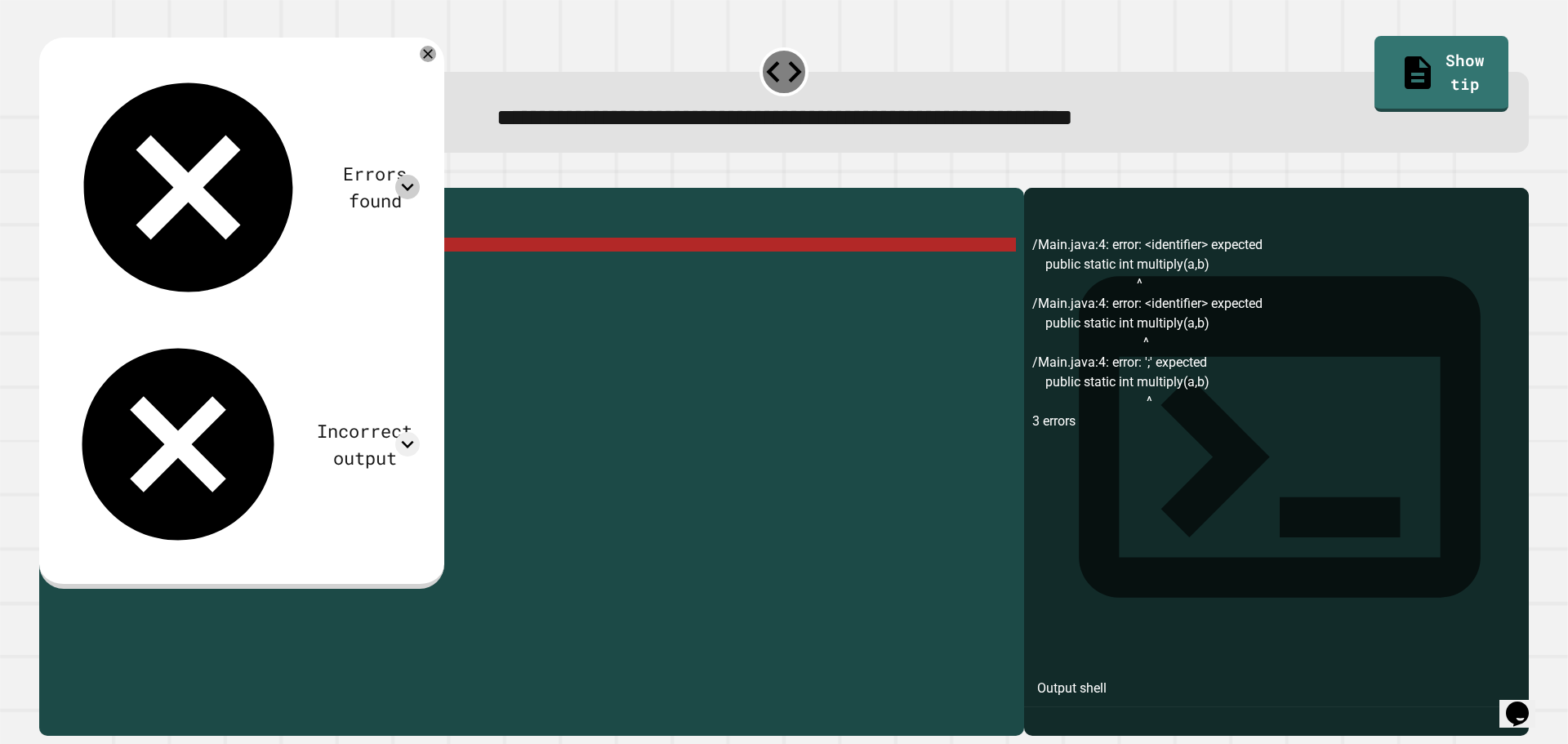
click at [238, 265] on div "public class Main { //Add multiple method here public static int multiply ( a ,…" at bounding box center [547, 446] width 937 height 500
click at [216, 276] on div "public class Main { //Add multiple method here public static int multiply ( a ,…" at bounding box center [547, 446] width 937 height 500
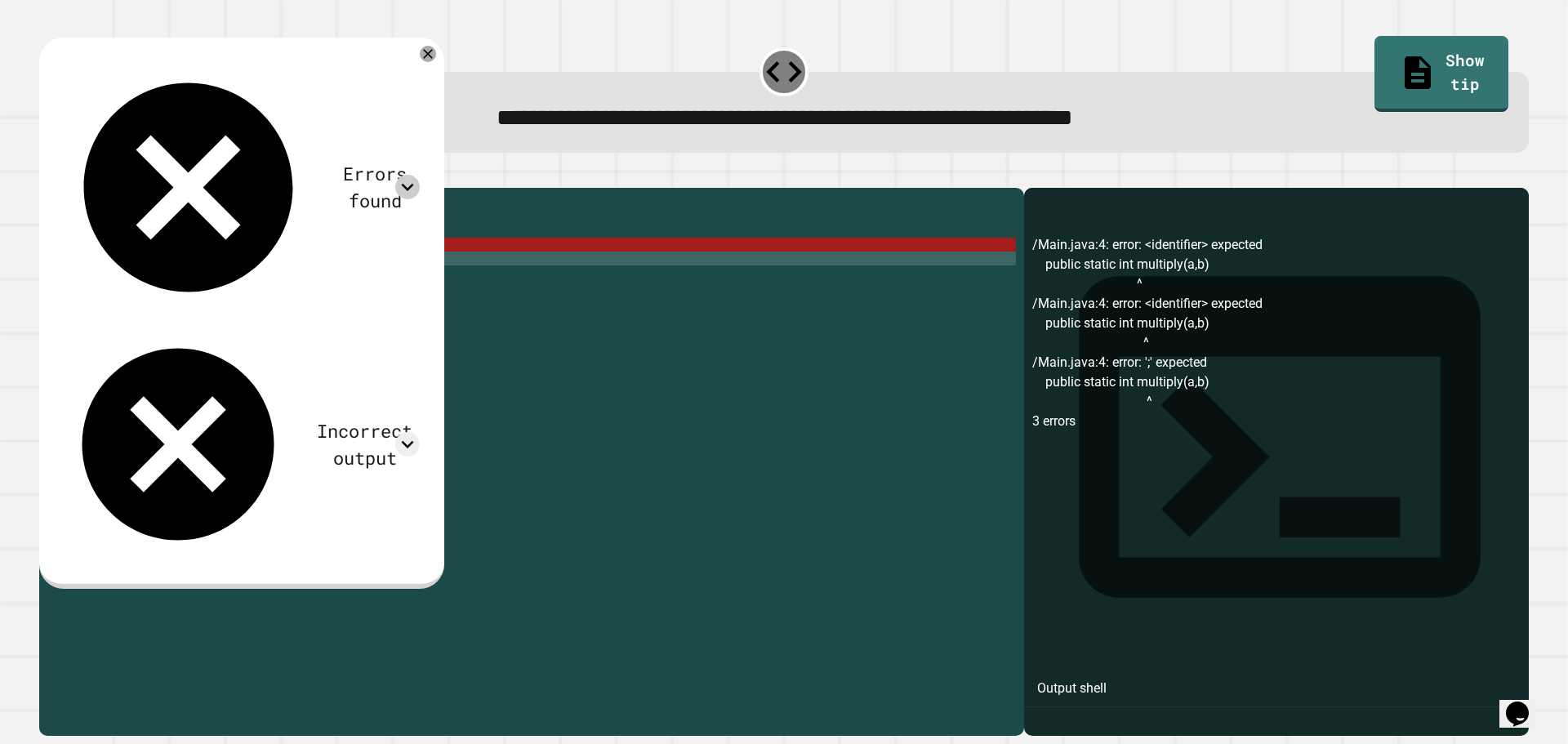
click at [275, 271] on div "public class Main { //Add multiple method here public static int multiply ( a ,…" at bounding box center [547, 446] width 937 height 500
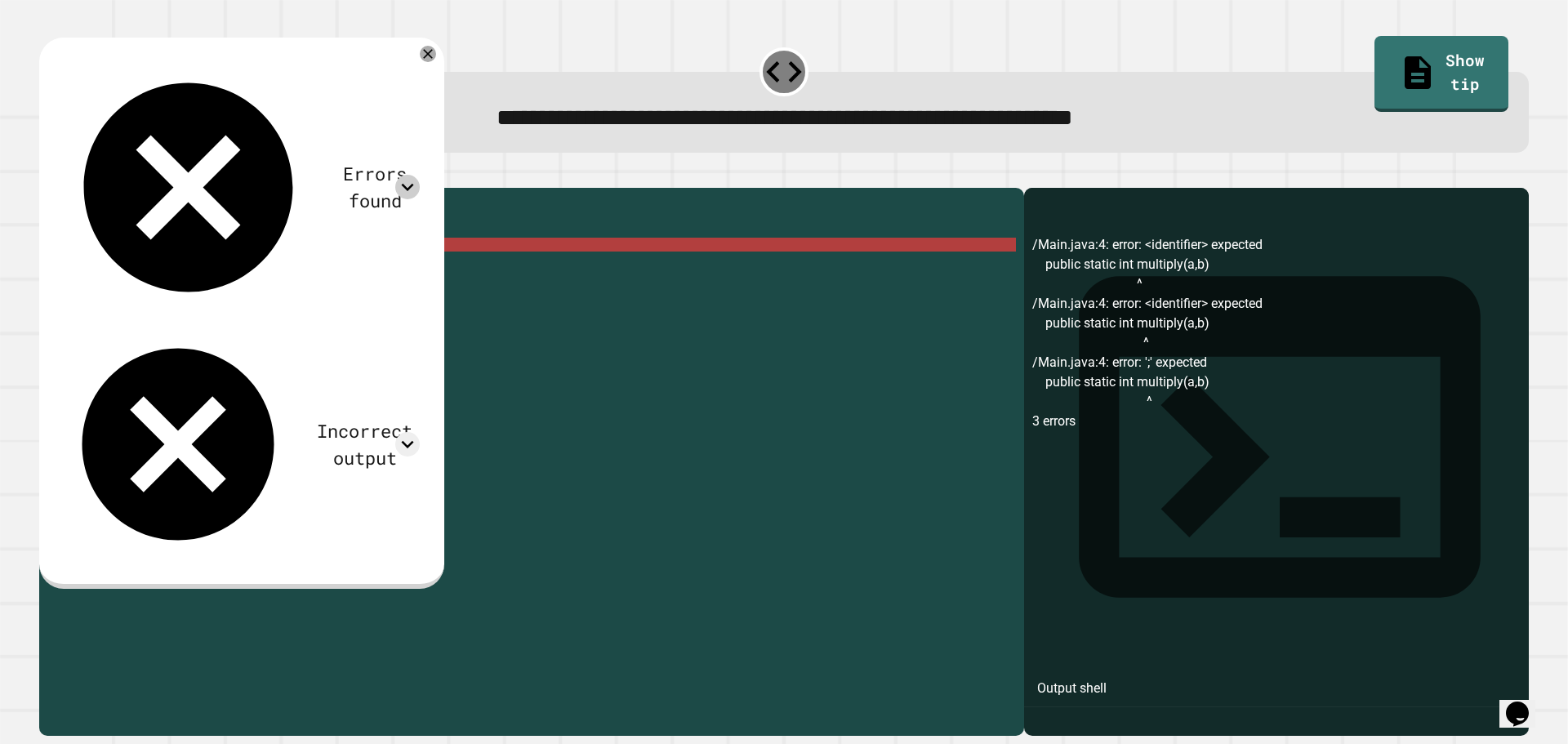
click at [211, 273] on div "public class Main { //Add multiple method here public static int multiply ( a ,…" at bounding box center [547, 446] width 937 height 500
click at [234, 264] on div "public class Main { //Add multiple method here public static int multiply ( a ,…" at bounding box center [547, 446] width 937 height 500
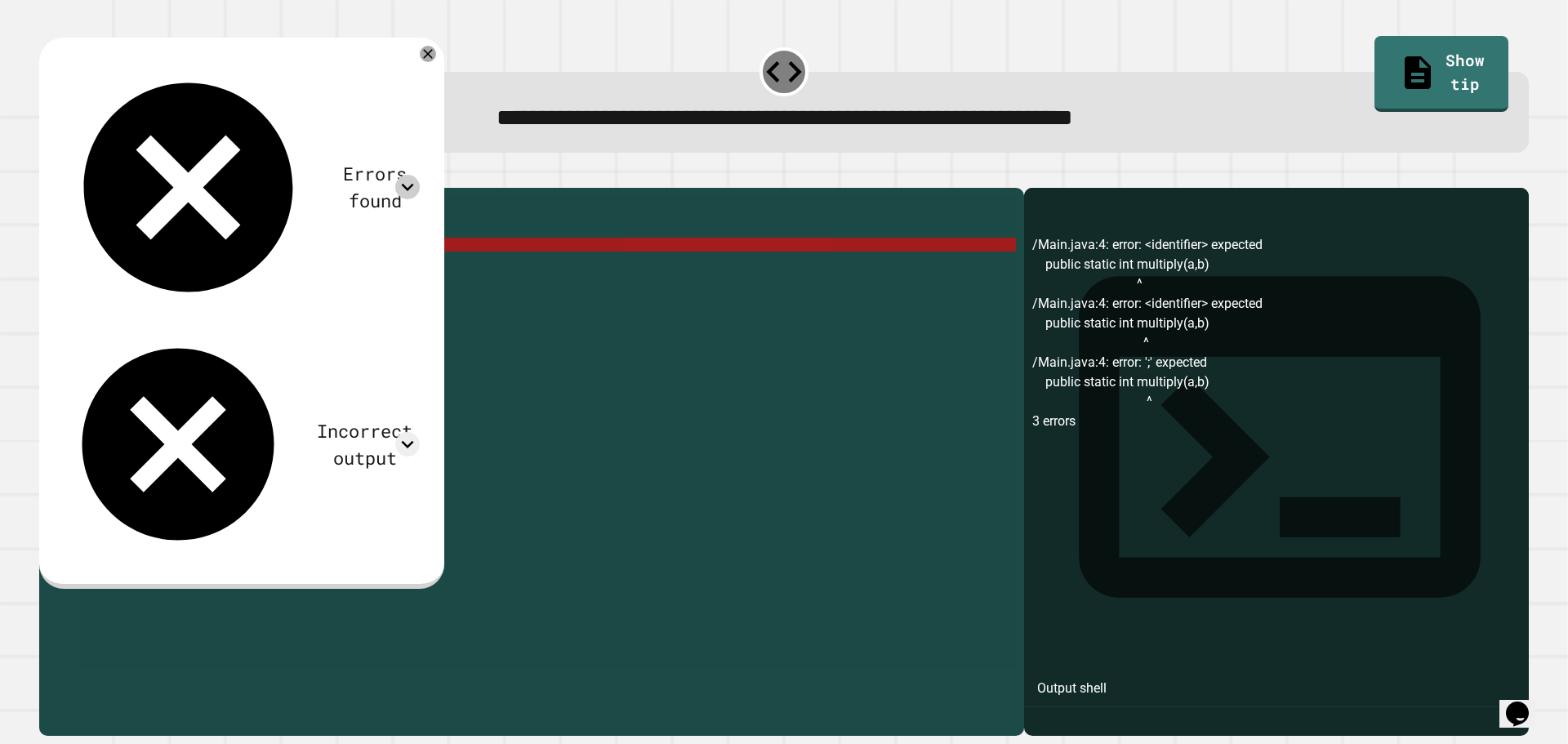
click at [269, 269] on div "public class Main { //Add multiple method here public static int multiply ( a ,…" at bounding box center [547, 433] width 937 height 472
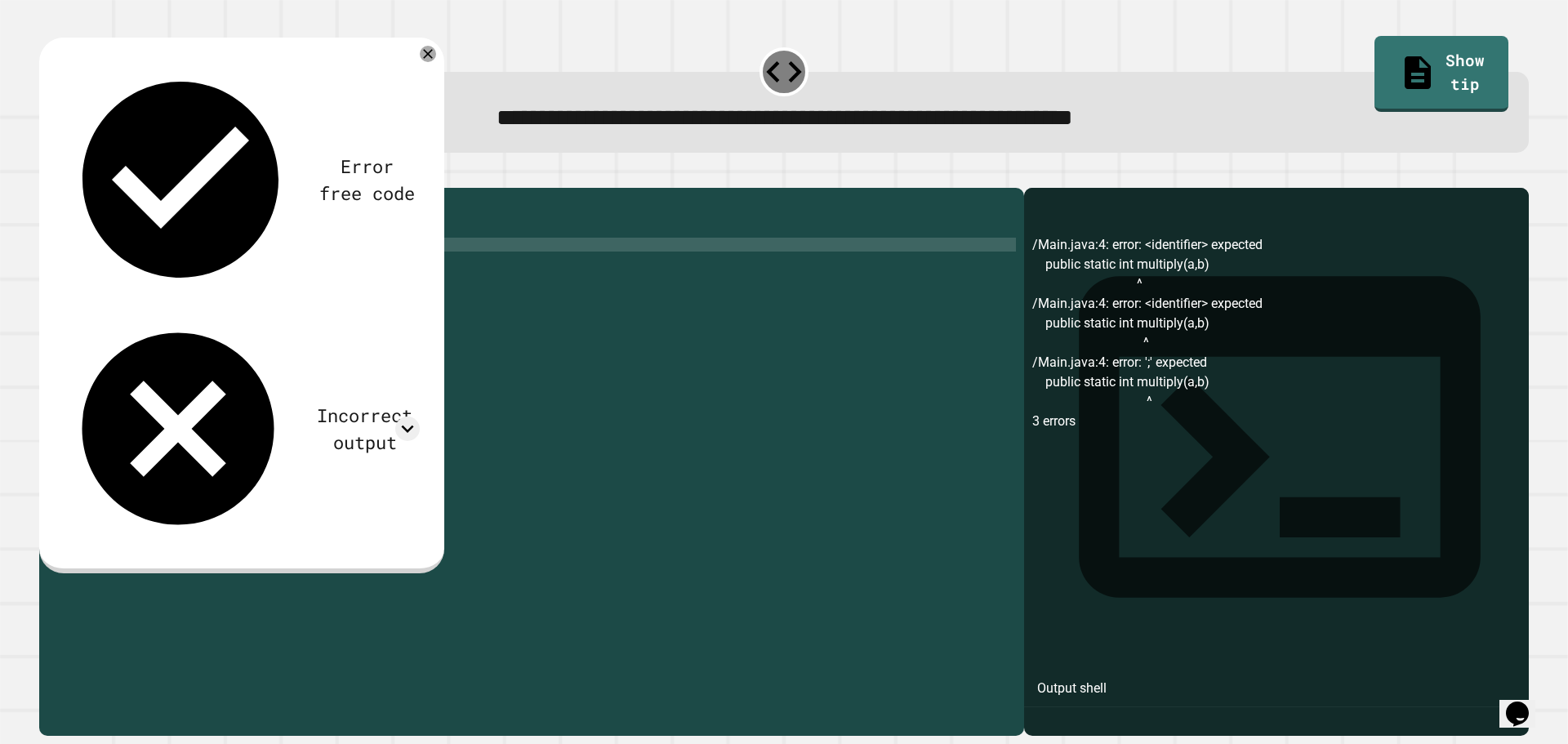
scroll to position [0, 14]
click at [48, 175] on button "button" at bounding box center [48, 175] width 0 height 0
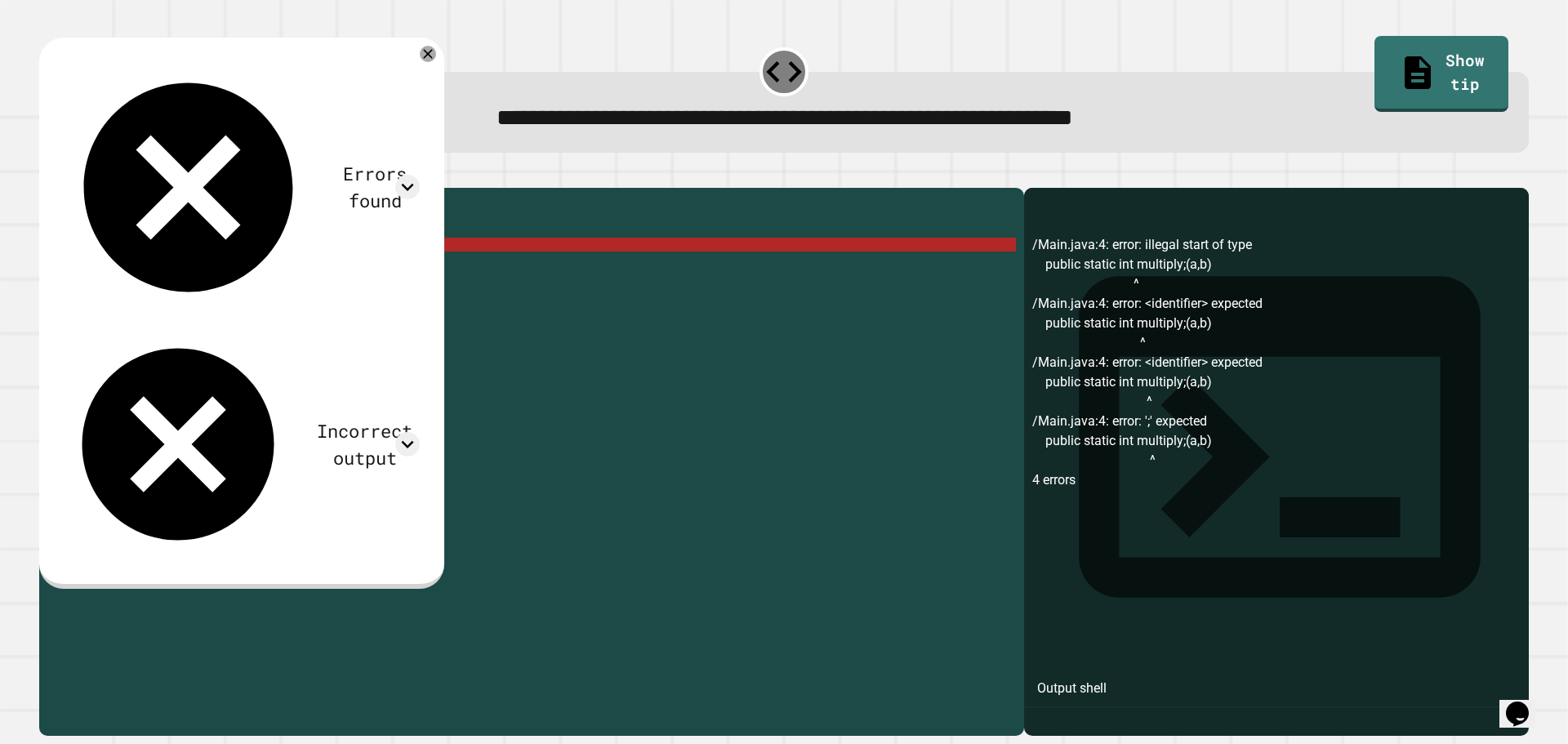
click at [272, 268] on div "public class Main { //Add multiple method here public static int multiply ; ( a…" at bounding box center [547, 446] width 937 height 500
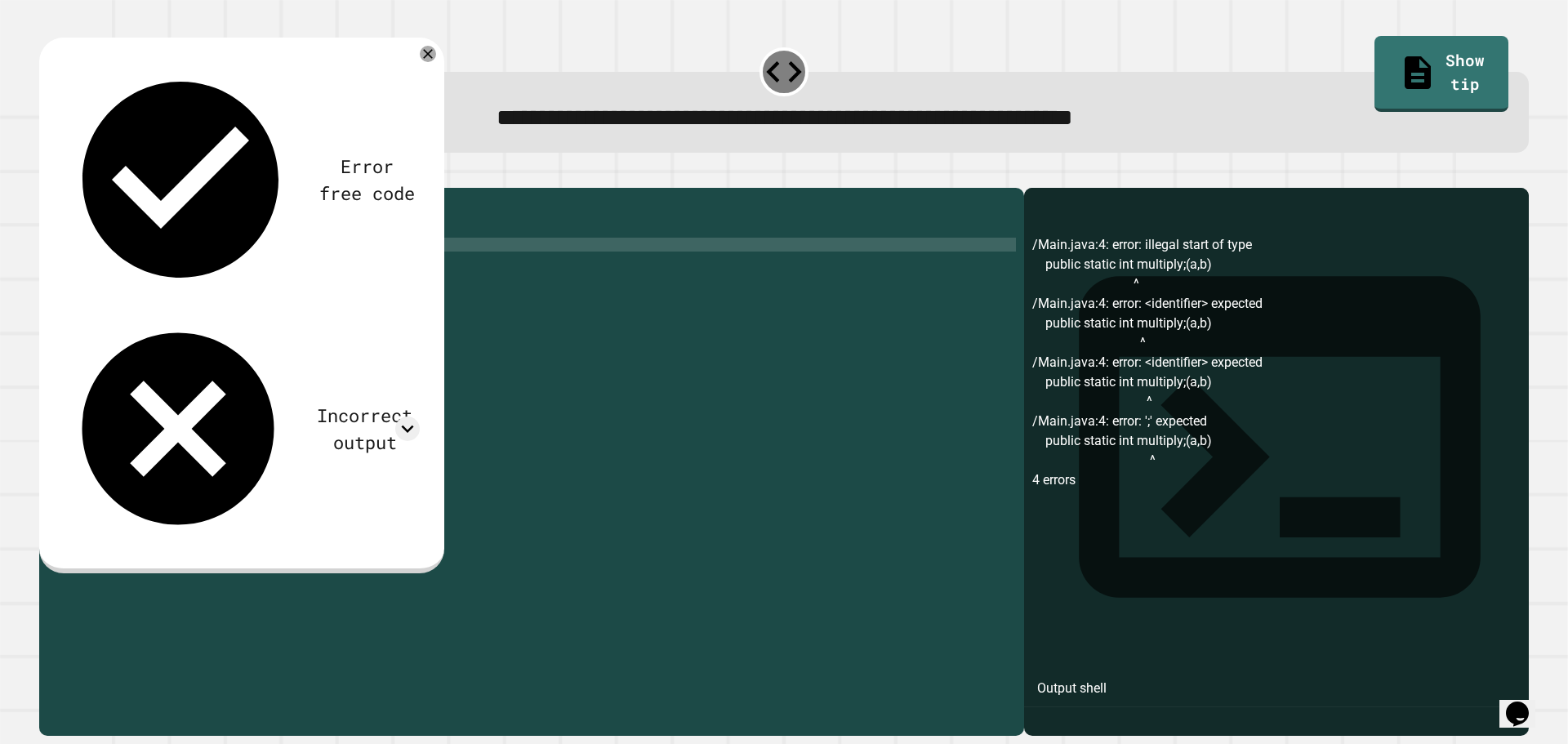
click at [49, 177] on div at bounding box center [784, 178] width 1489 height 20
click at [48, 175] on icon "button" at bounding box center [48, 175] width 0 height 0
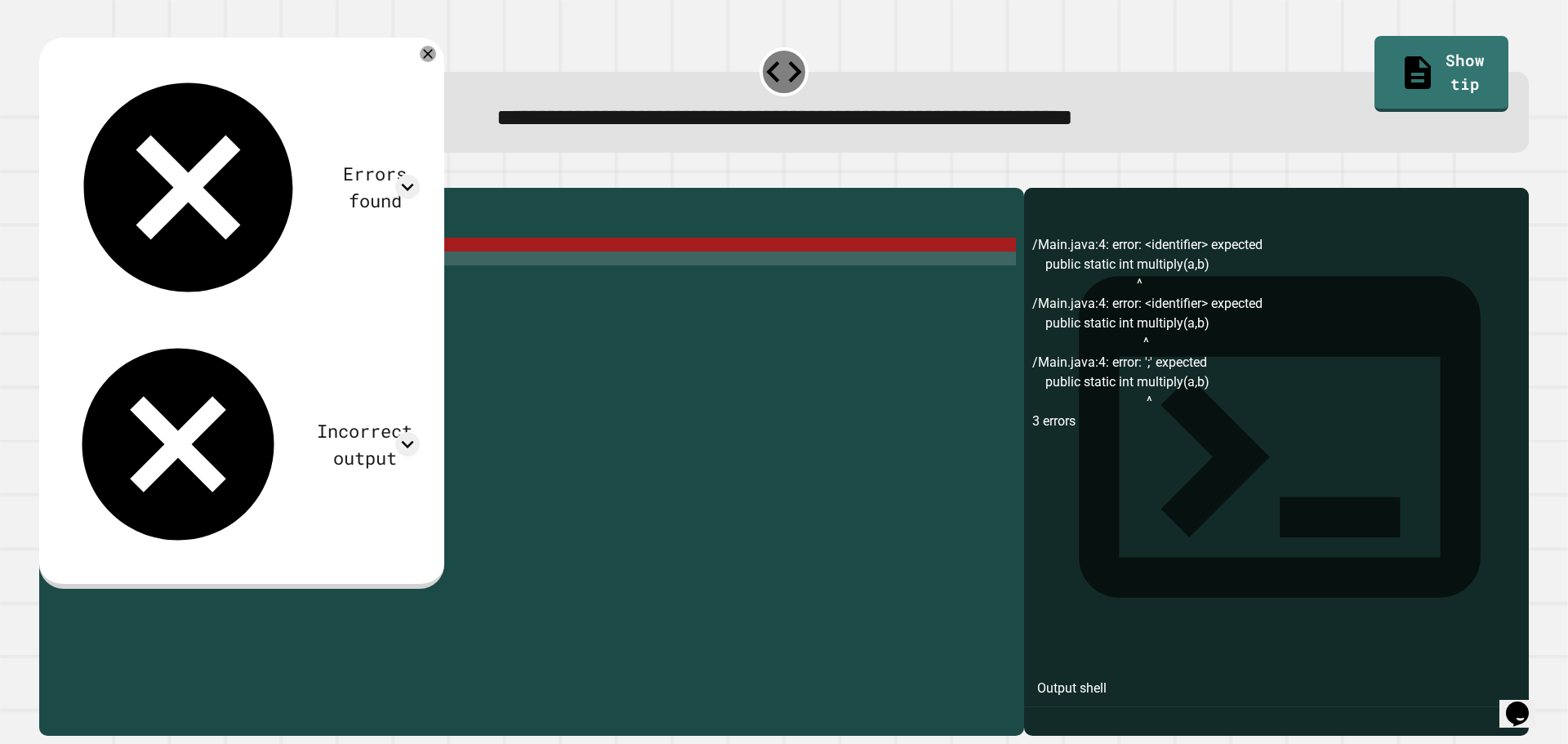
click at [227, 285] on div "public class Main { //Add multiple method here public static int multiply ( a ,…" at bounding box center [547, 446] width 937 height 500
click at [251, 347] on div "public class Main { //Add multiple method here public static int multiply ( a ,…" at bounding box center [547, 446] width 937 height 500
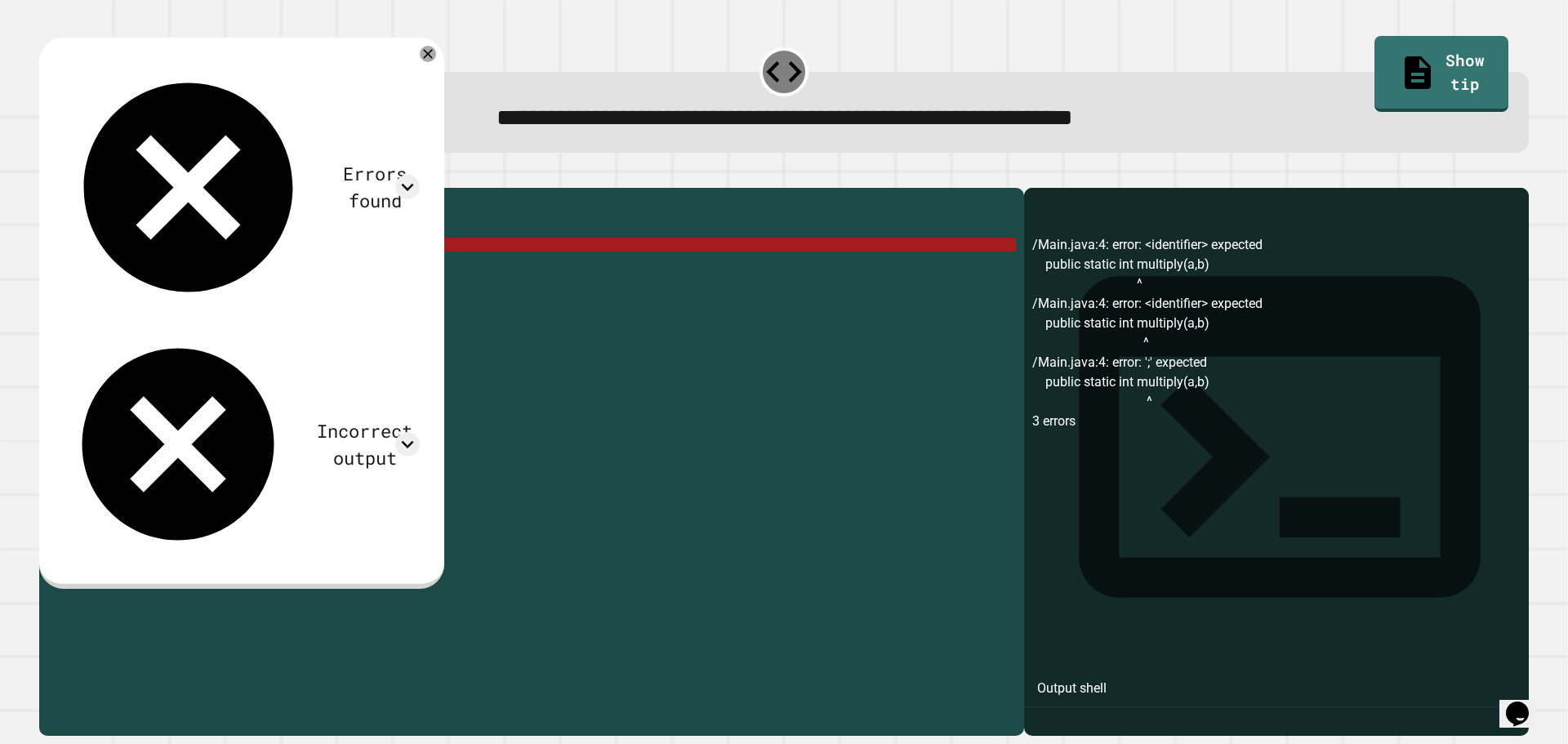
click at [251, 330] on div "public class Main { //Add multiple method here public static int multiply ( a ,…" at bounding box center [547, 446] width 937 height 500
click at [255, 349] on div "public class Main { //Add multiple method here public static int multiply ( a ,…" at bounding box center [547, 446] width 937 height 500
drag, startPoint x: 221, startPoint y: 274, endPoint x: 203, endPoint y: 272, distance: 18.1
click at [203, 272] on div "public class Main { //Add multiple method here public static int multiply ( a ,…" at bounding box center [547, 446] width 937 height 500
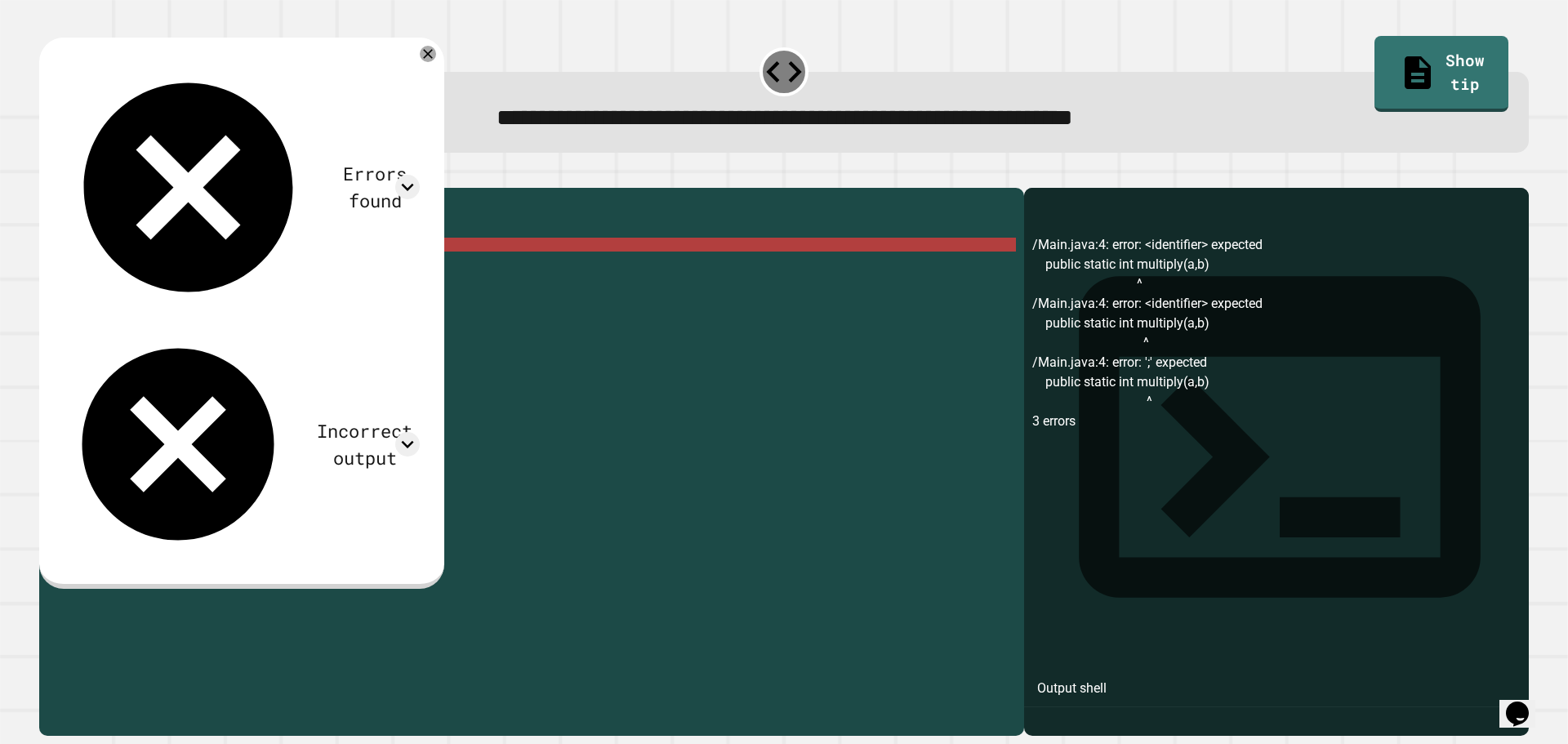
click at [213, 266] on div "public class Main { //Add multiple method here public static int multiply ( a ,…" at bounding box center [547, 446] width 937 height 500
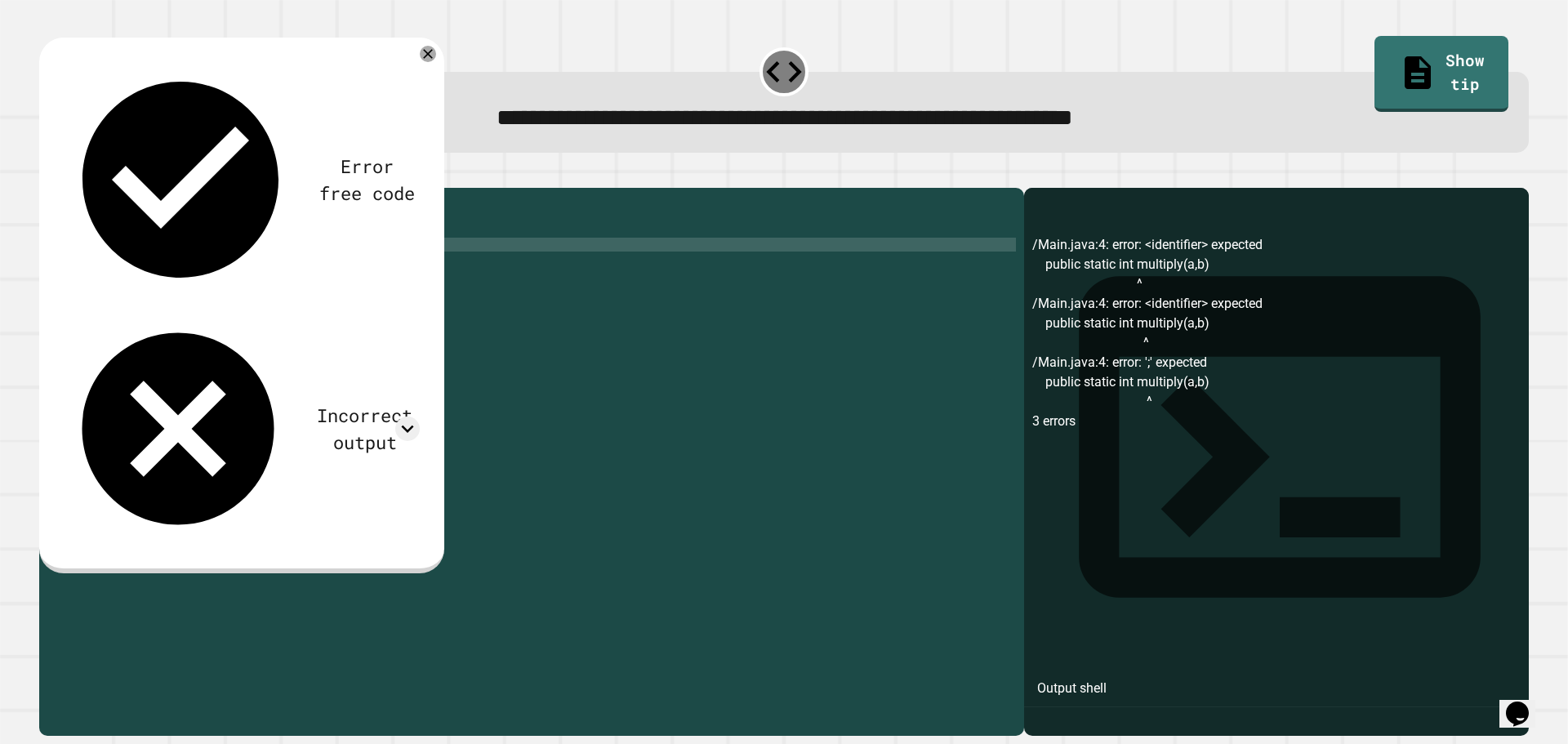
scroll to position [0, 10]
click at [63, 185] on icon "button" at bounding box center [58, 184] width 9 height 11
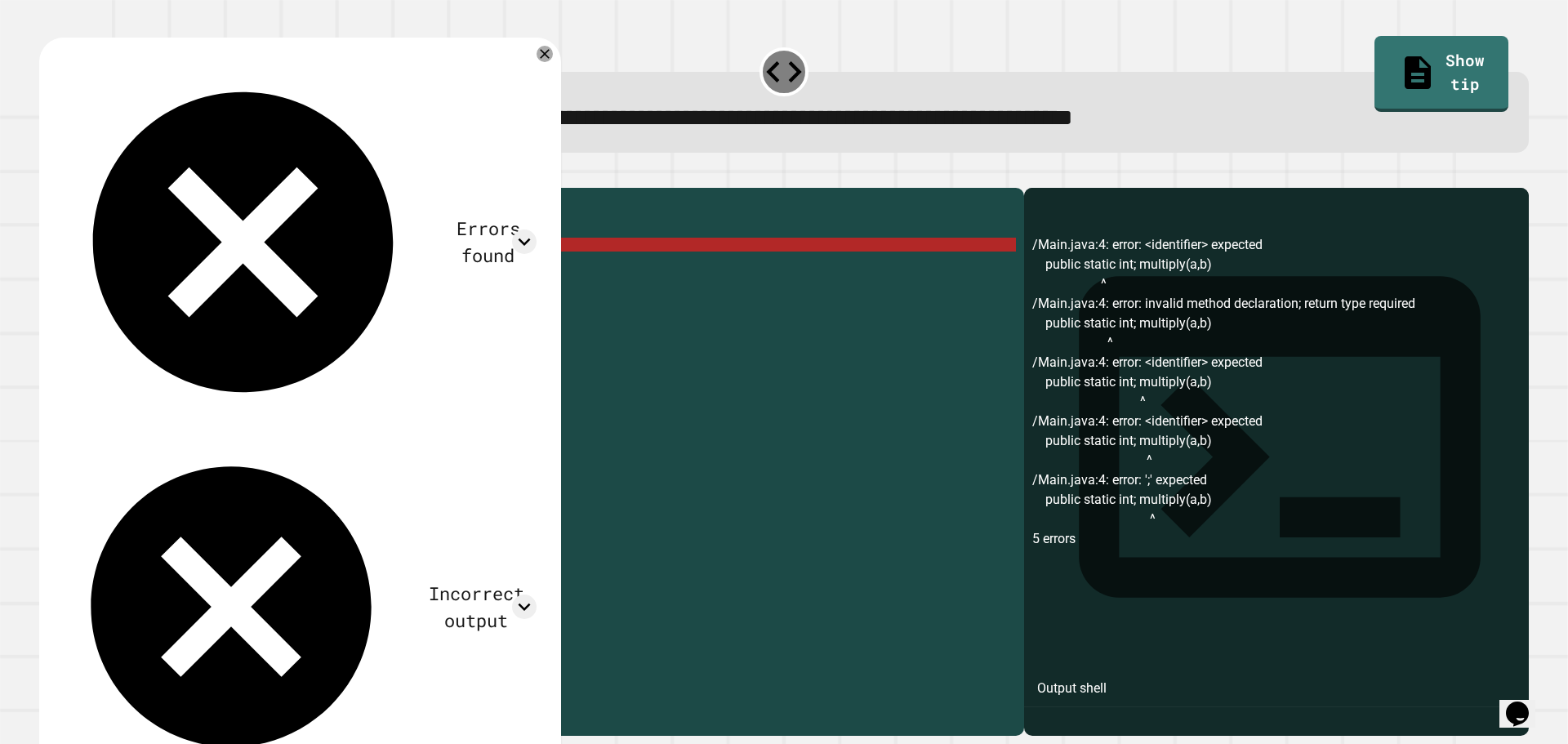
click at [222, 272] on div "public class Main { //Add multiple method here public static int ; multiply ( a…" at bounding box center [547, 446] width 937 height 500
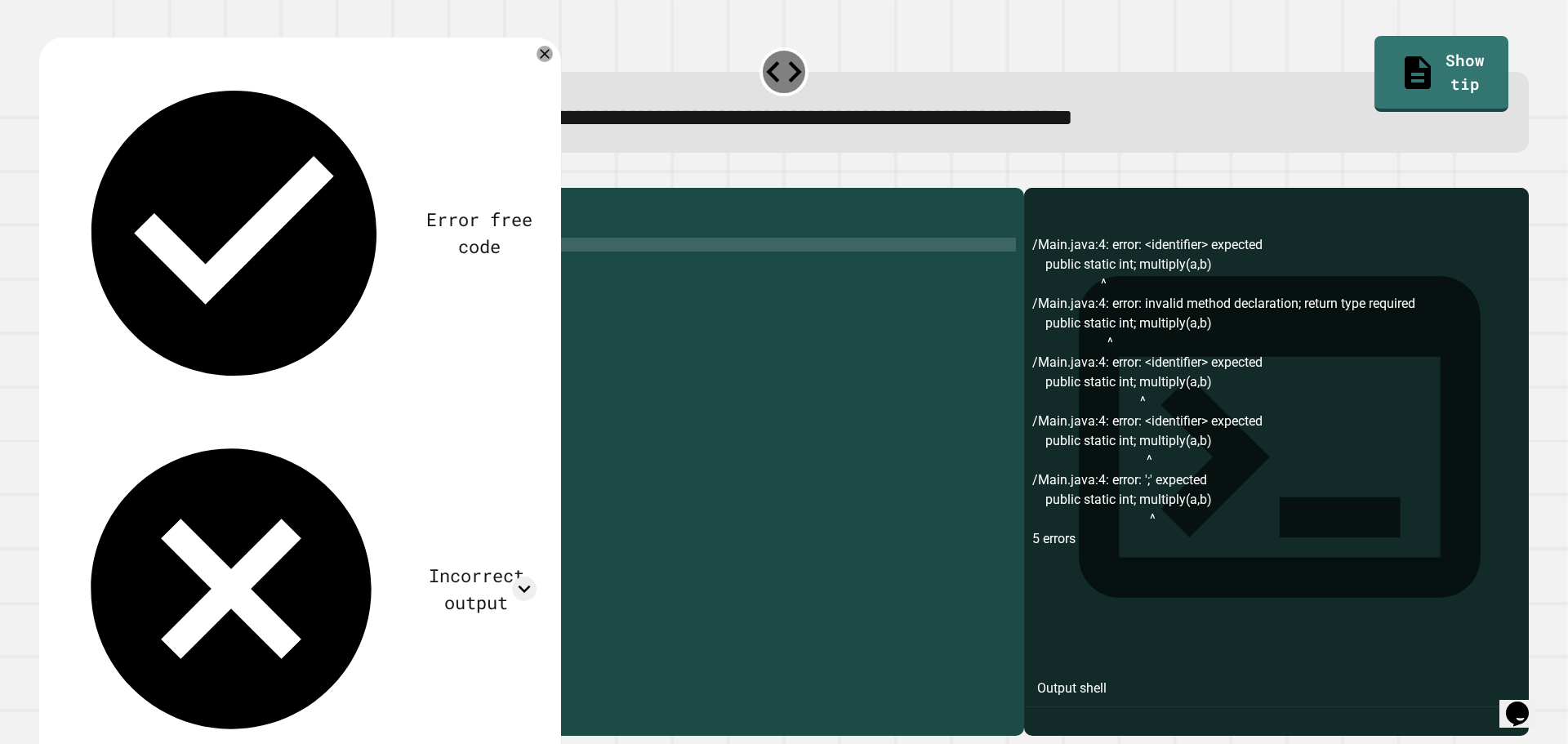
click at [48, 175] on button "button" at bounding box center [48, 175] width 0 height 0
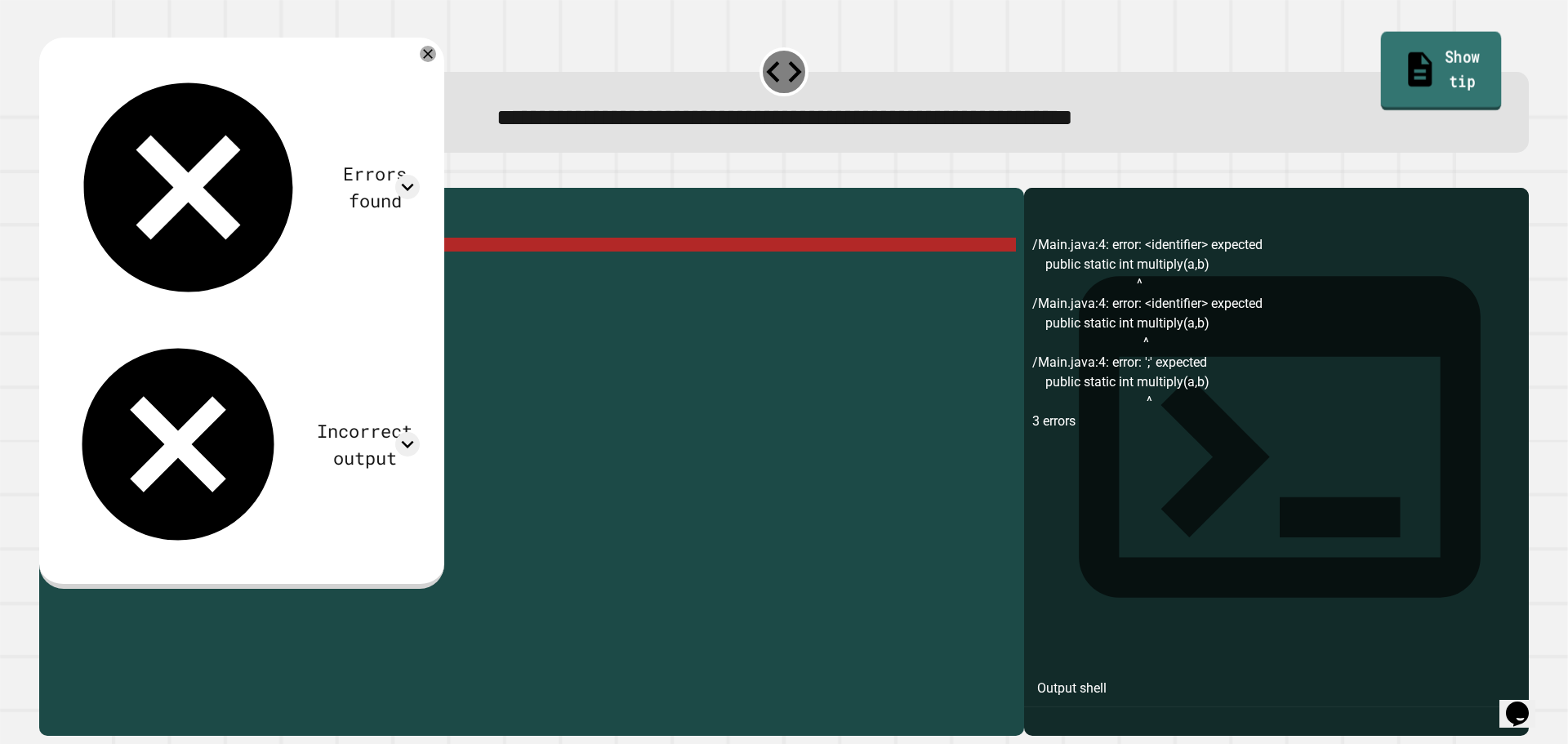
click at [1402, 64] on icon at bounding box center [1419, 69] width 35 height 41
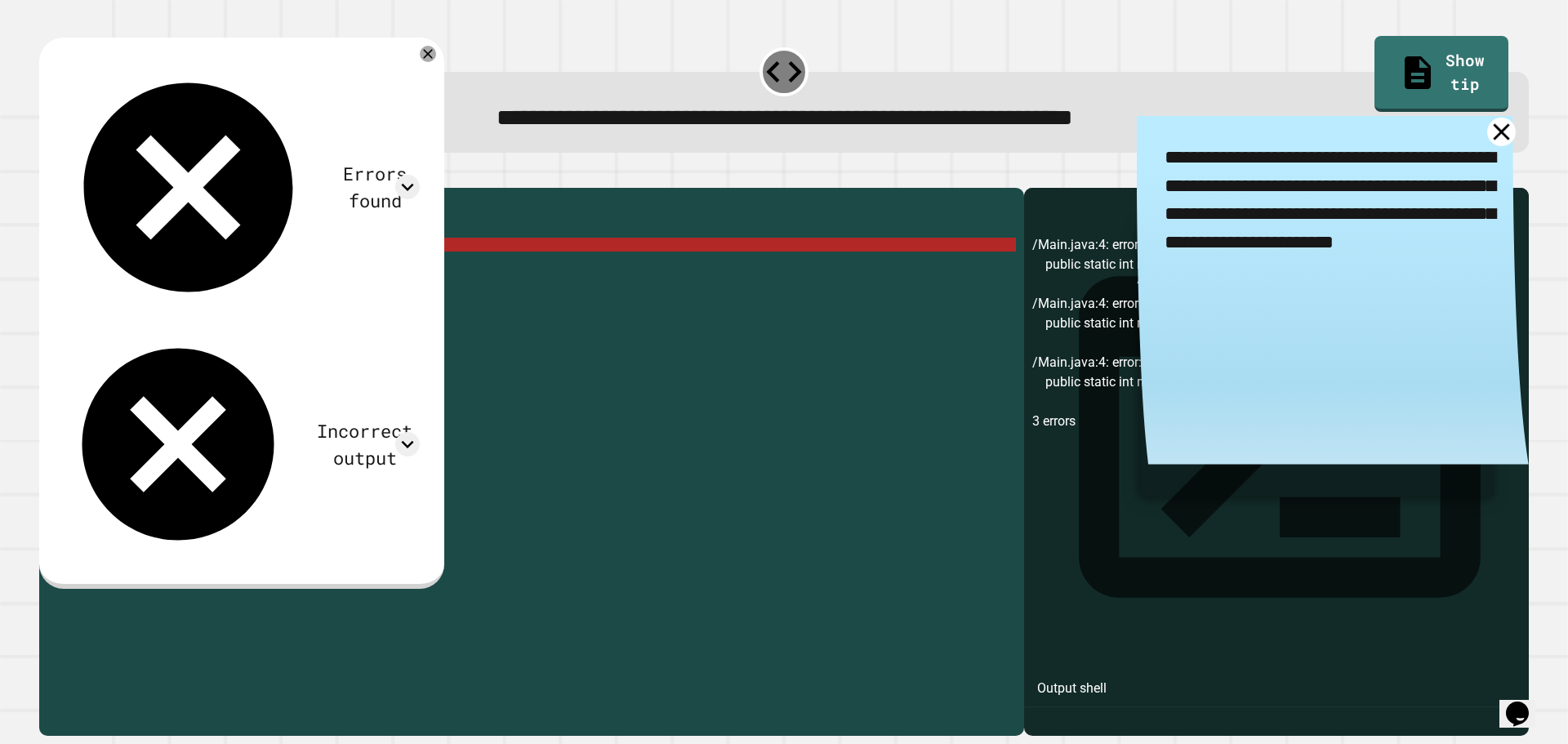
click at [1493, 137] on icon at bounding box center [1501, 131] width 16 height 16
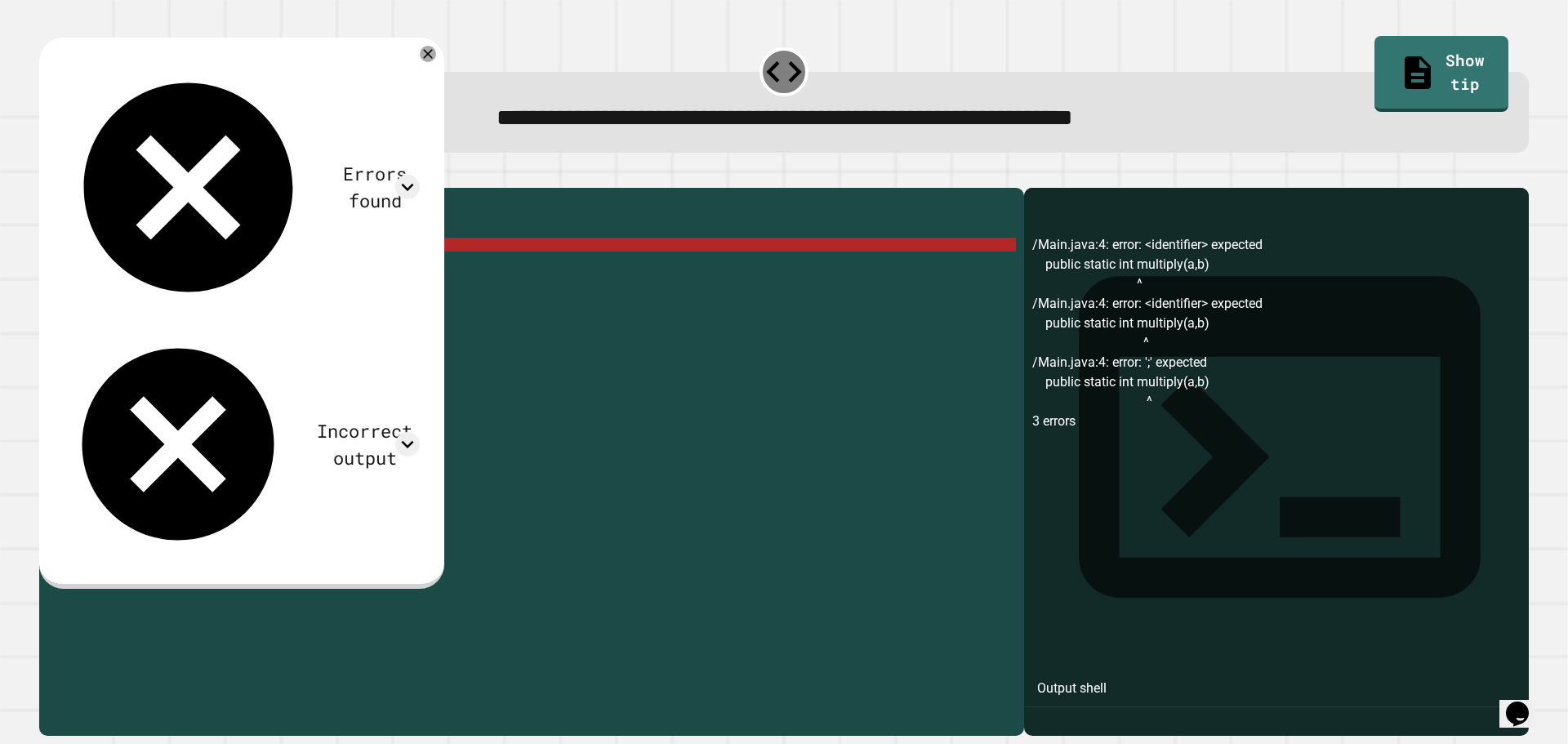
click at [176, 285] on div "public class Main { //Add multiple method here public static int multiply ( a ,…" at bounding box center [547, 446] width 937 height 500
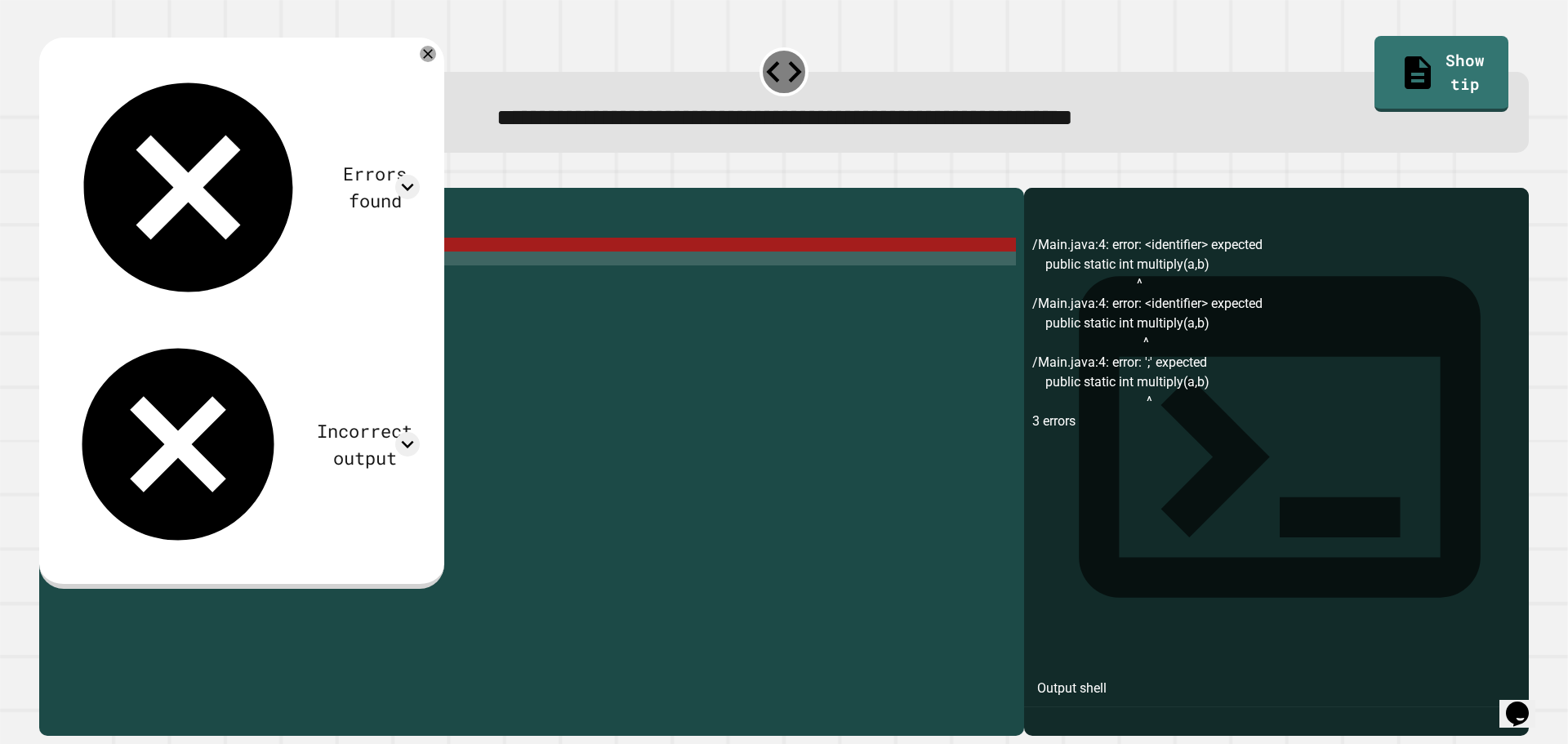
click at [182, 284] on div "public class Main { //Add multiple method here public static int multiply ( a ,…" at bounding box center [547, 446] width 937 height 500
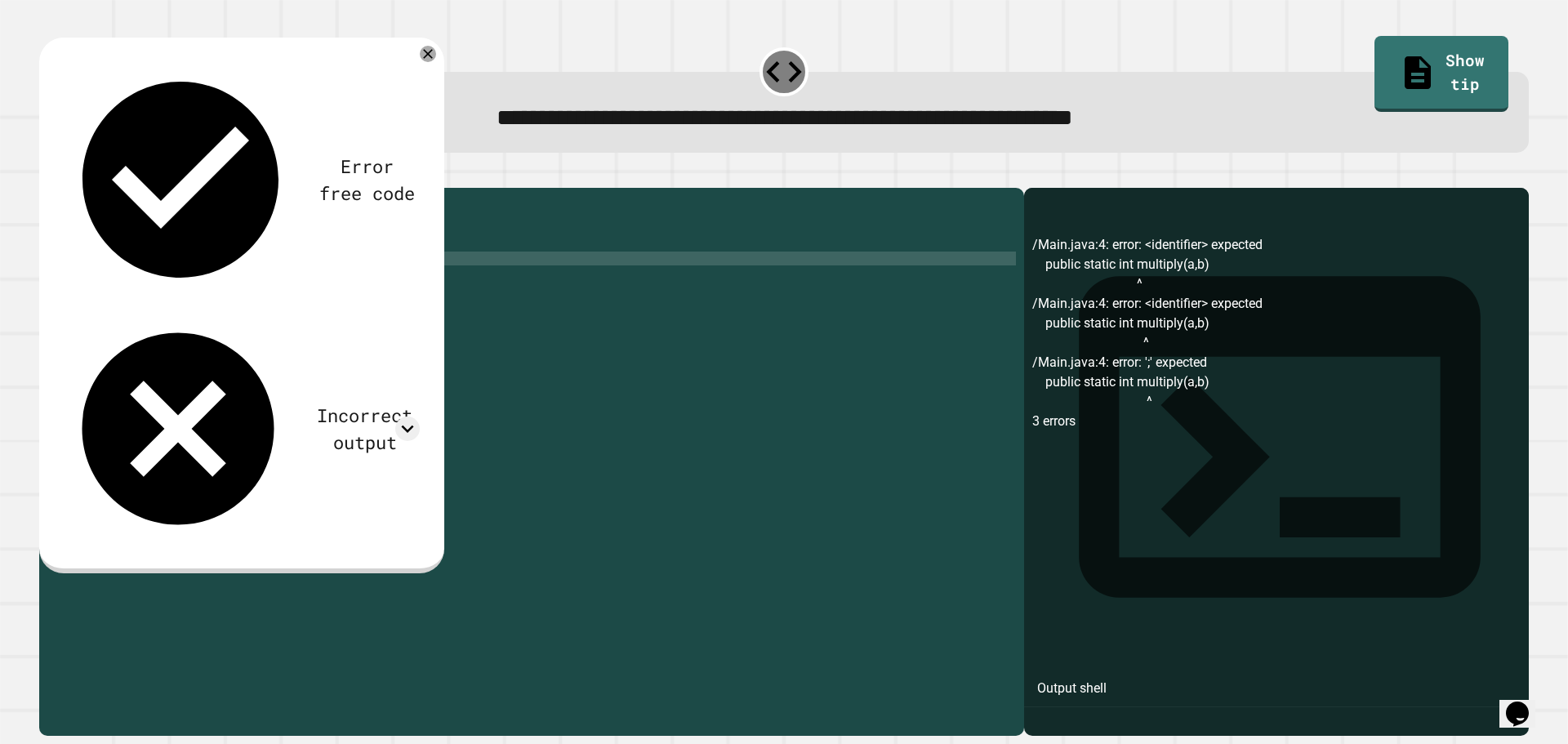
scroll to position [0, 8]
click at [48, 175] on button "button" at bounding box center [48, 175] width 0 height 0
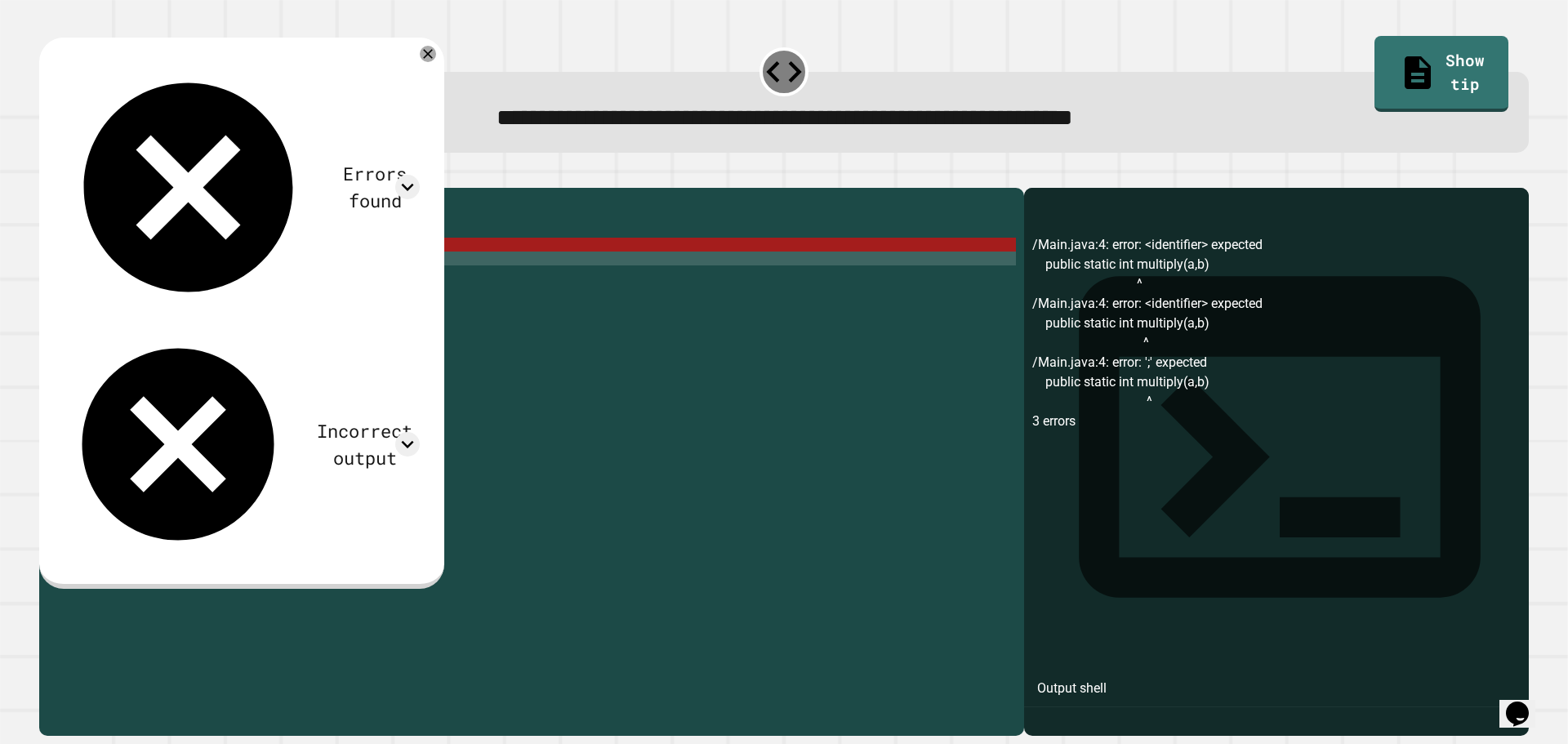
click at [271, 265] on div "public class Main { //Add multiple method here public static int multiply ( a ,…" at bounding box center [547, 446] width 937 height 500
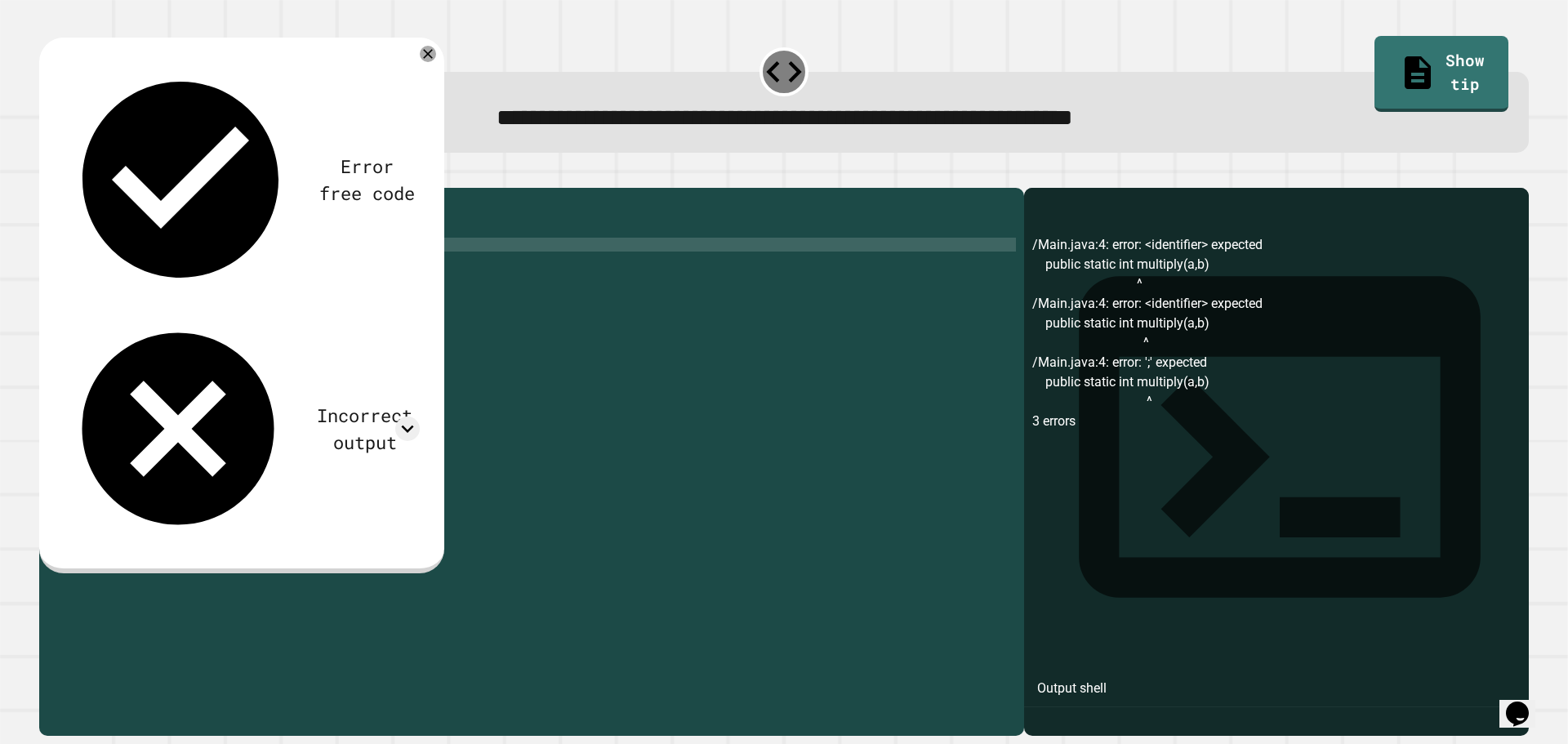
scroll to position [0, 14]
click at [48, 175] on icon "button" at bounding box center [48, 175] width 0 height 0
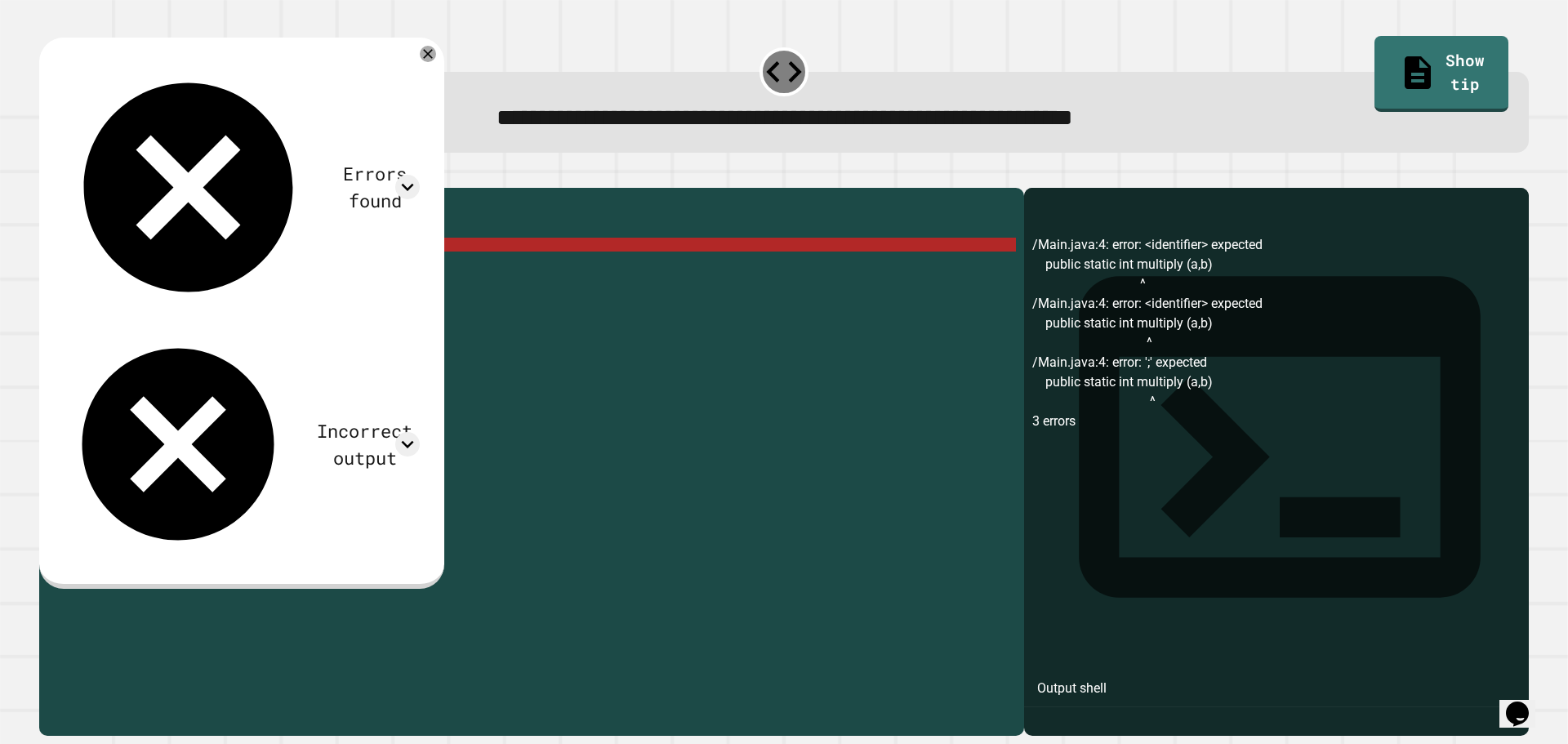
click at [259, 266] on div "public class Main { //Add multiple method here public static int multiply ( a ,…" at bounding box center [547, 446] width 937 height 500
click at [271, 268] on div "public class Main { //Add multiple method here public static int multiply ( a ,…" at bounding box center [547, 446] width 937 height 500
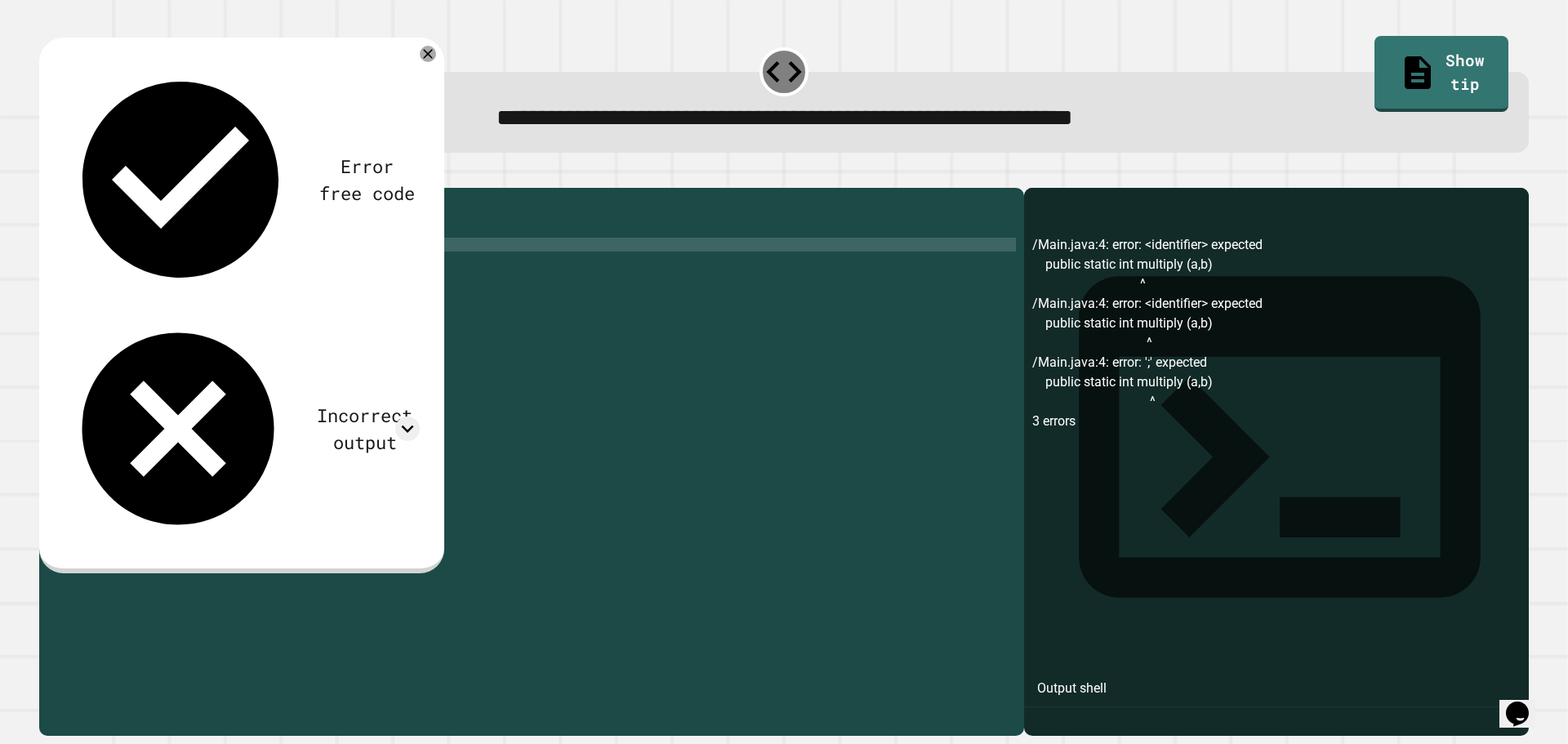
click at [48, 175] on button "button" at bounding box center [48, 175] width 0 height 0
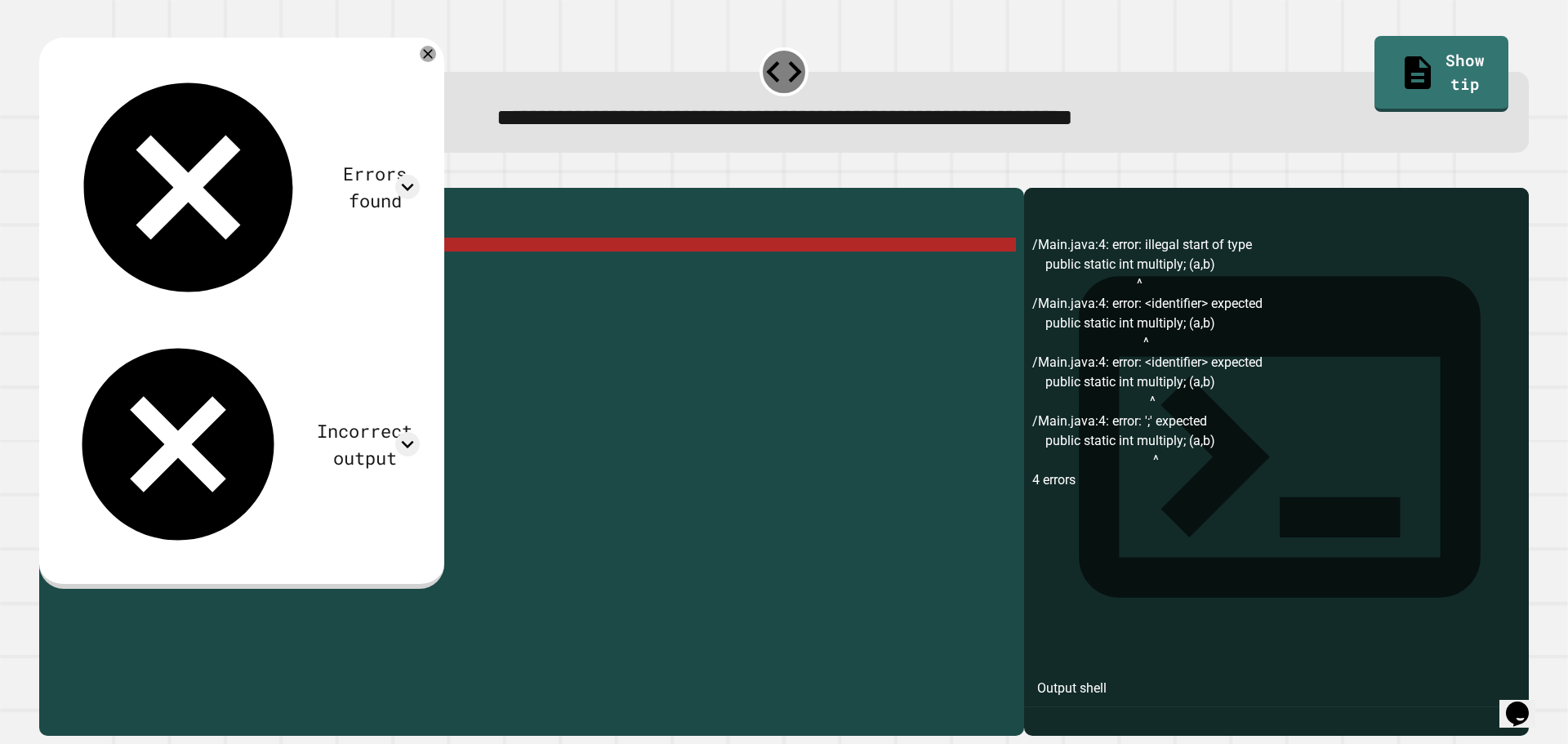
click at [278, 267] on div "public class Main { //Add multiple method here public static int multiply ; ( a…" at bounding box center [547, 446] width 937 height 500
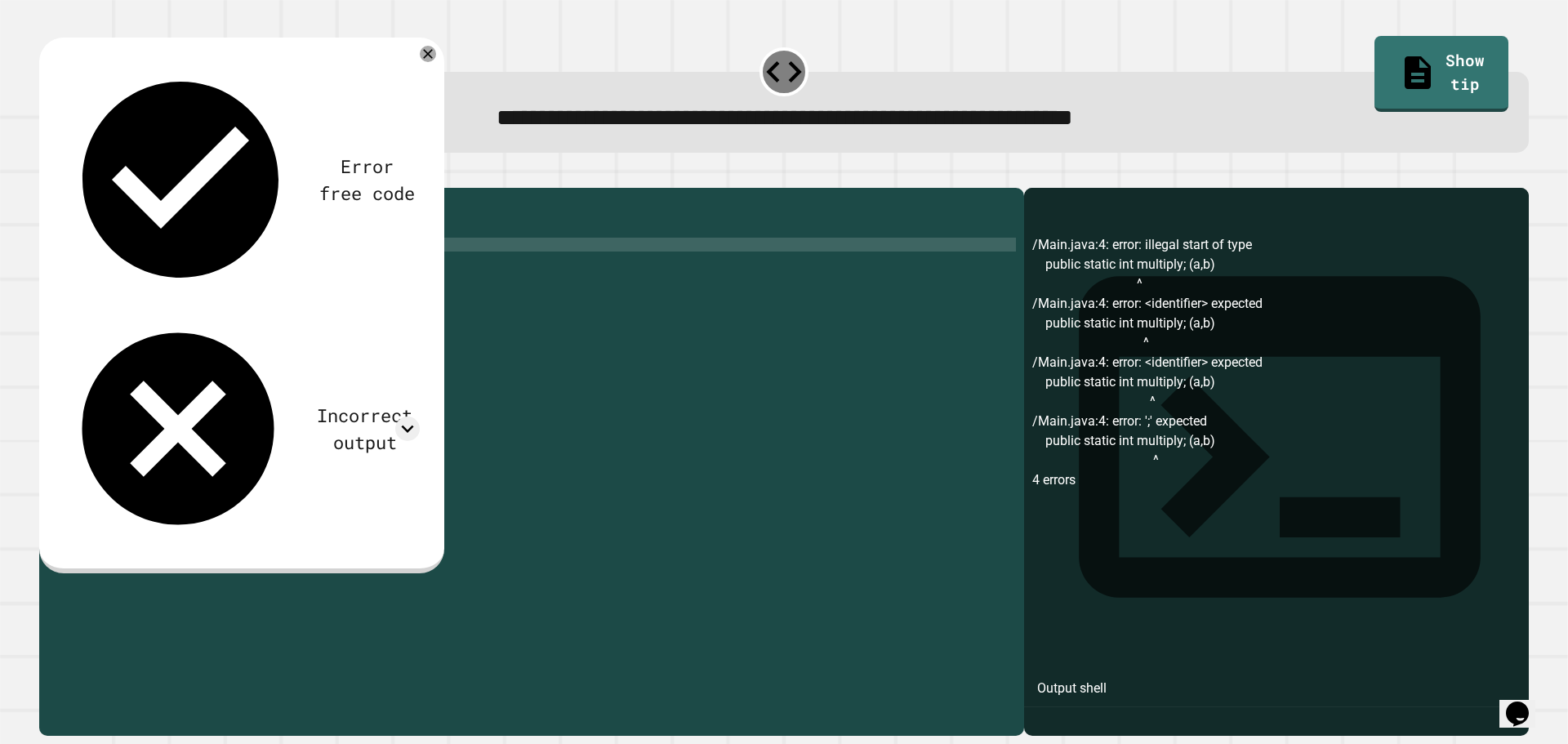
click at [214, 267] on div "public class Main { //Add multiple method here public static int multiply ( a ,…" at bounding box center [547, 446] width 937 height 500
click at [220, 266] on div "public class Main { //Add multiple method here public static int multiply ( a ,…" at bounding box center [547, 446] width 937 height 500
click at [48, 175] on button "button" at bounding box center [48, 175] width 0 height 0
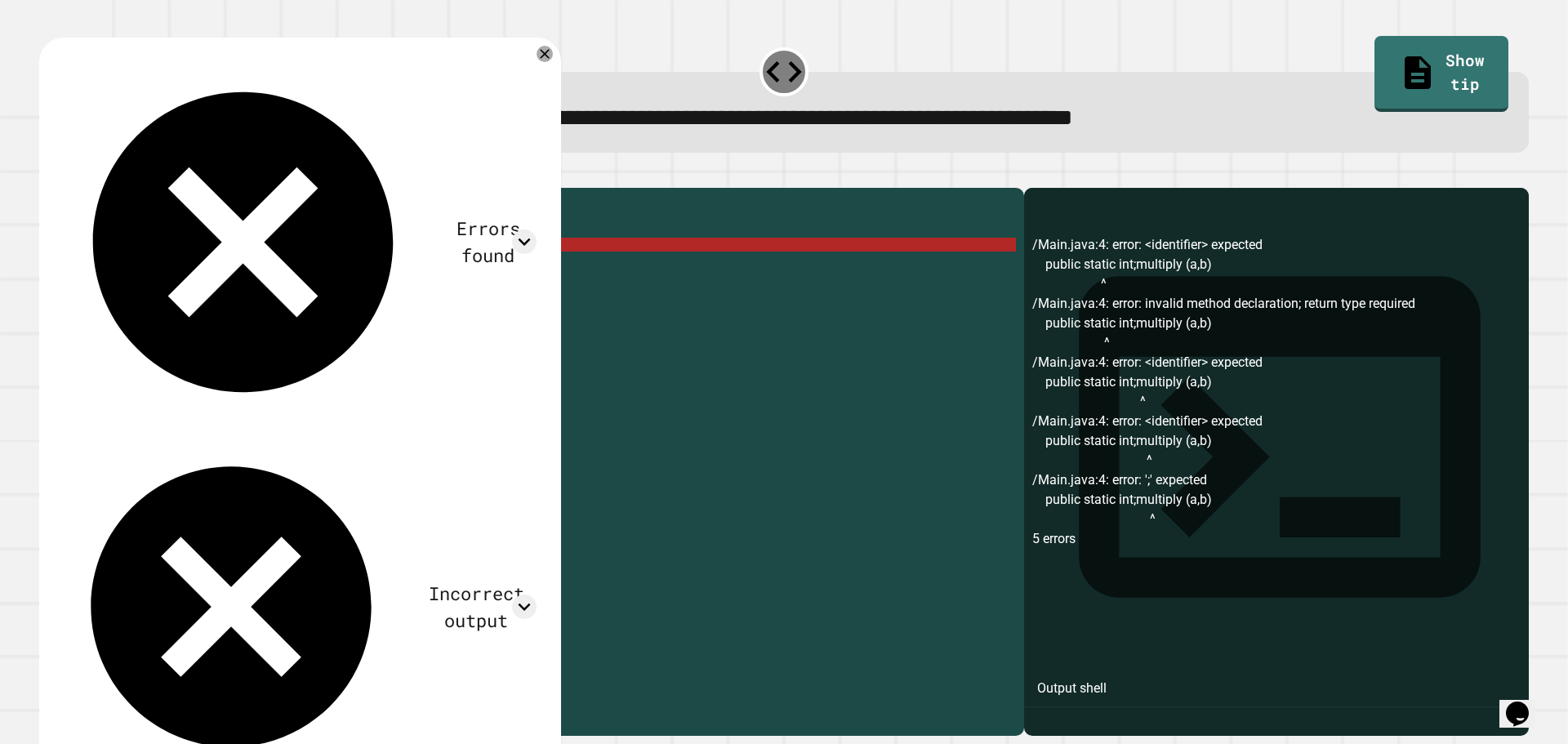
click at [220, 273] on div "public class Main { //Add multiple method here public static int ; multiply ( a…" at bounding box center [547, 446] width 937 height 500
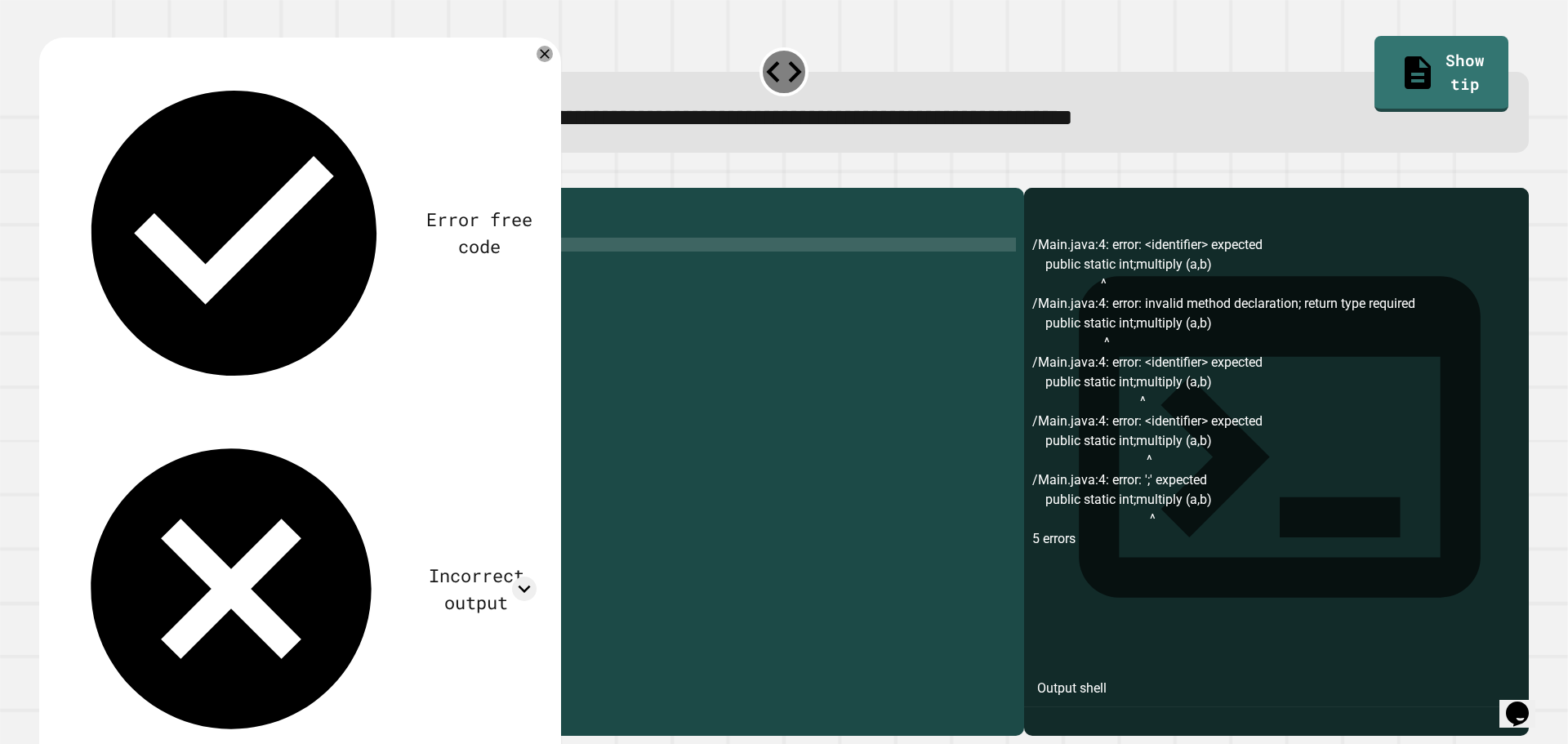
click at [240, 272] on div "public class Main { //Add multiple method here public static int multiply ( a ,…" at bounding box center [547, 446] width 937 height 500
click at [240, 272] on div "public class Main { //Add multiple method here public static int multiply ( a ,…" at bounding box center [547, 446] width 937 height 500
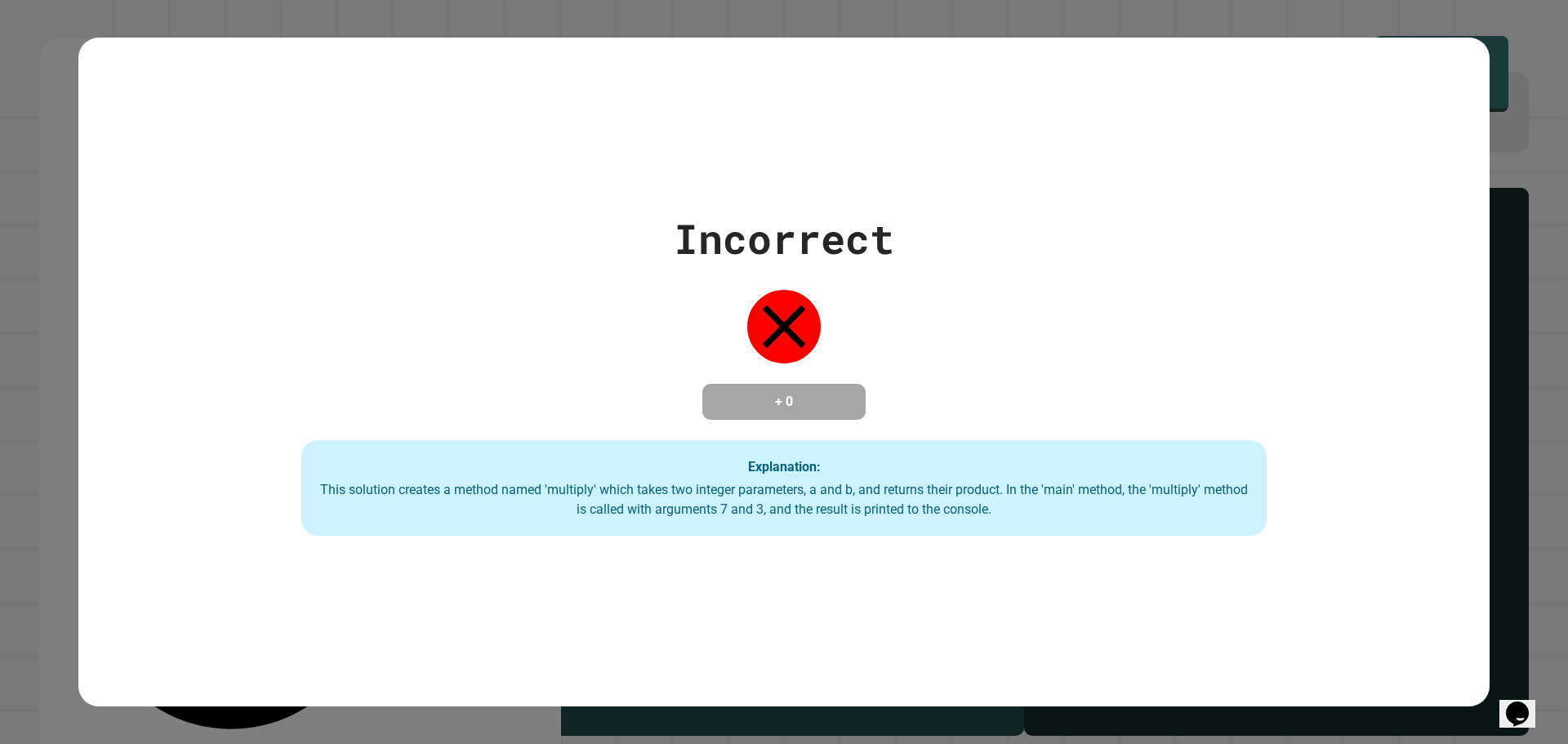
type textarea "**********"
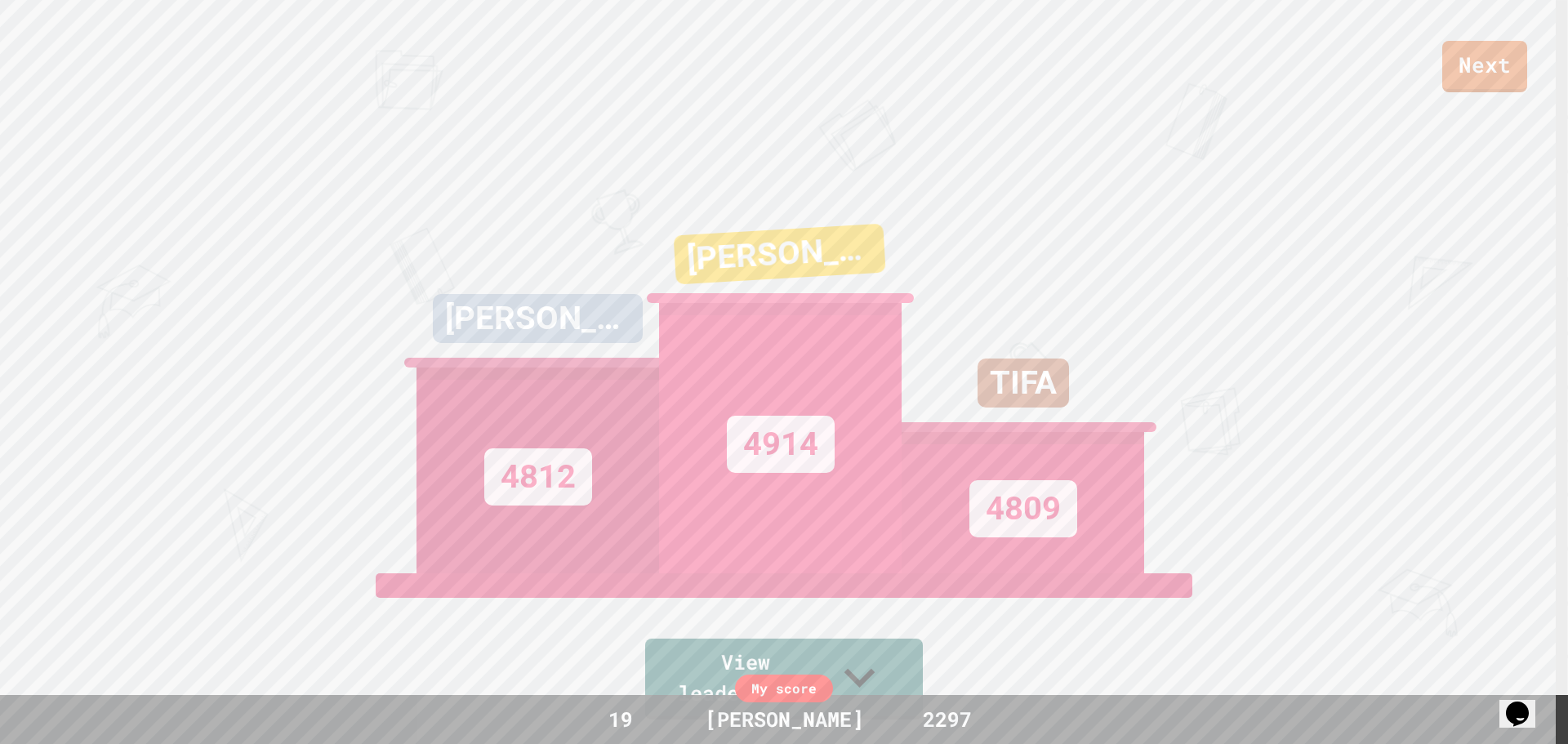
click at [637, 725] on div "19" at bounding box center [621, 720] width 123 height 31
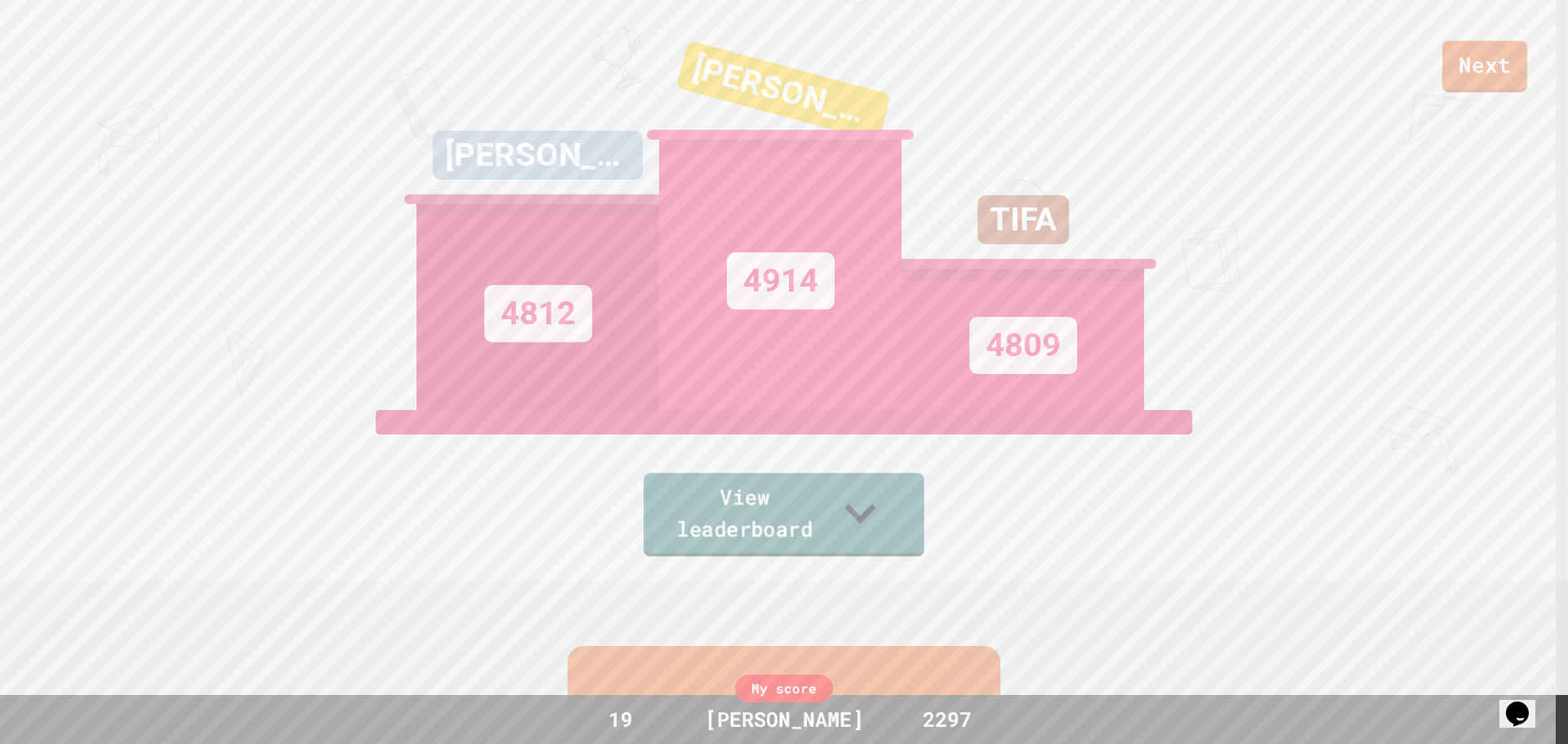
click at [901, 524] on link "View leaderboard" at bounding box center [784, 515] width 281 height 83
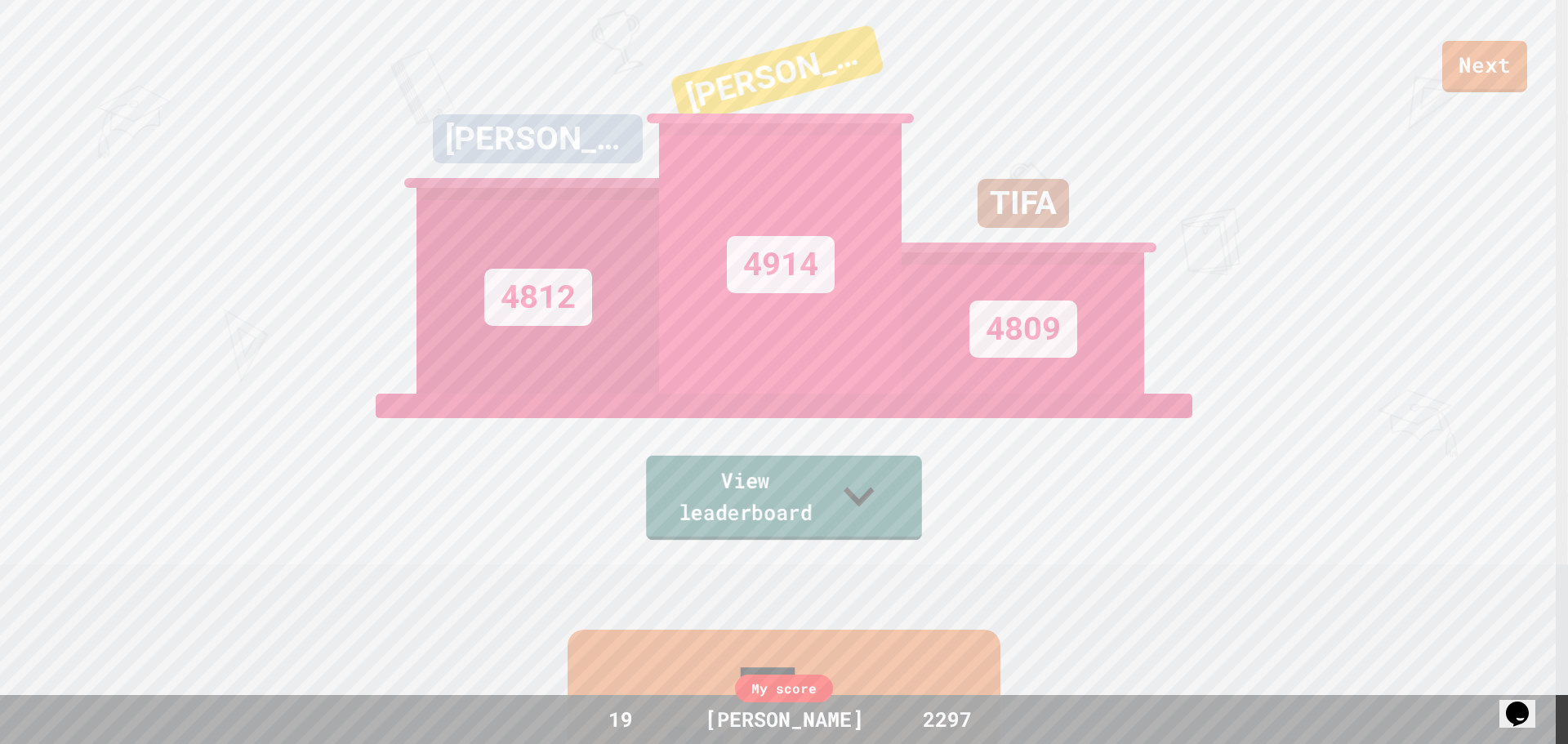
scroll to position [179, 0]
